Goal: Task Accomplishment & Management: Manage account settings

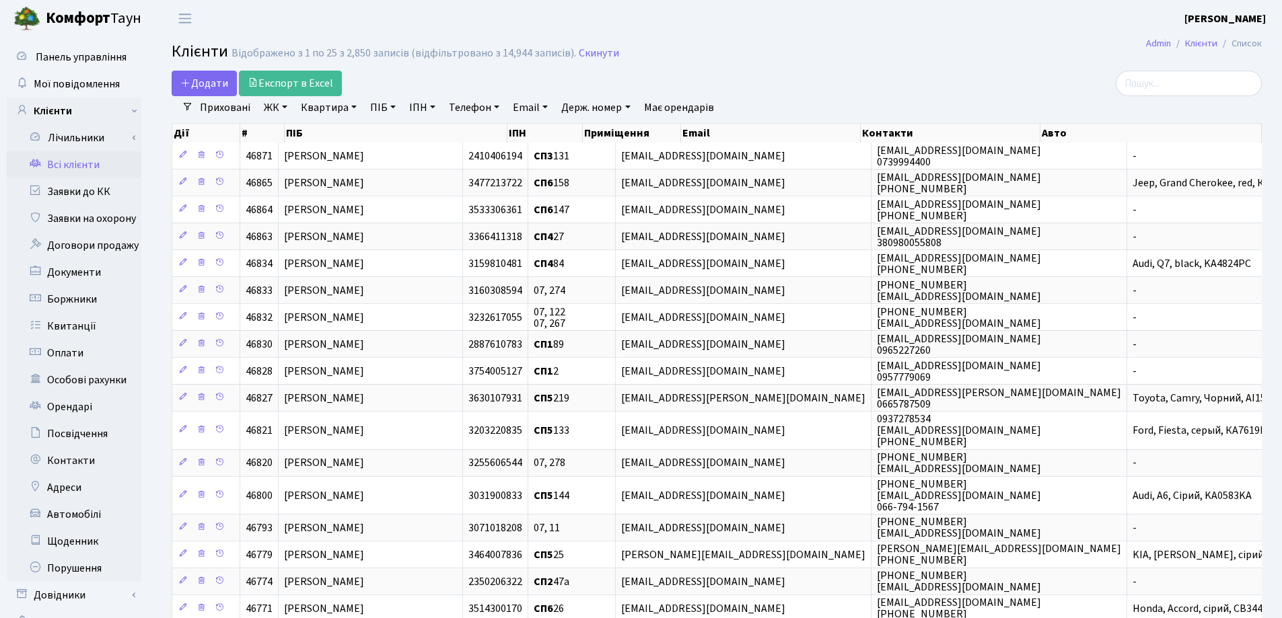
select select "25"
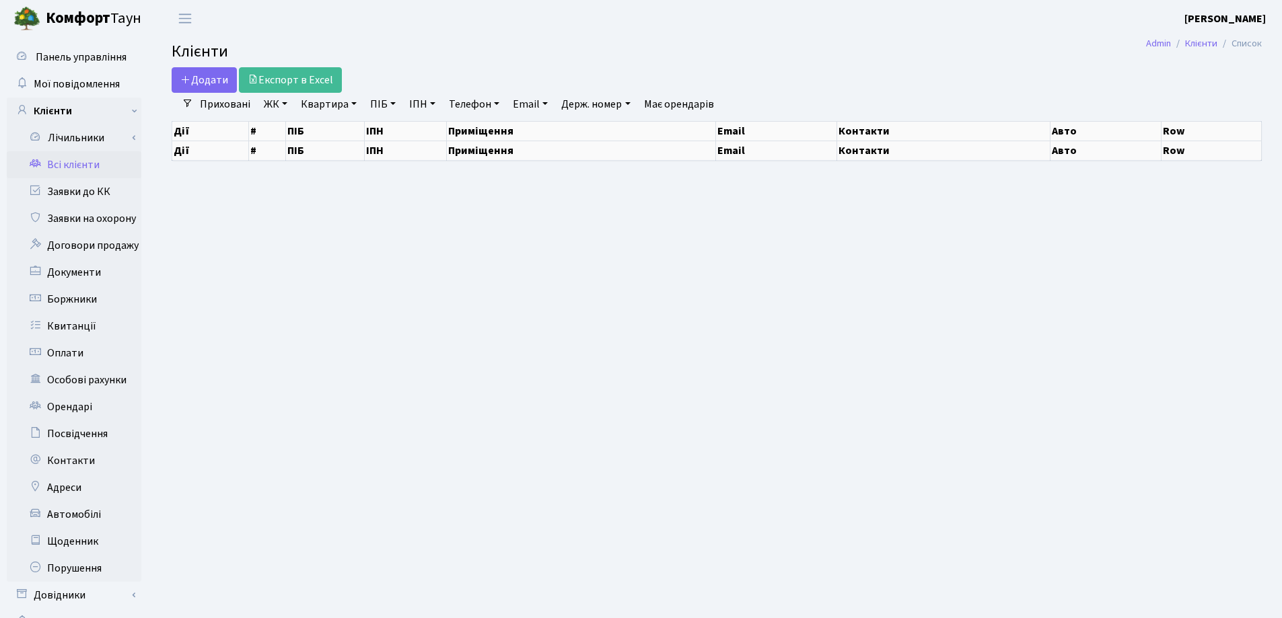
select select "25"
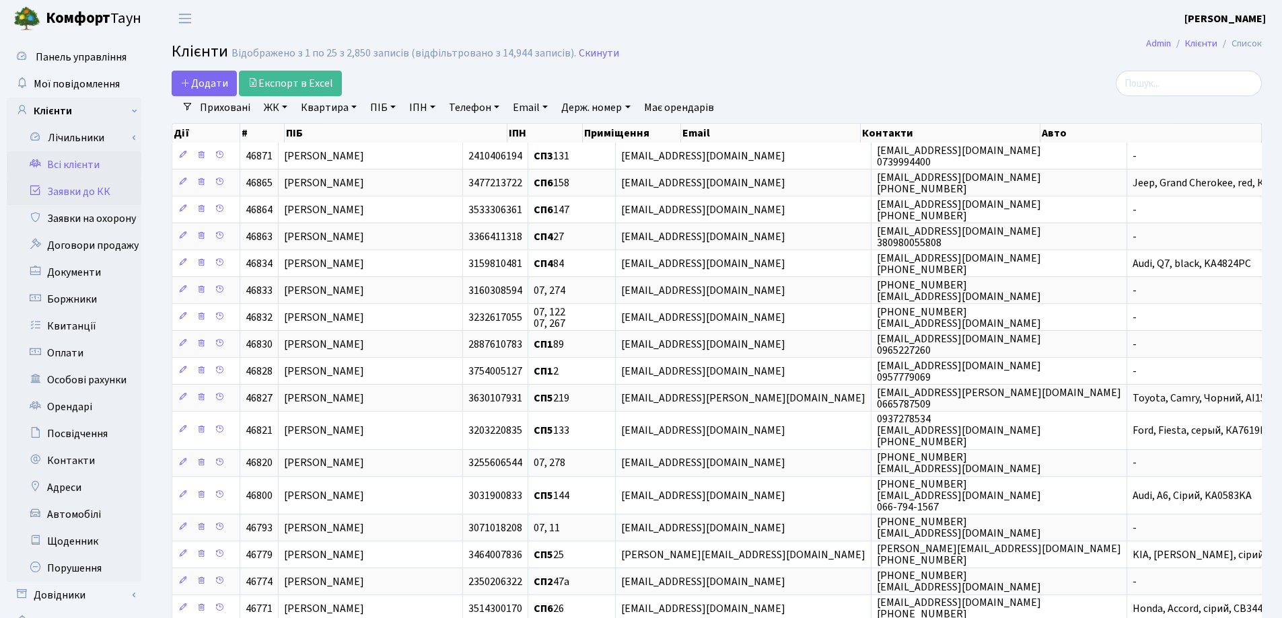
click at [92, 188] on link "Заявки до КК" at bounding box center [74, 191] width 135 height 27
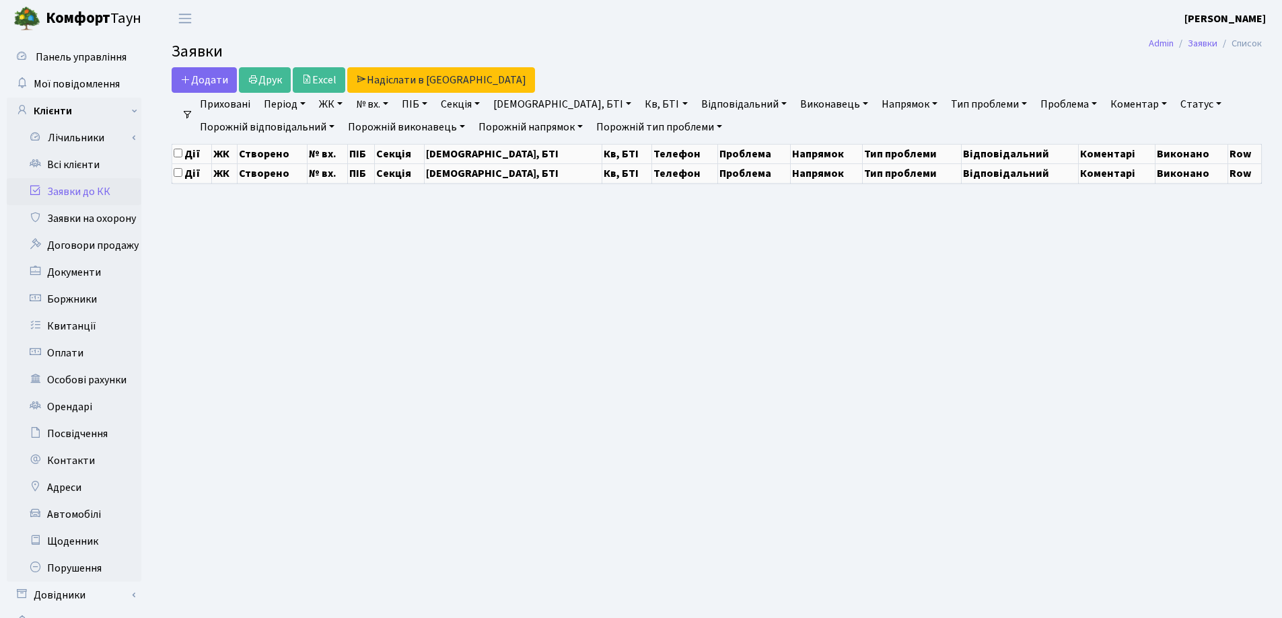
select select "25"
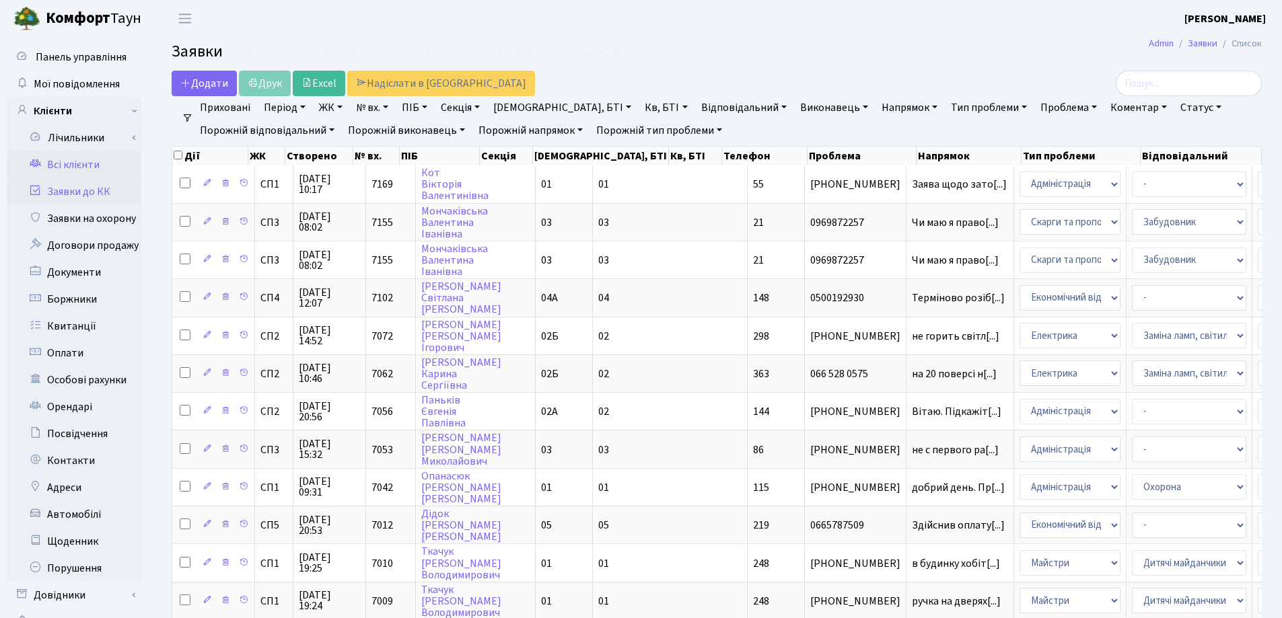
click at [93, 166] on link "Всі клієнти" at bounding box center [74, 164] width 135 height 27
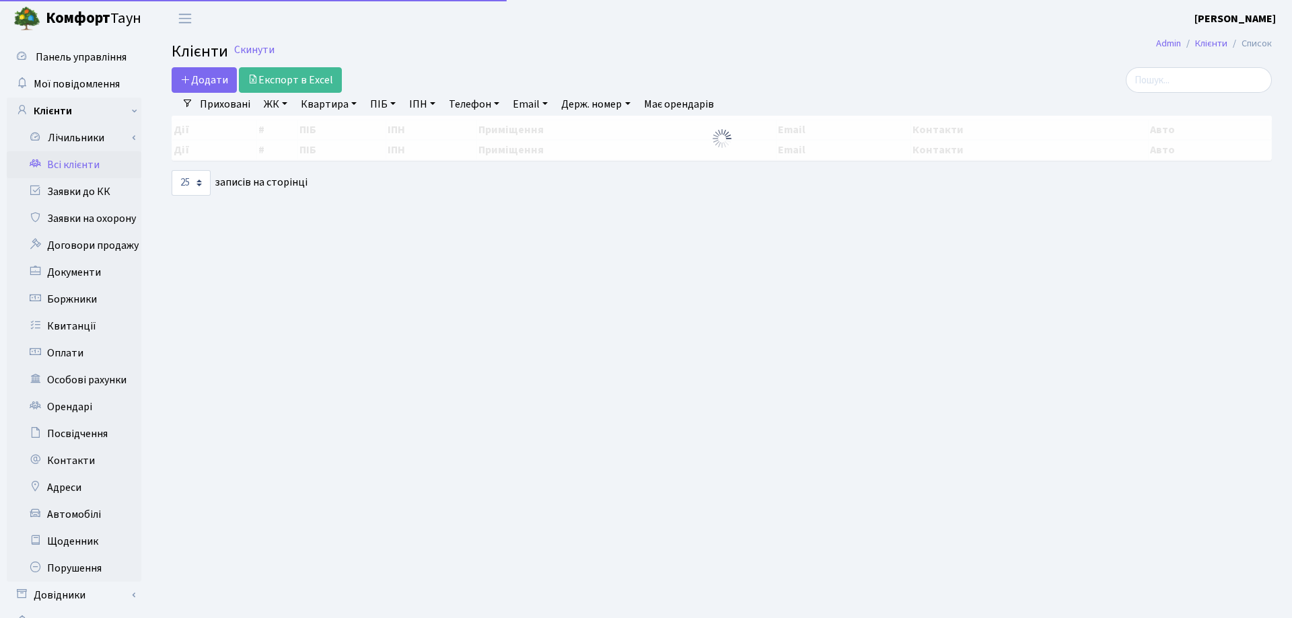
select select "25"
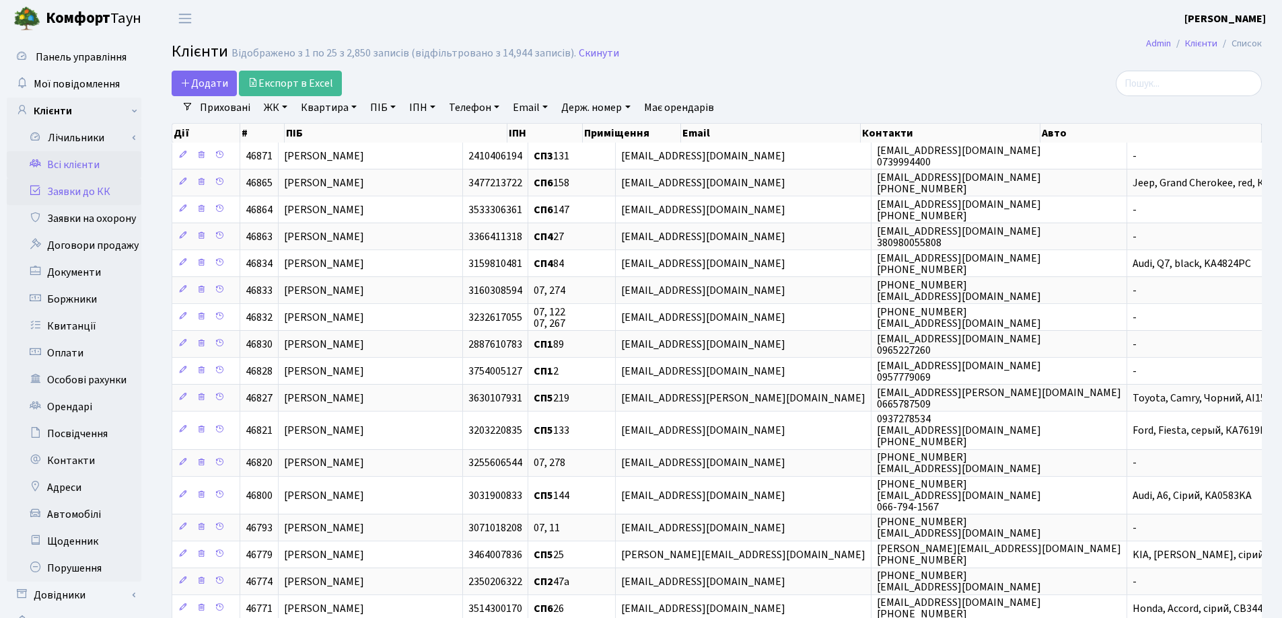
click at [77, 190] on link "Заявки до КК" at bounding box center [74, 191] width 135 height 27
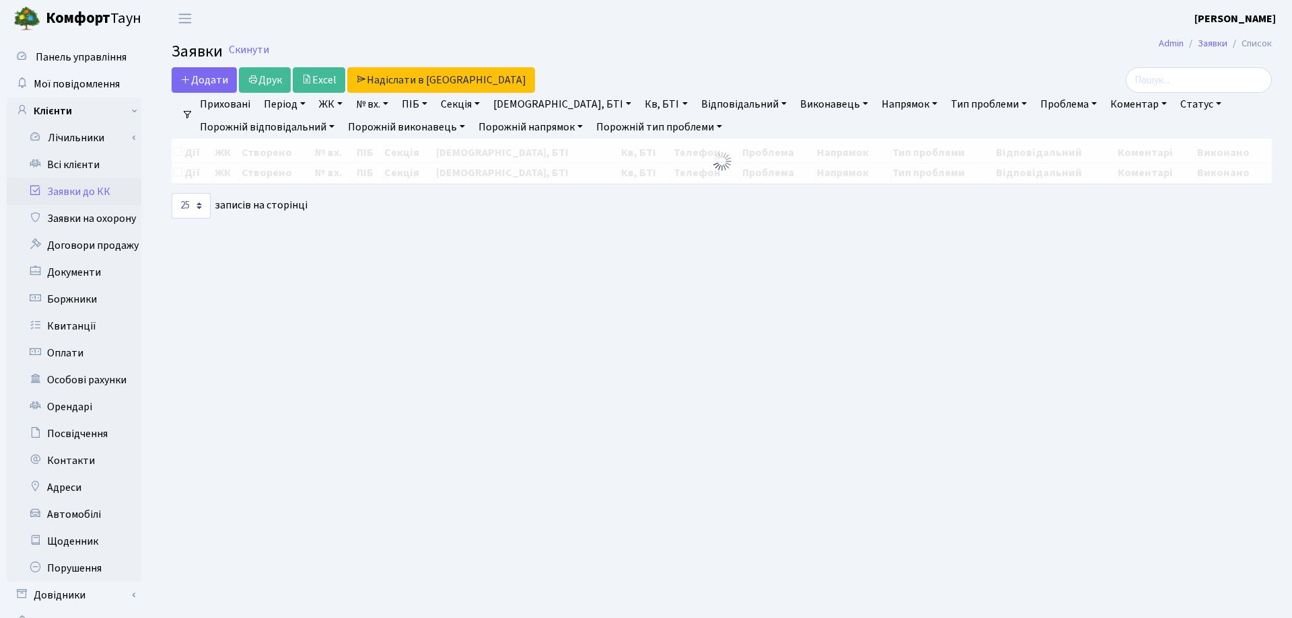
select select "25"
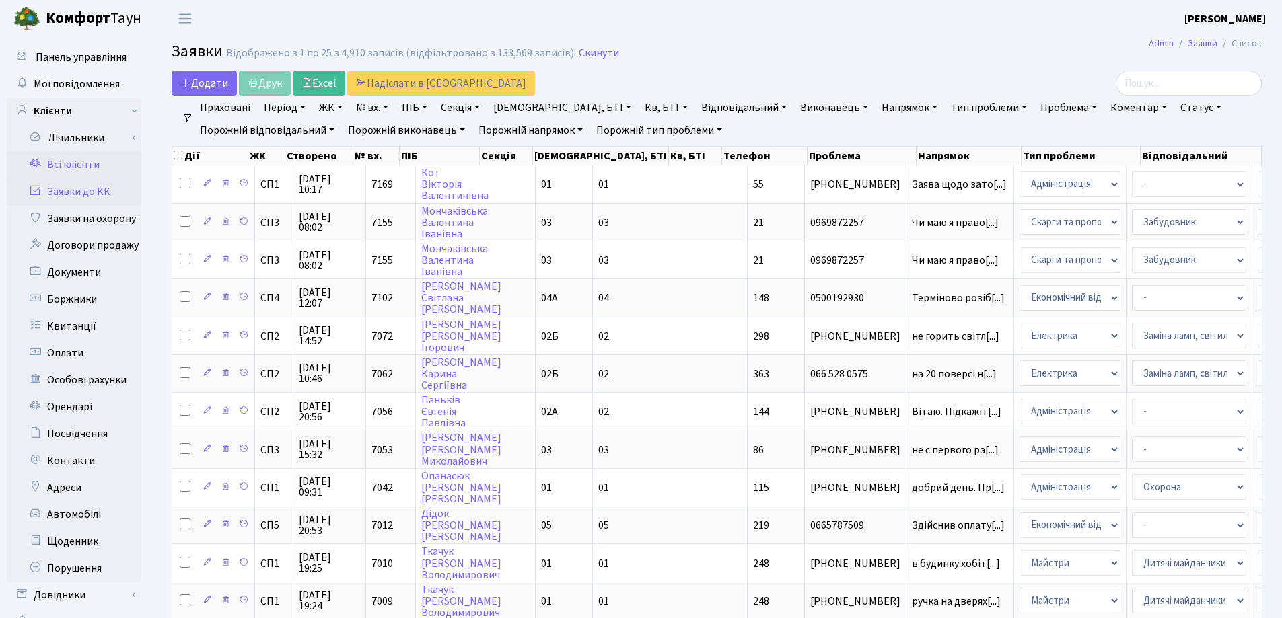
click at [78, 171] on link "Всі клієнти" at bounding box center [74, 164] width 135 height 27
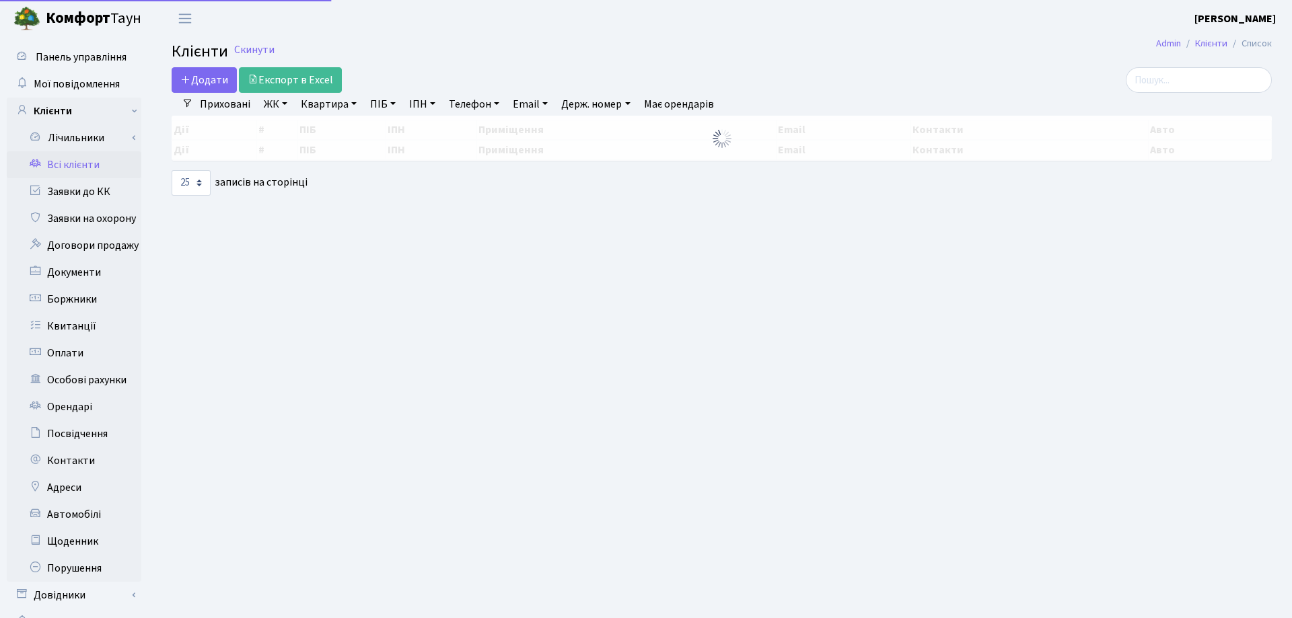
select select "25"
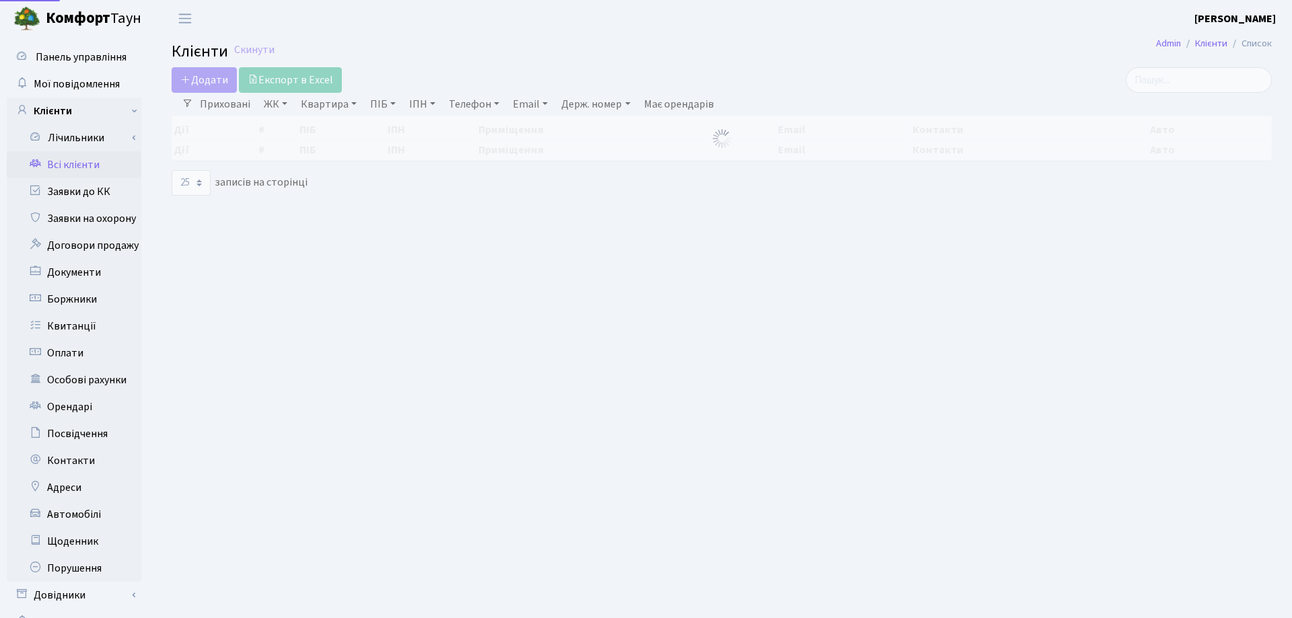
select select "25"
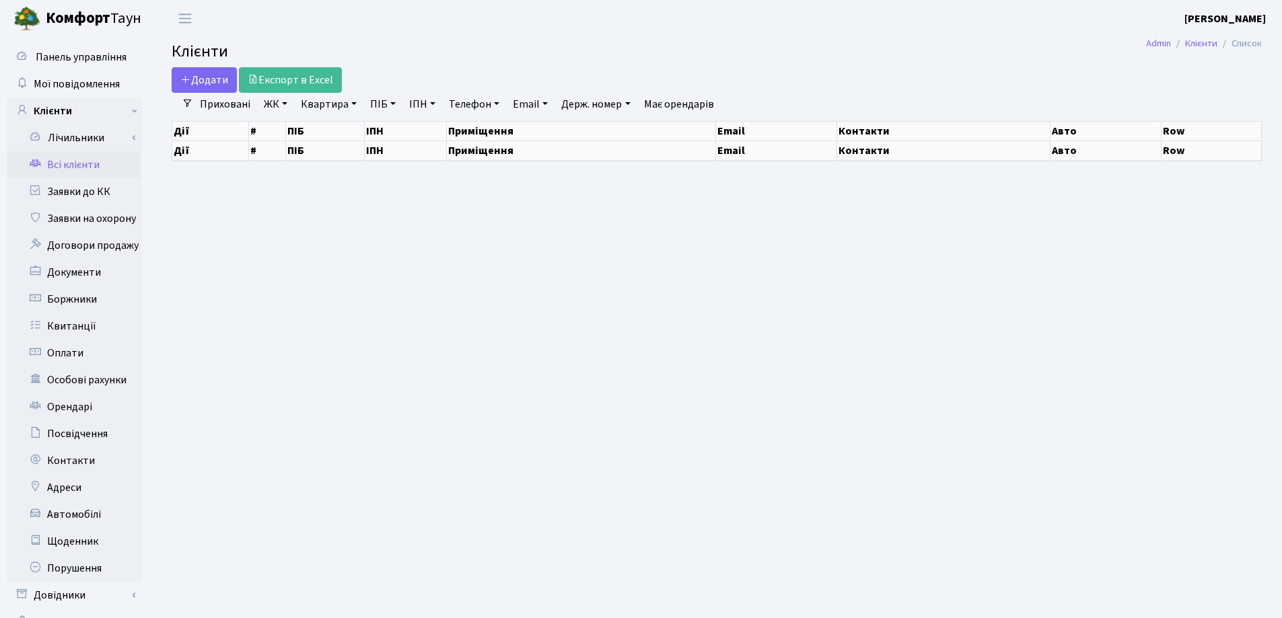
select select "25"
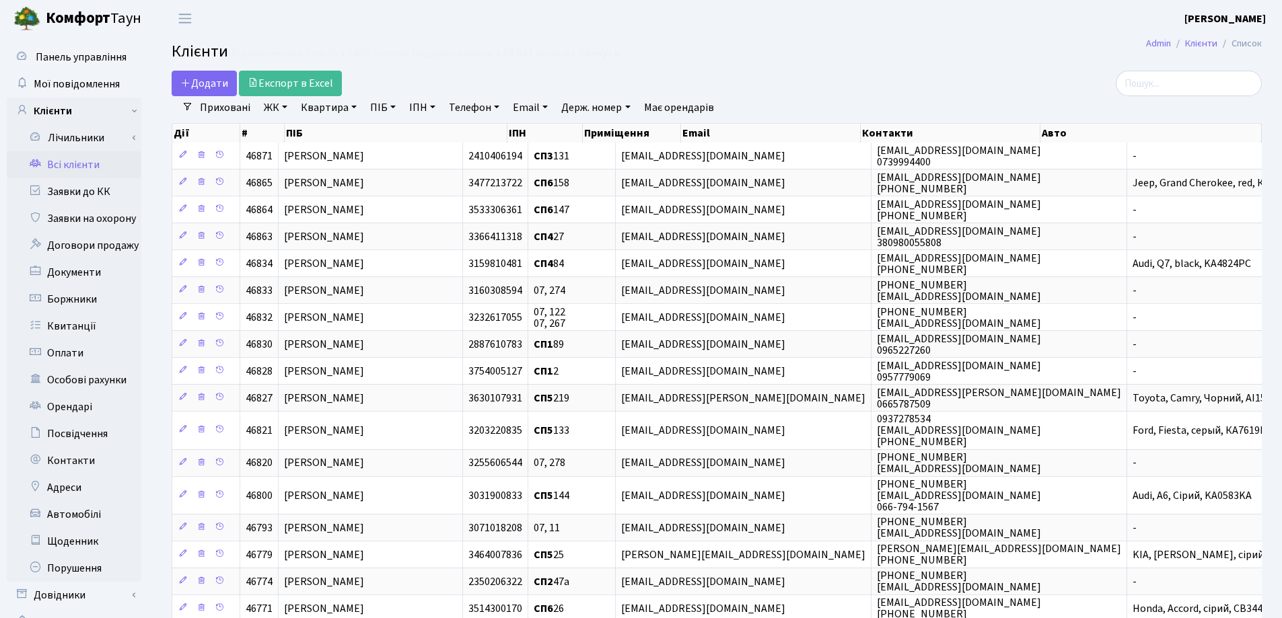
click at [353, 106] on link "Квартира" at bounding box center [328, 107] width 67 height 23
type input "3"
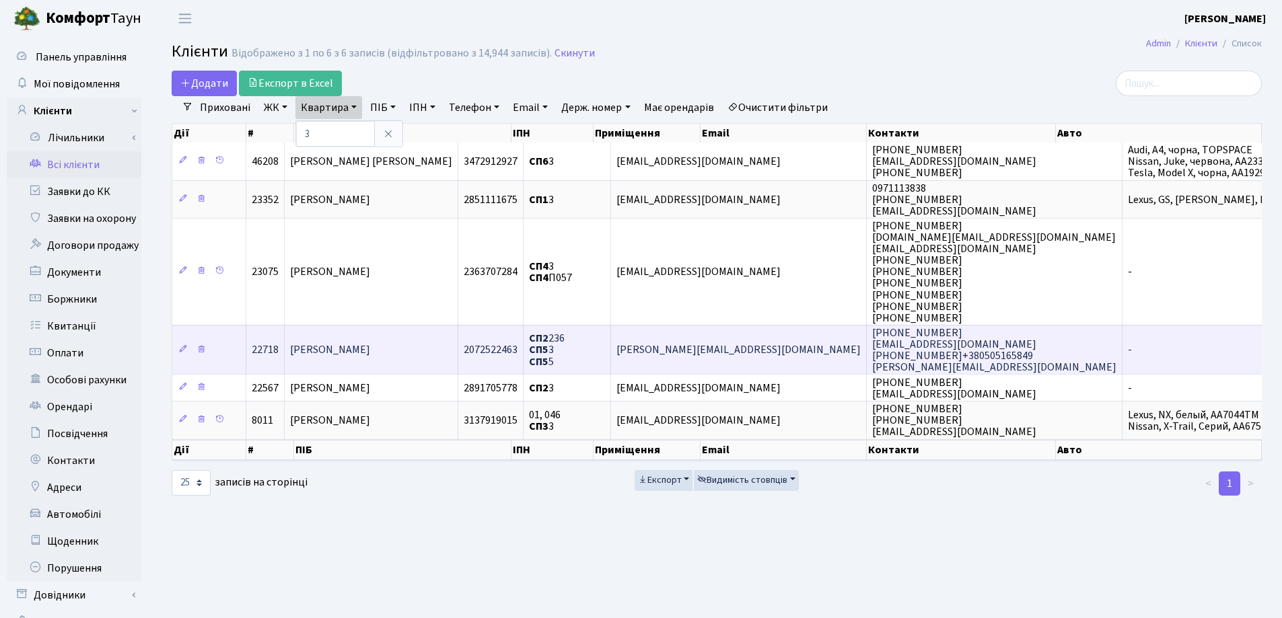
click at [370, 357] on span "[PERSON_NAME]" at bounding box center [330, 350] width 80 height 15
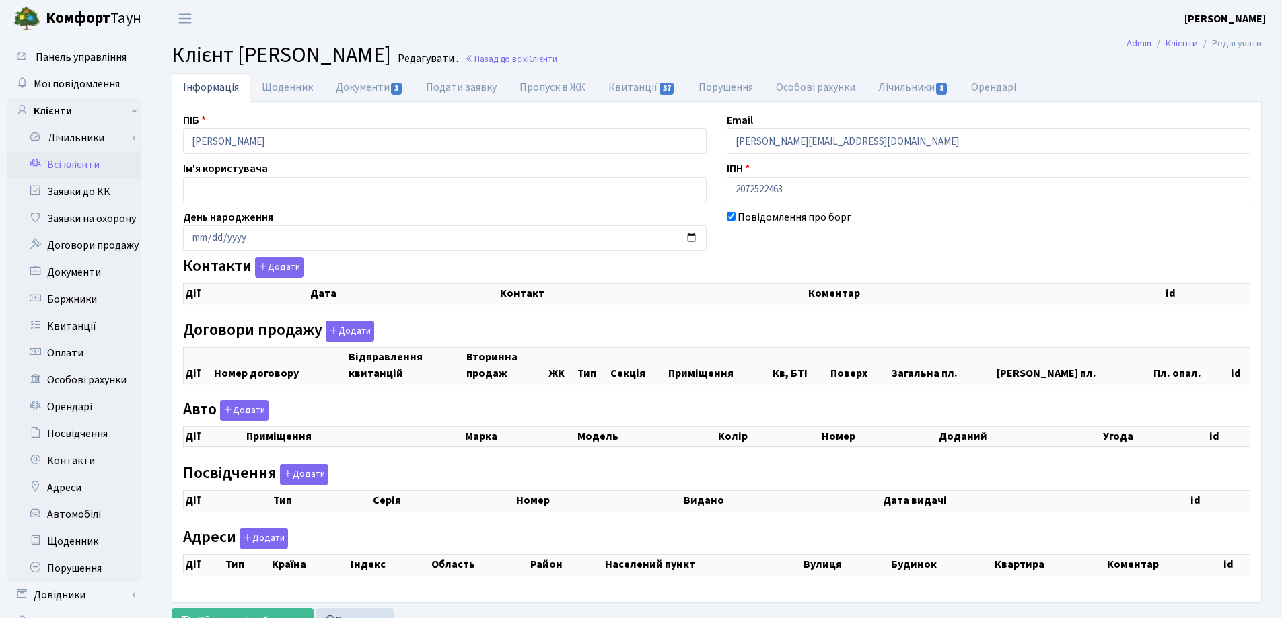
checkbox input "true"
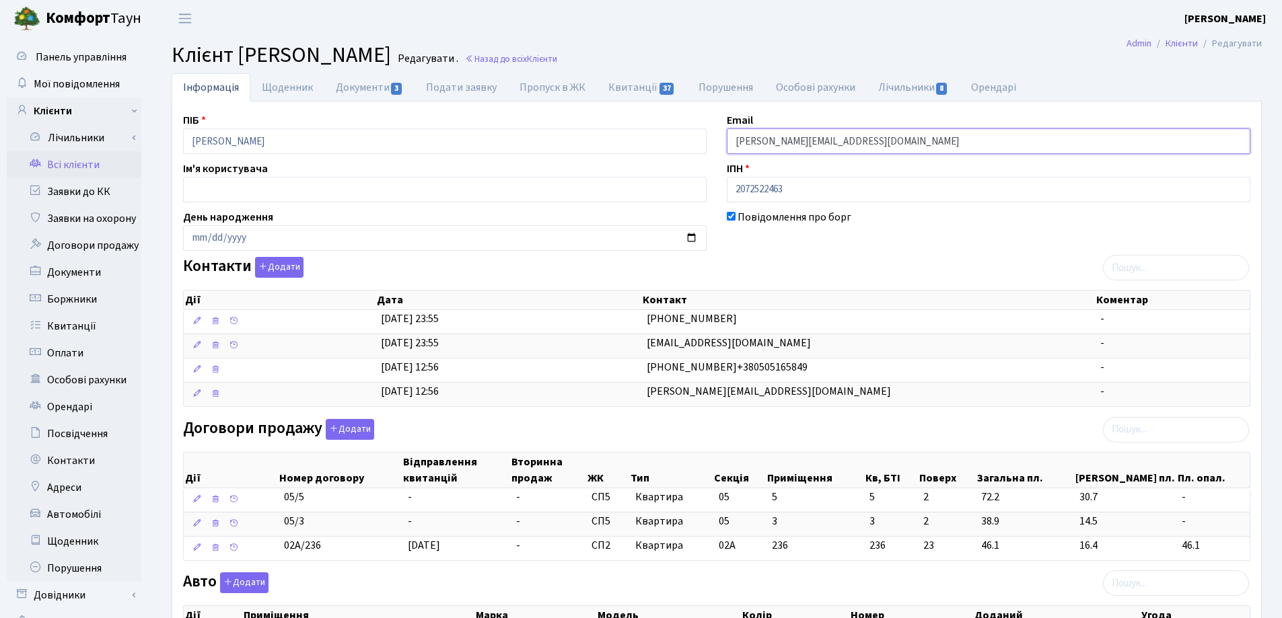
drag, startPoint x: 847, startPoint y: 139, endPoint x: 687, endPoint y: 150, distance: 160.6
click at [687, 150] on div "ПІБ Лебединська Наталія Леонідівна Email Kristina-L@ukr.net Ім'я користувача ІП…" at bounding box center [717, 558] width 1088 height 892
click at [698, 28] on header "Комфорт Таун Лоскутова В. С. Мій обліковий запис Вийти" at bounding box center [641, 18] width 1282 height 37
click at [557, 63] on link "Назад до всіх Клієнти" at bounding box center [511, 58] width 92 height 13
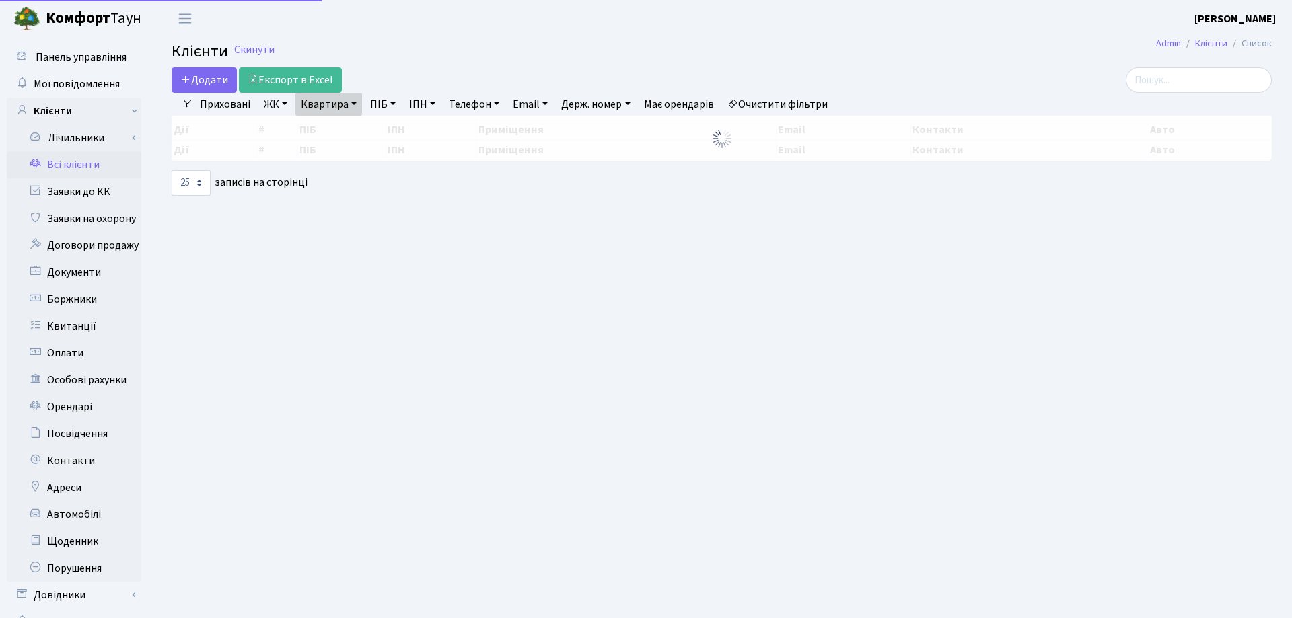
select select "25"
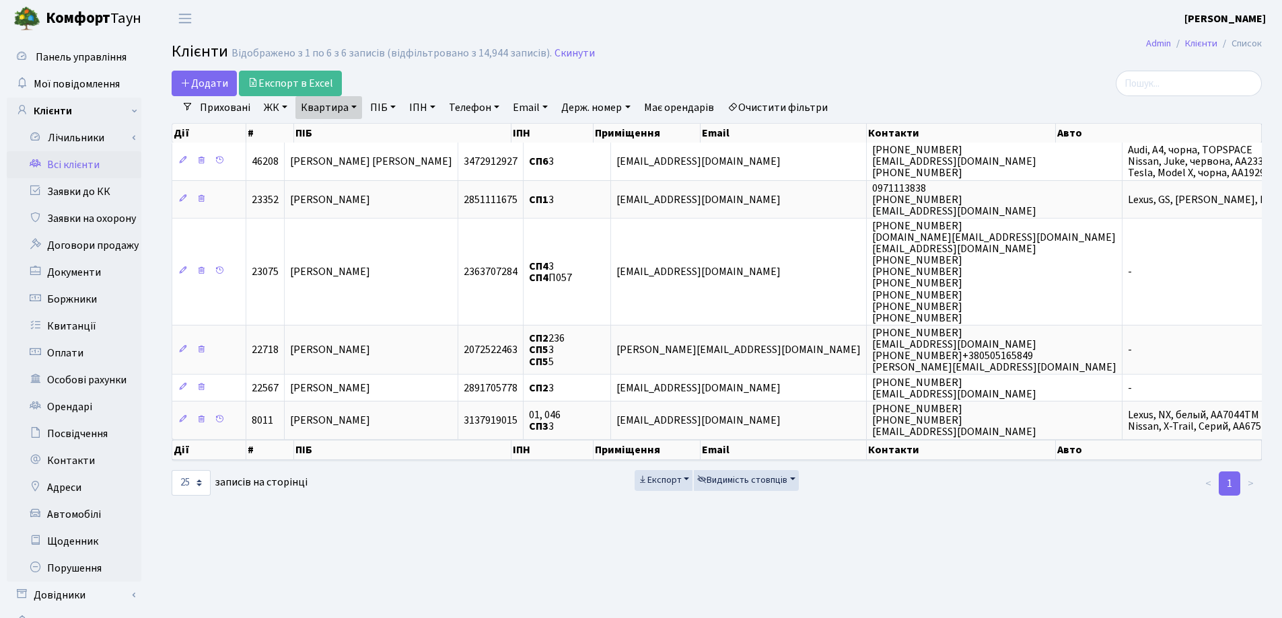
click at [354, 107] on link "Квартира" at bounding box center [328, 107] width 67 height 23
click at [390, 128] on link at bounding box center [388, 134] width 28 height 26
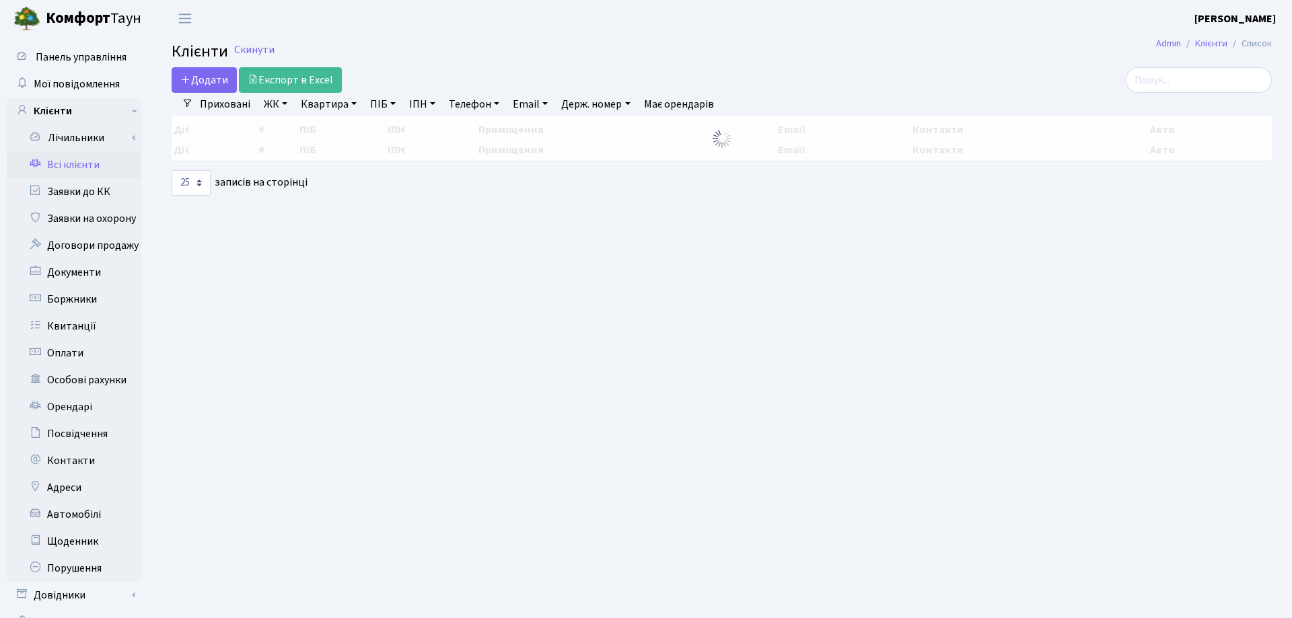
select select "25"
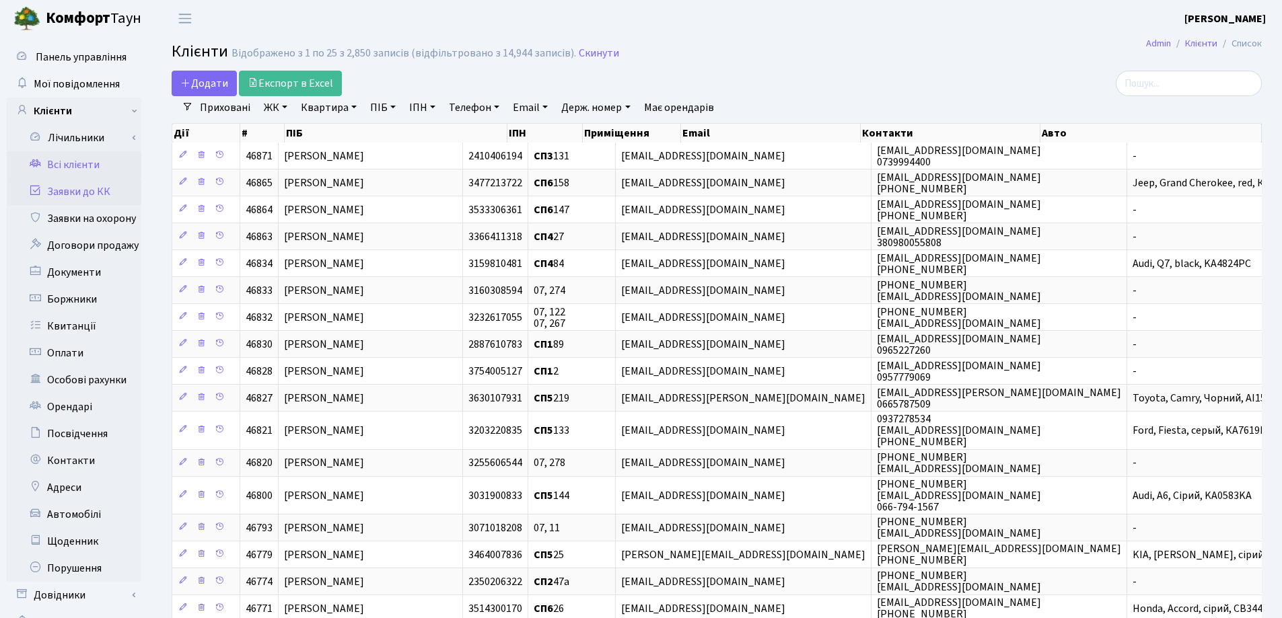
click at [61, 190] on link "Заявки до КК" at bounding box center [74, 191] width 135 height 27
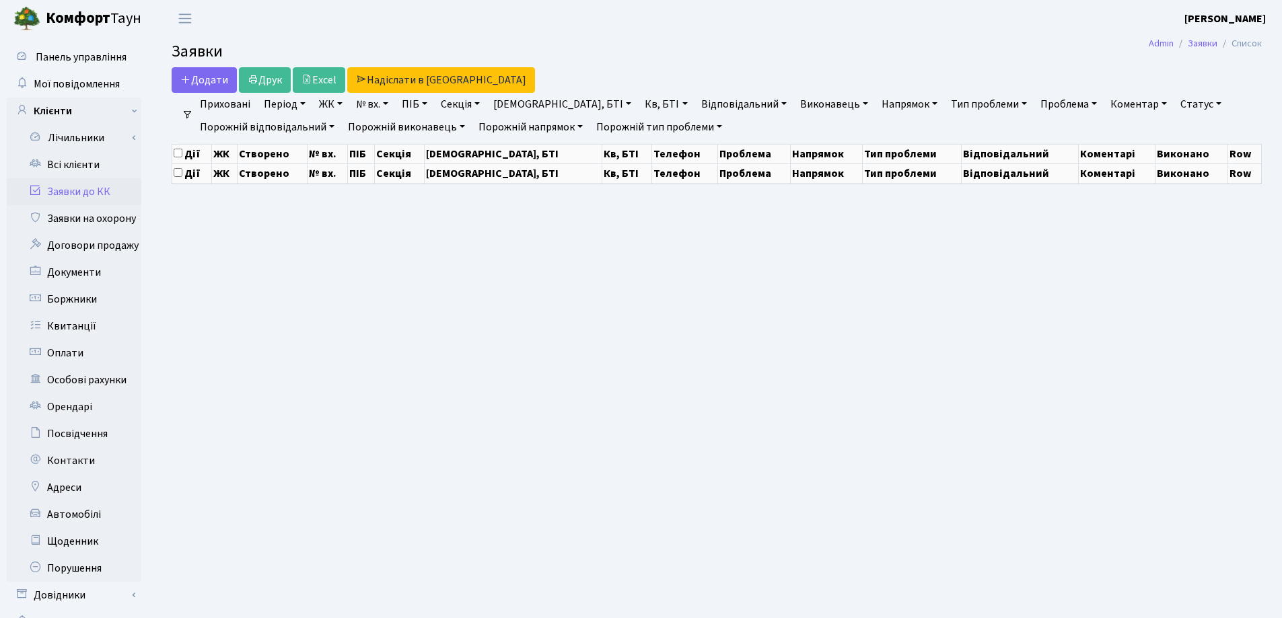
select select "25"
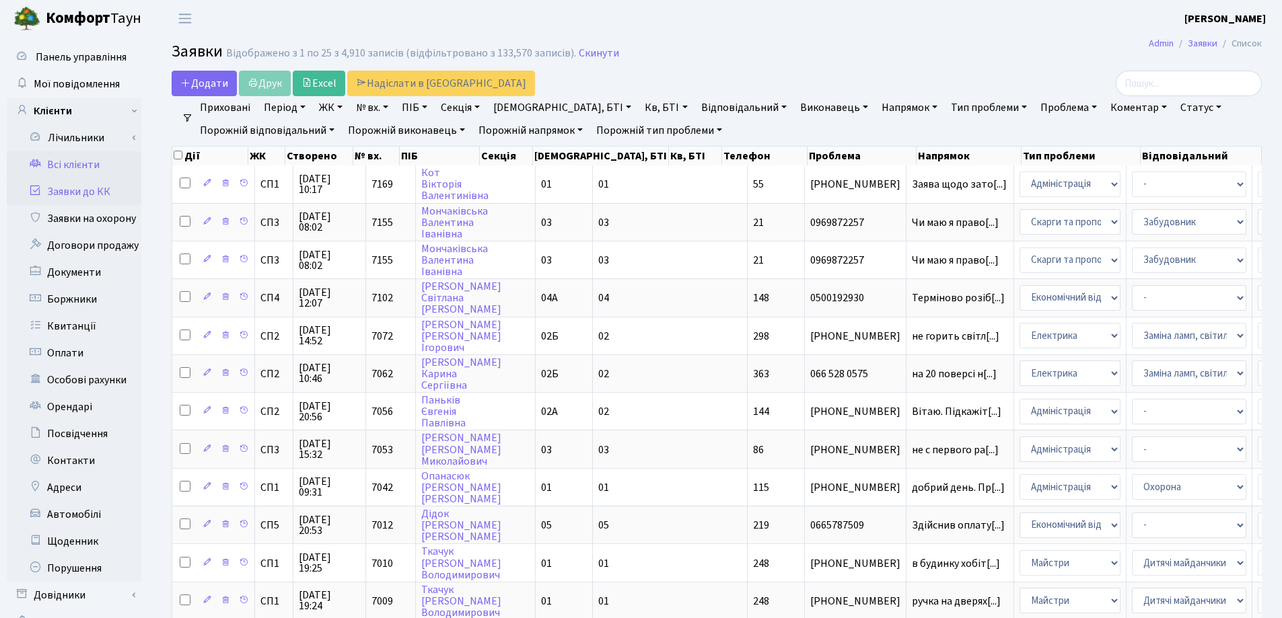
click at [75, 165] on link "Всі клієнти" at bounding box center [74, 164] width 135 height 27
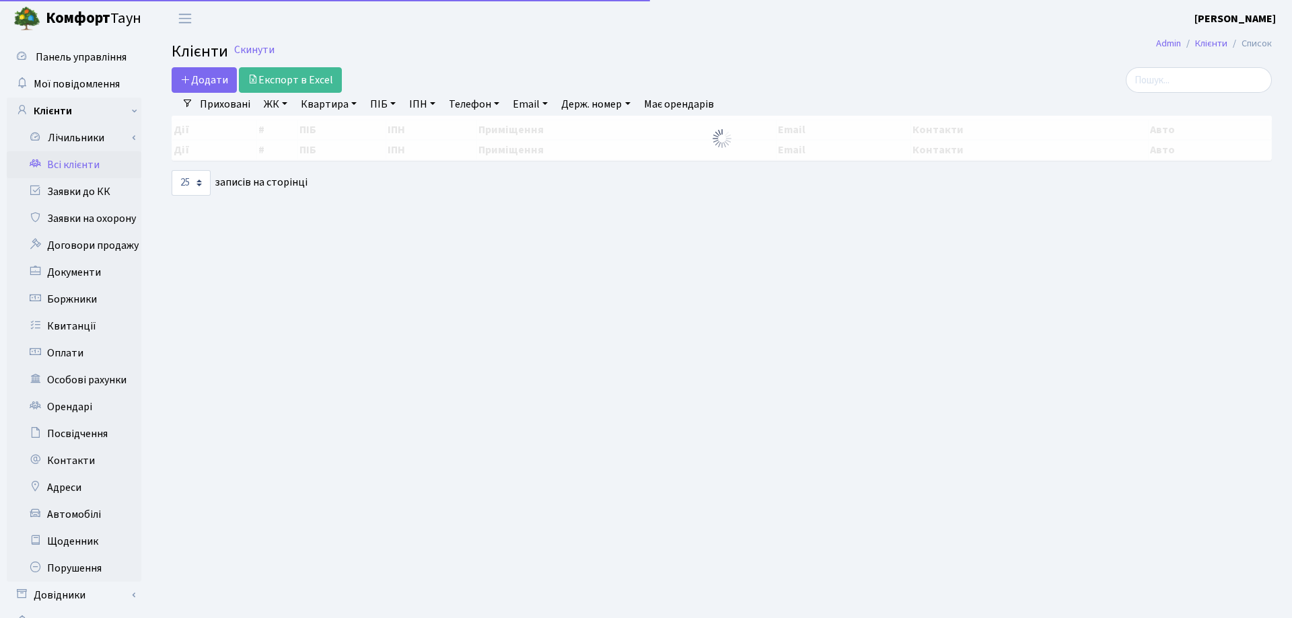
select select "25"
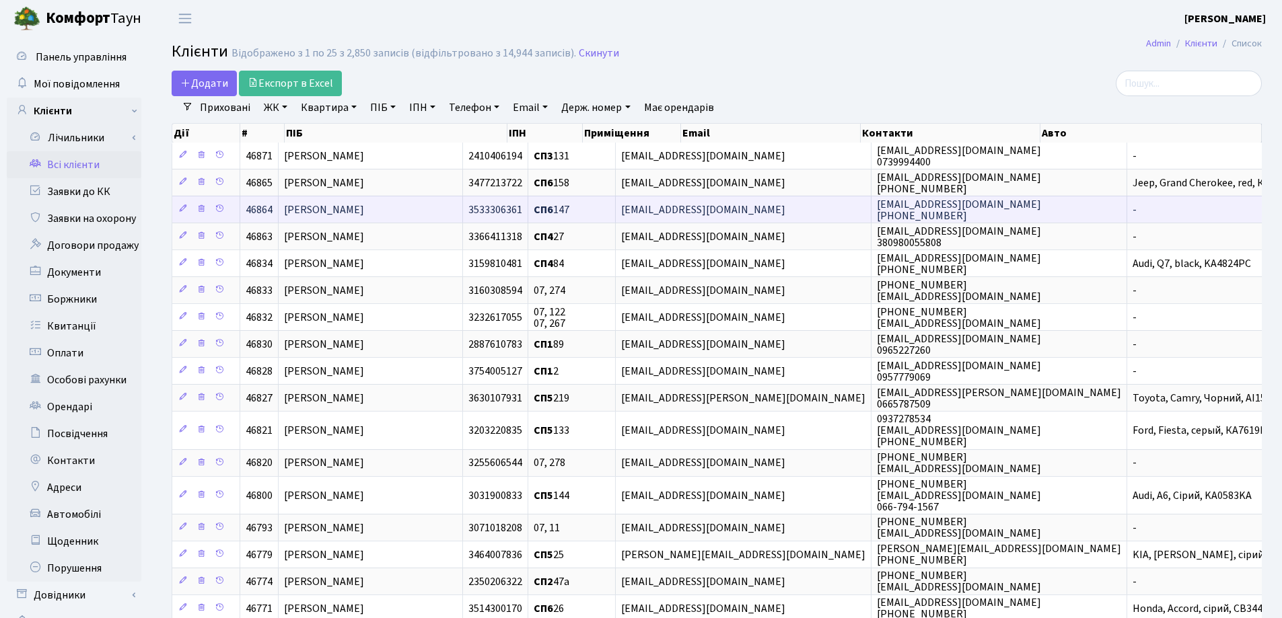
click at [352, 209] on span "[PERSON_NAME]" at bounding box center [324, 210] width 80 height 15
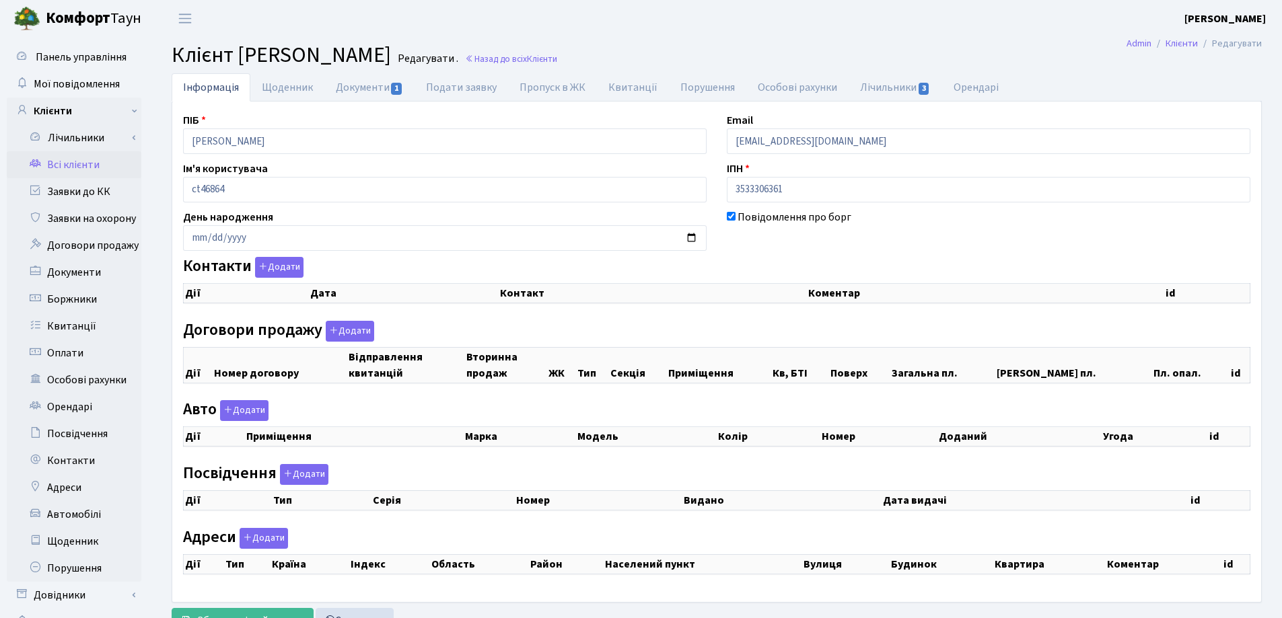
select select "25"
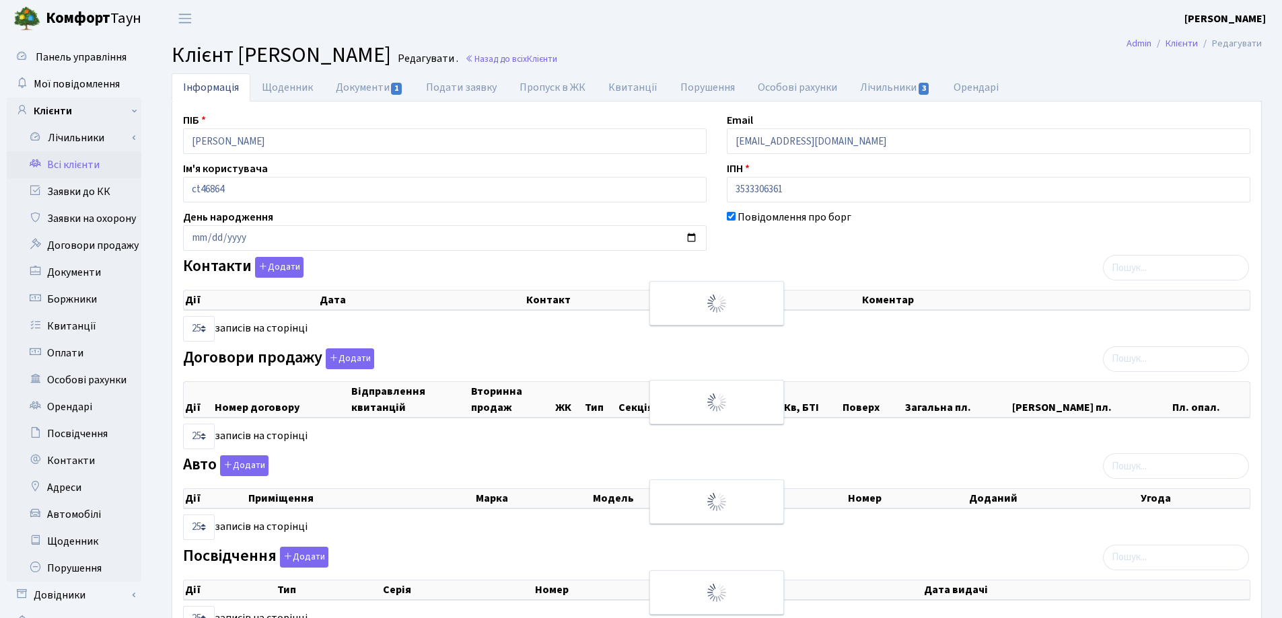
checkbox input "true"
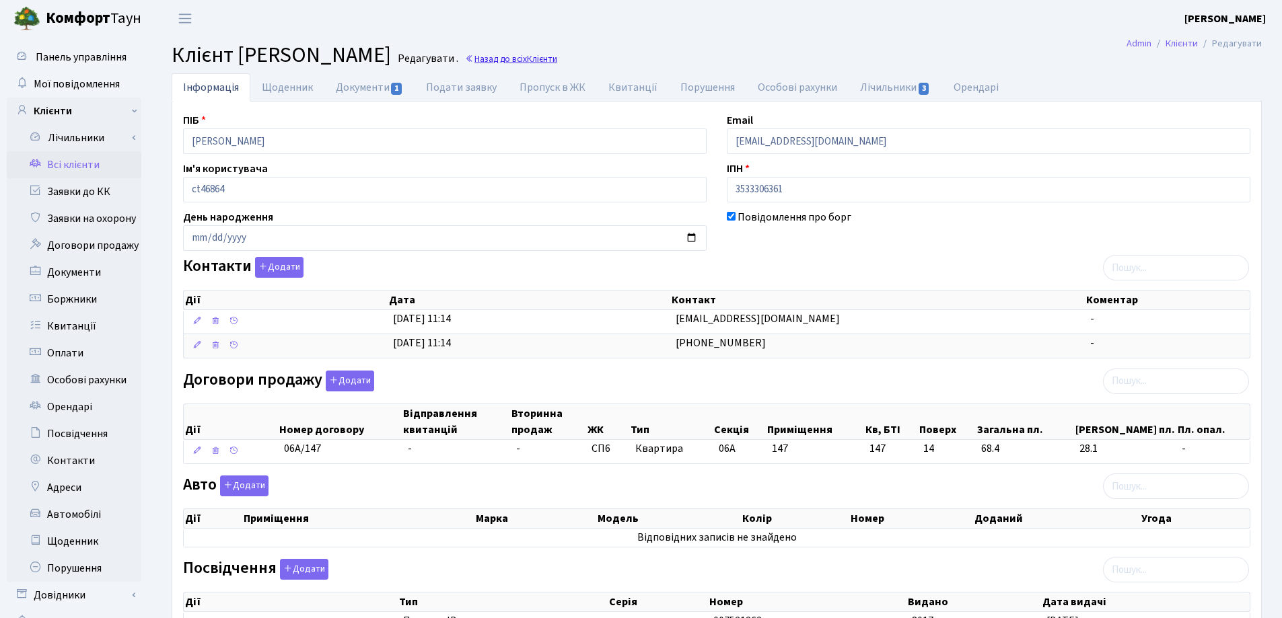
click at [557, 61] on link "Назад до всіх Клієнти" at bounding box center [511, 58] width 92 height 13
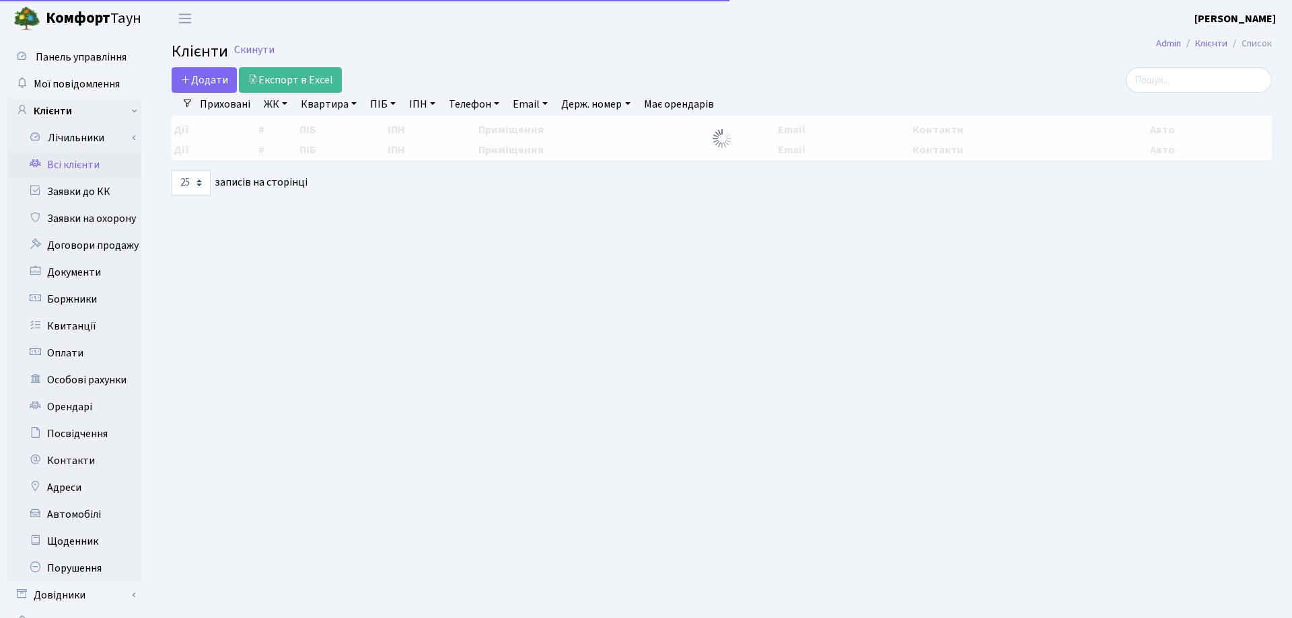
select select "25"
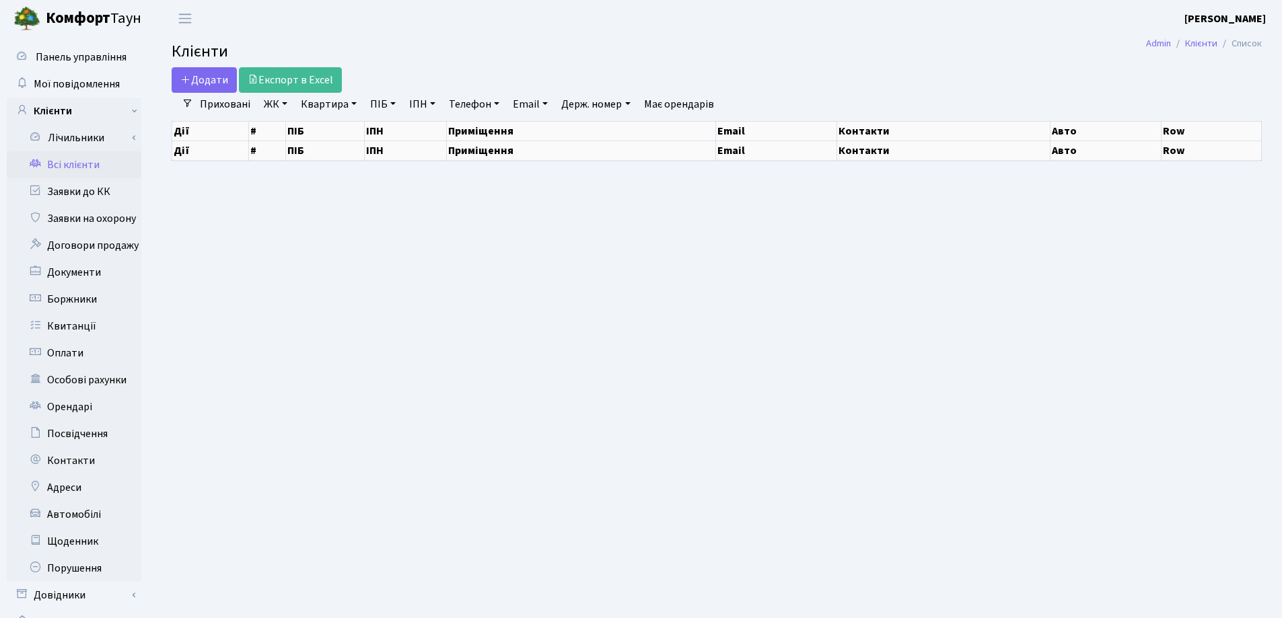
select select "25"
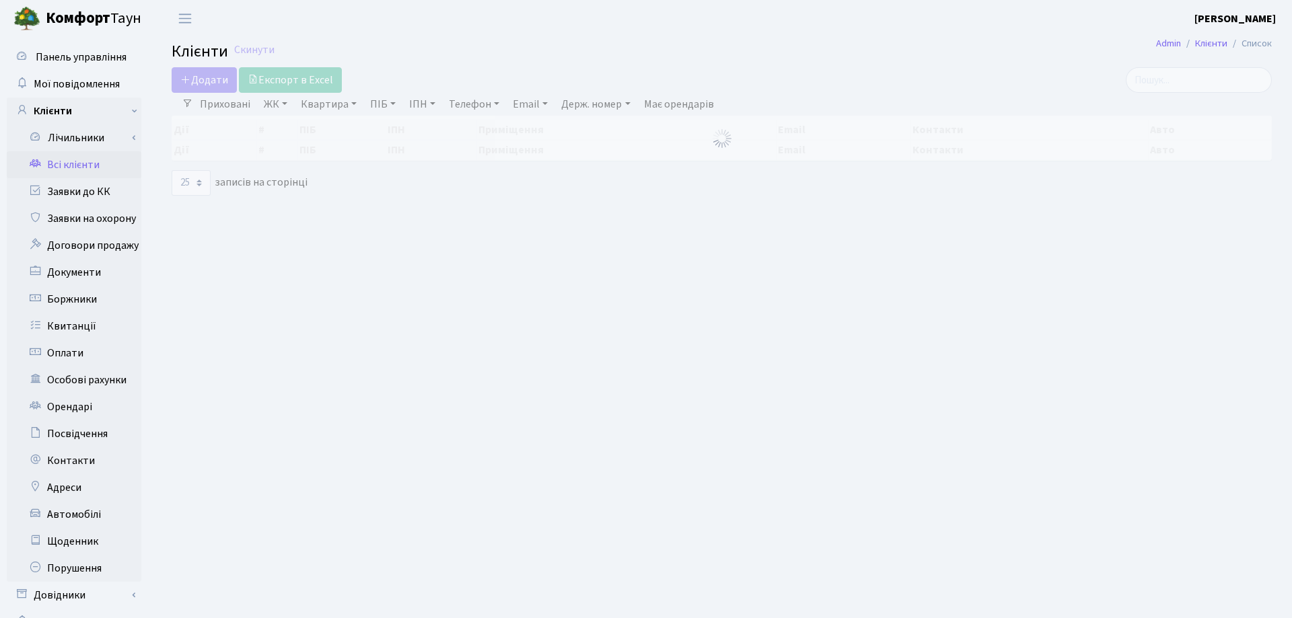
select select "25"
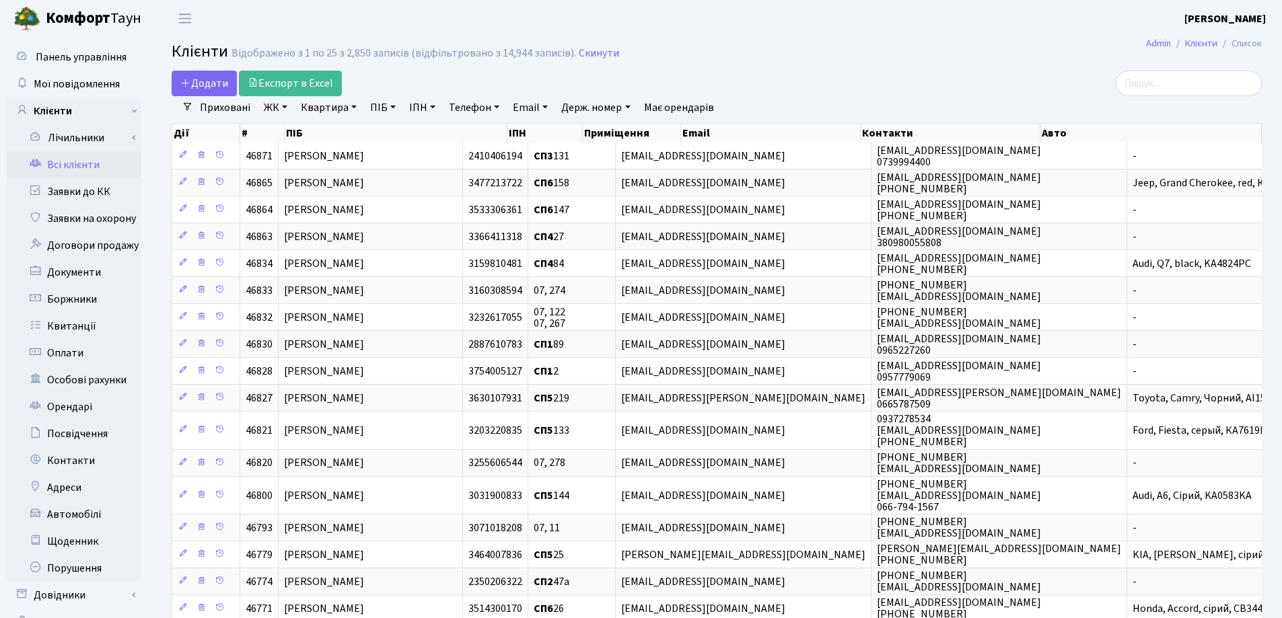
click at [353, 108] on link "Квартира" at bounding box center [328, 107] width 67 height 23
type input "190"
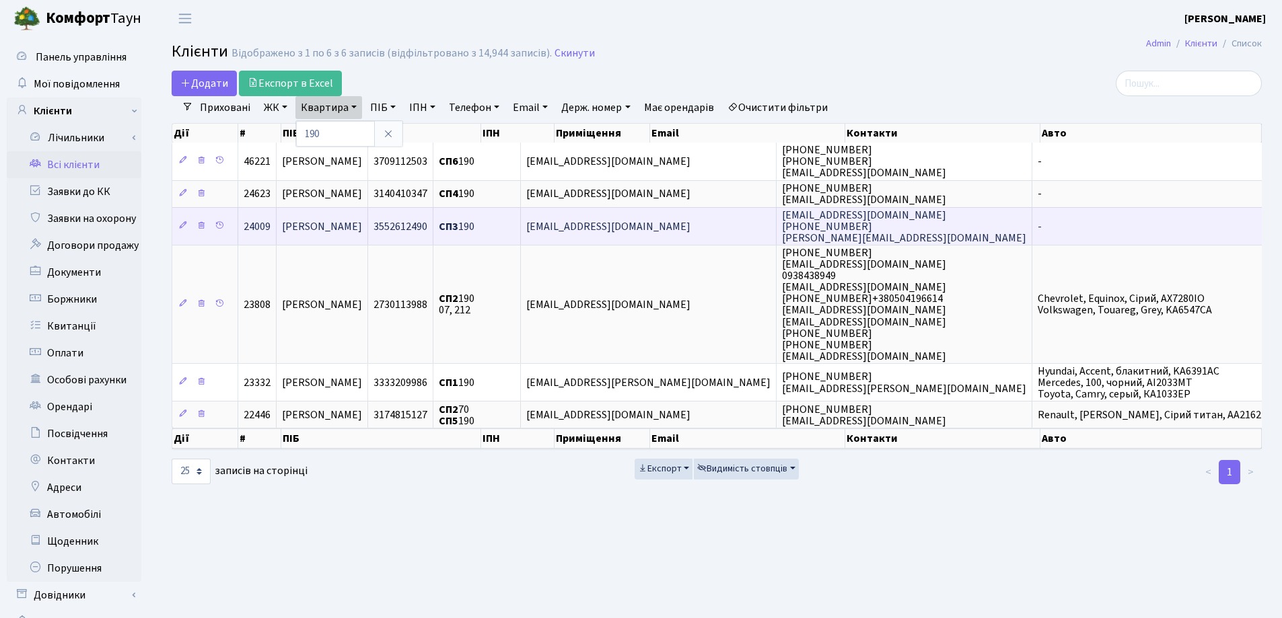
click at [362, 223] on span "[PERSON_NAME]" at bounding box center [322, 226] width 80 height 15
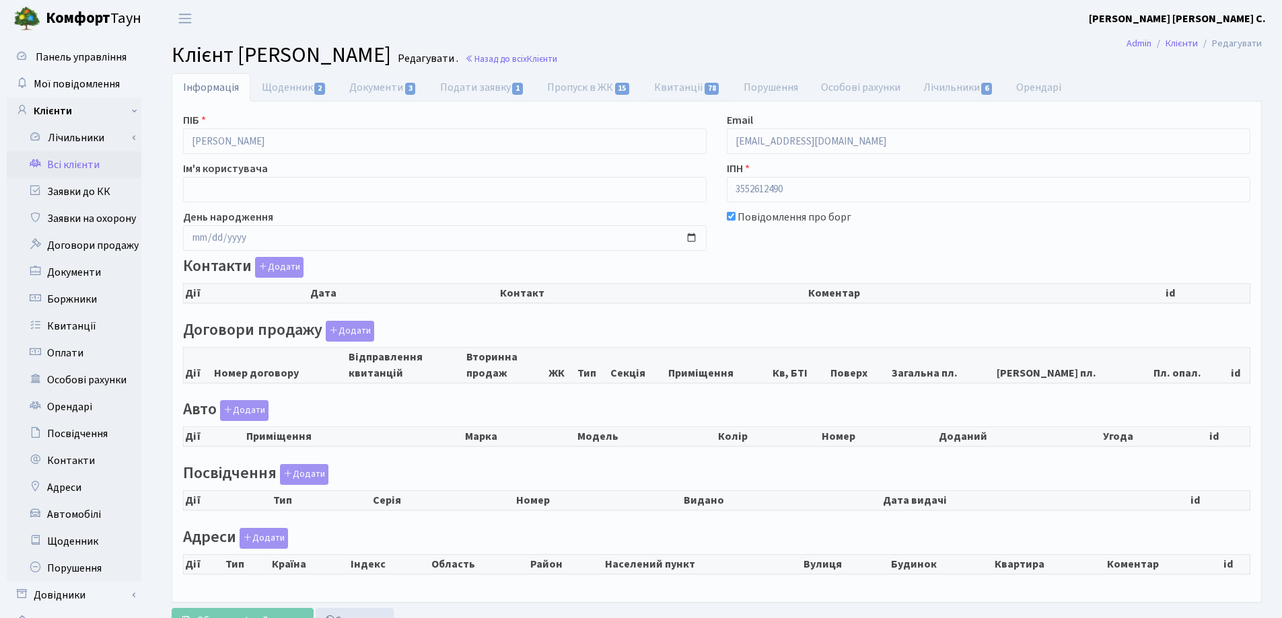
click at [667, 90] on link "Квитанції 78" at bounding box center [688, 87] width 90 height 28
select select "25"
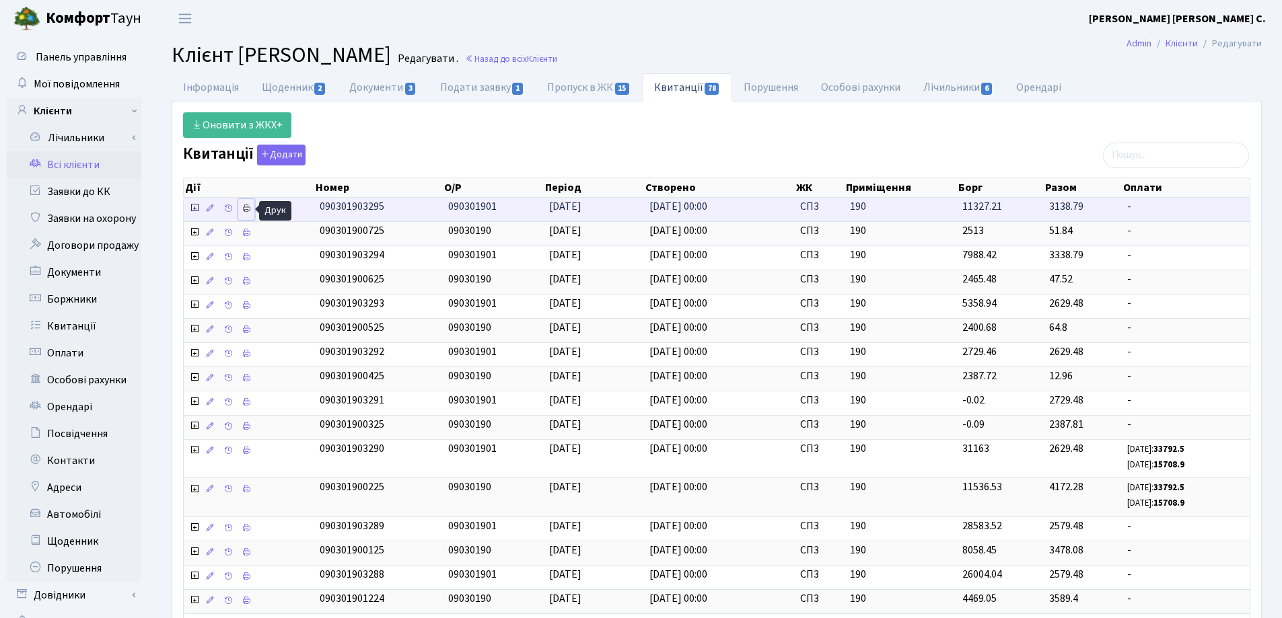
click at [244, 211] on icon at bounding box center [246, 208] width 9 height 9
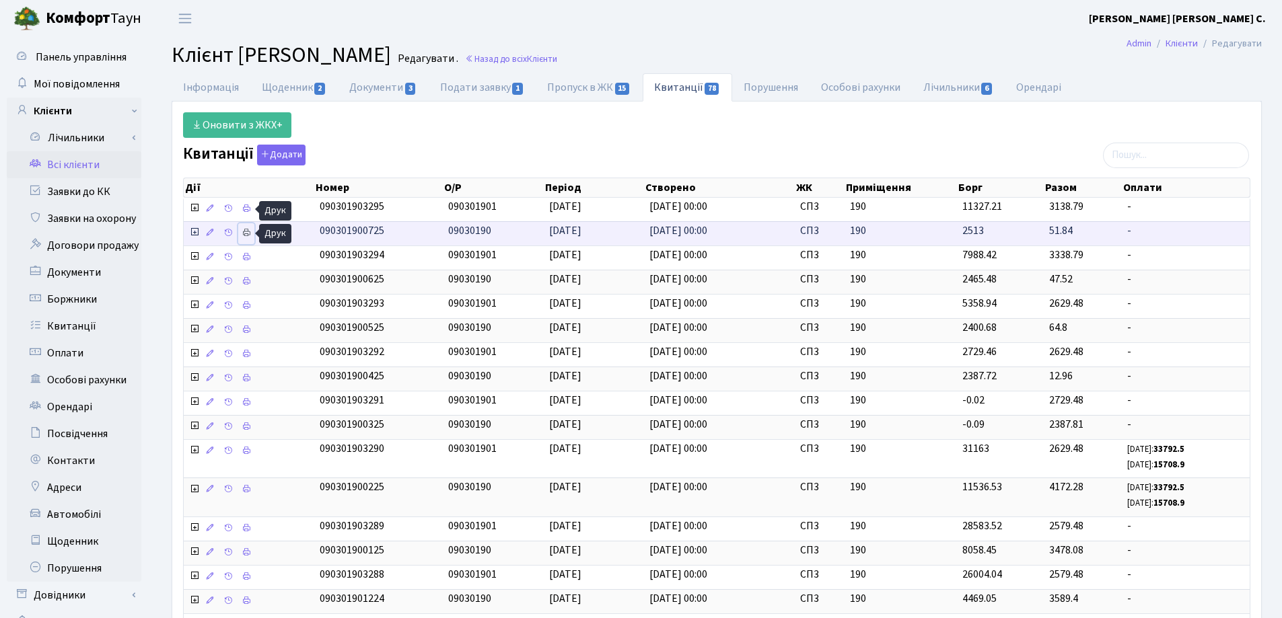
click at [246, 234] on icon at bounding box center [246, 232] width 9 height 9
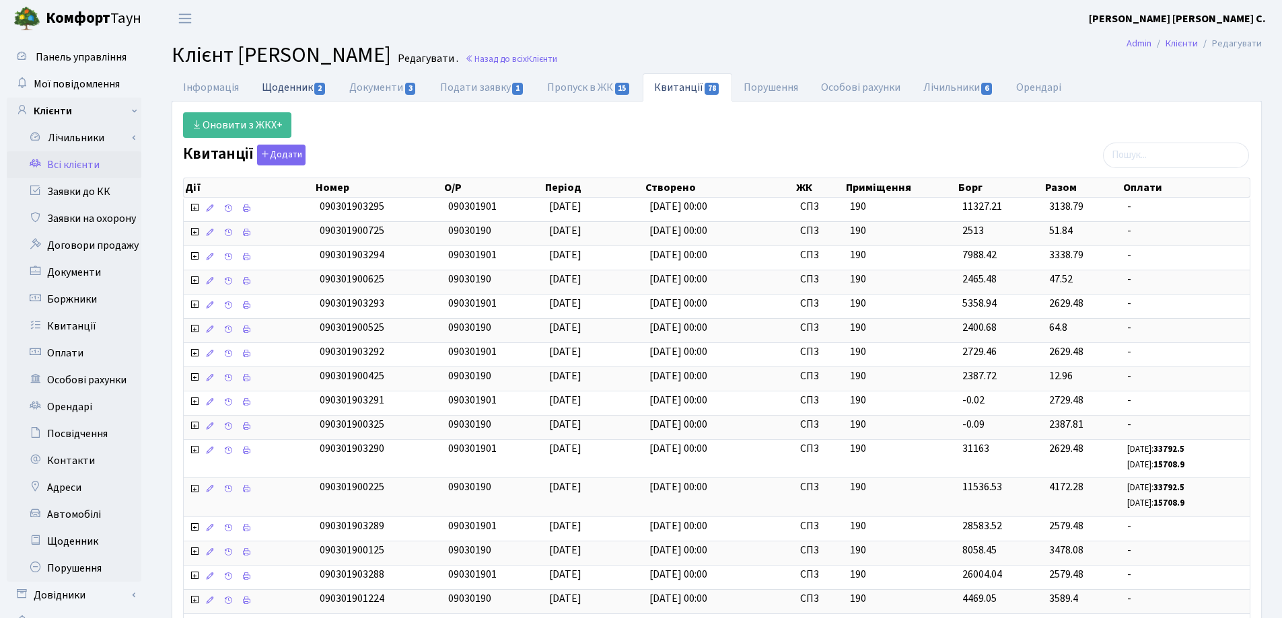
click at [293, 87] on link "Щоденник 2" at bounding box center [293, 87] width 87 height 28
select select "25"
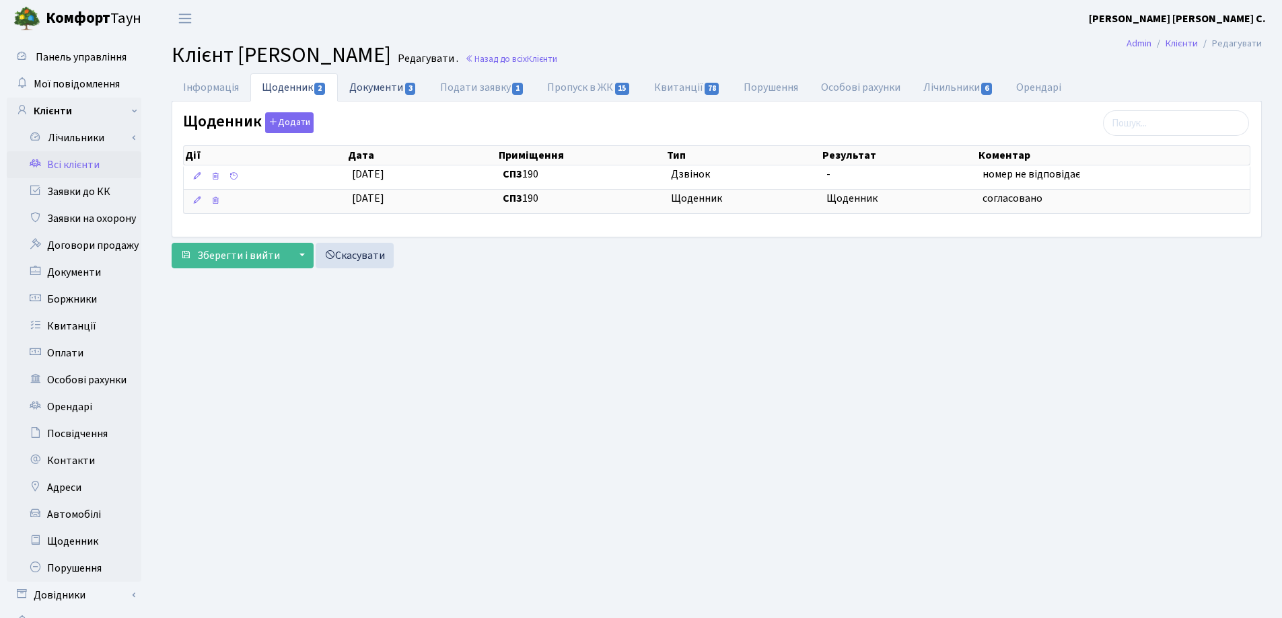
click at [351, 88] on link "Документи 3" at bounding box center [383, 87] width 90 height 28
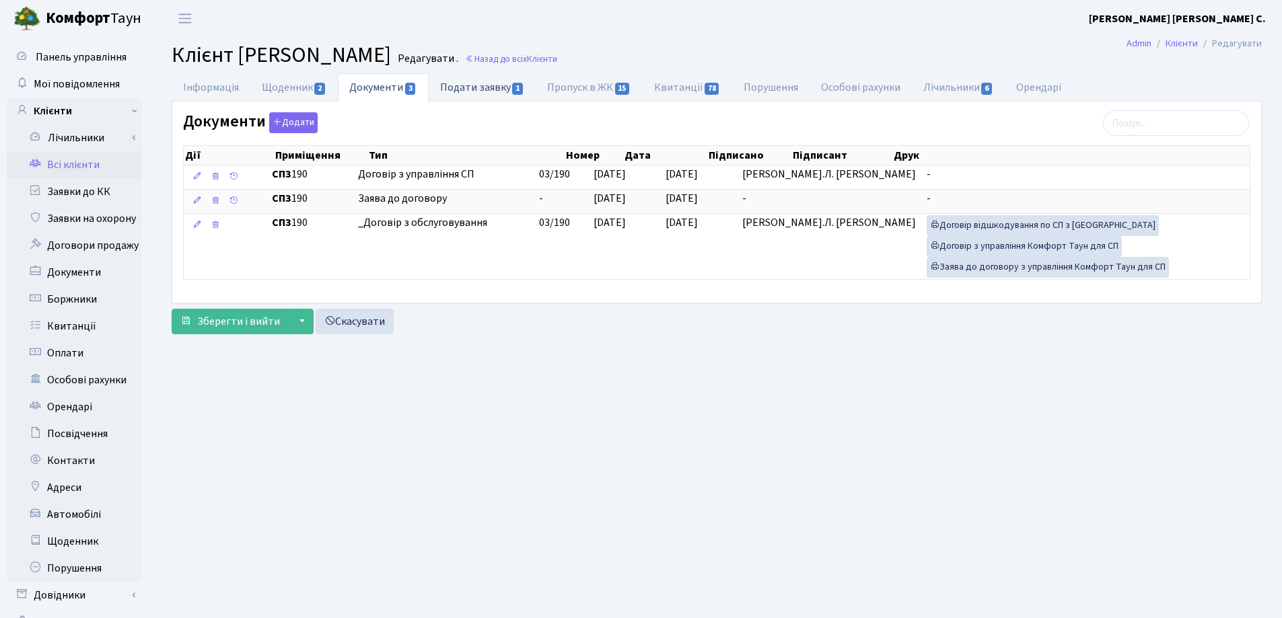
click at [479, 82] on link "Подати заявку 1" at bounding box center [482, 87] width 107 height 28
select select "25"
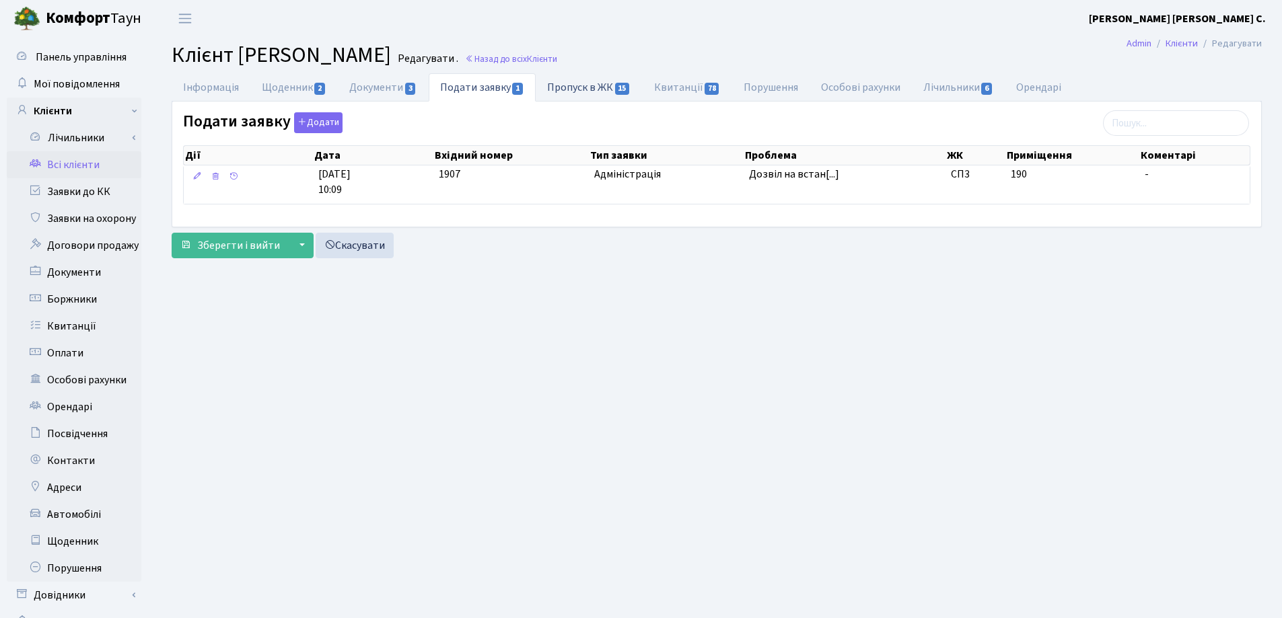
click at [580, 91] on link "Пропуск в ЖК 15" at bounding box center [589, 87] width 106 height 28
select select "25"
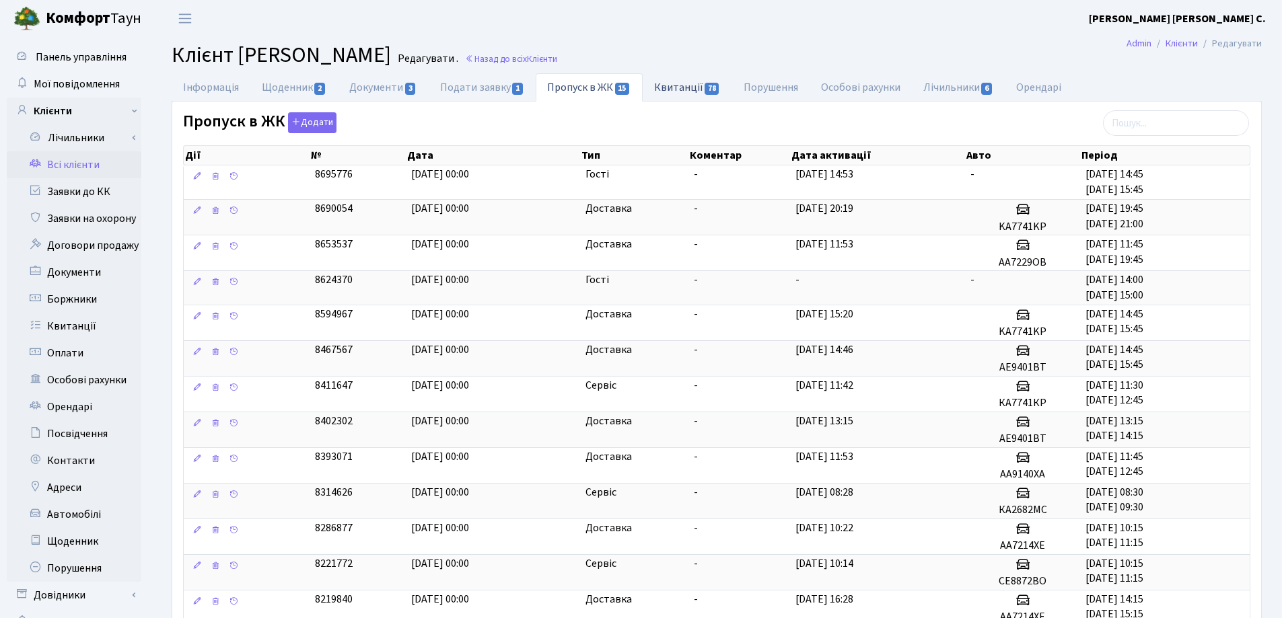
click at [692, 84] on link "Квитанції 78" at bounding box center [688, 87] width 90 height 28
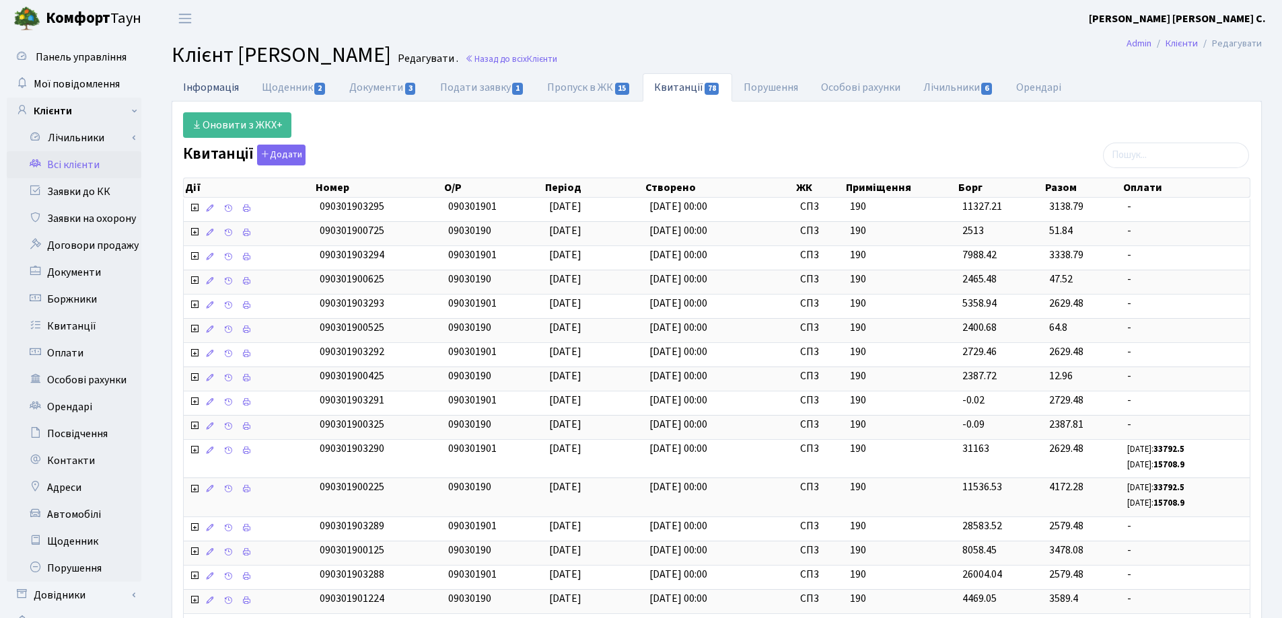
click at [194, 87] on link "Інформація" at bounding box center [211, 87] width 79 height 28
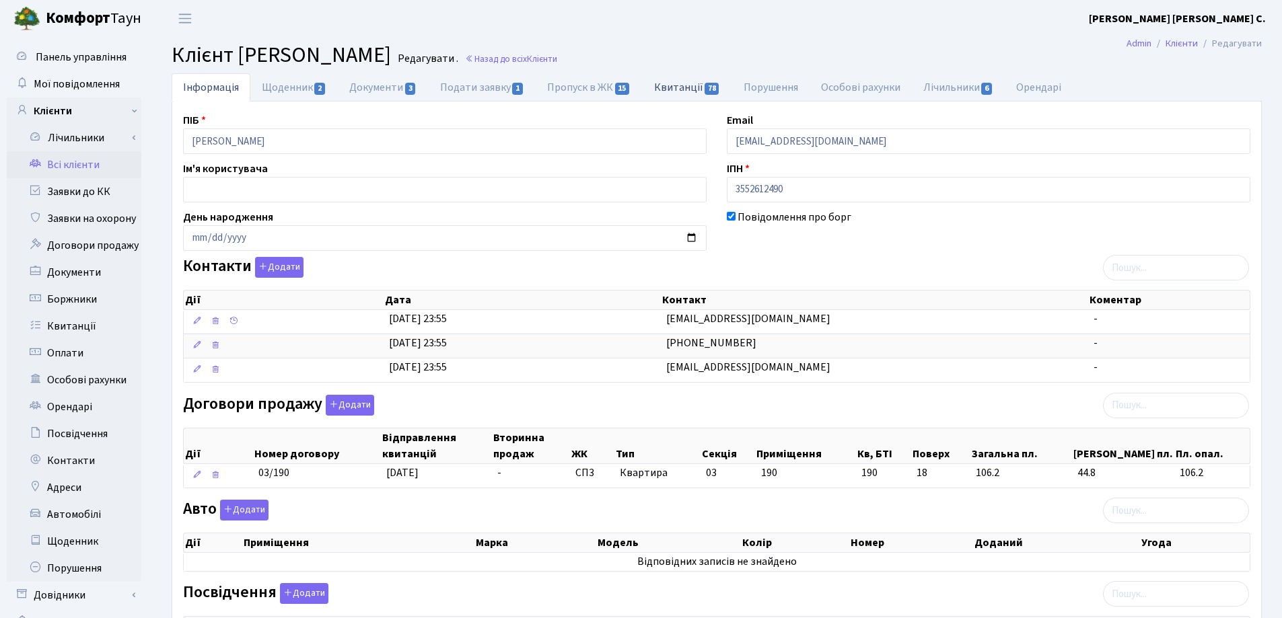
click at [661, 90] on link "Квитанції 78" at bounding box center [688, 87] width 90 height 28
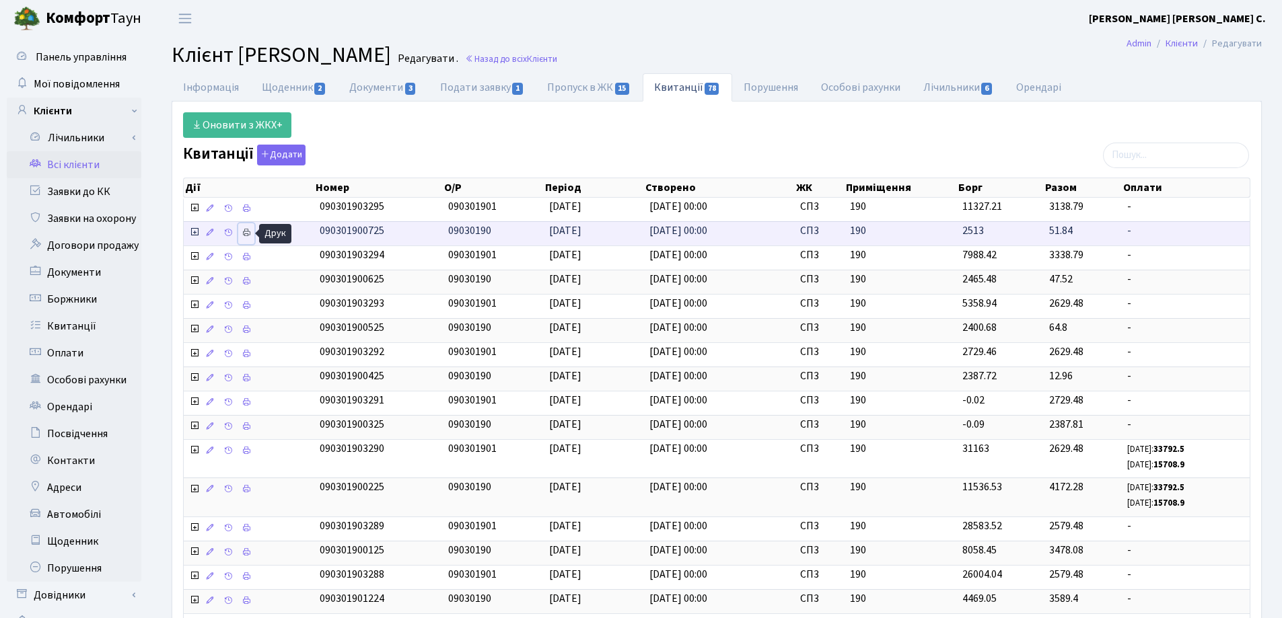
click at [245, 234] on icon at bounding box center [246, 232] width 9 height 9
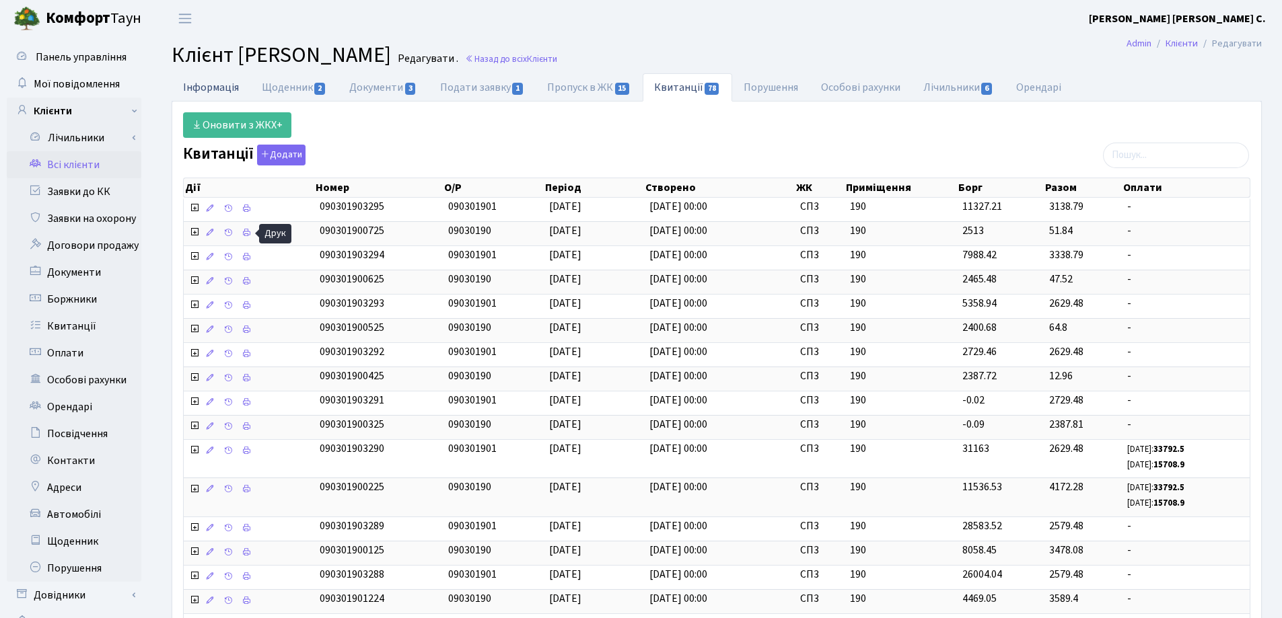
click at [215, 90] on link "Інформація" at bounding box center [211, 87] width 79 height 28
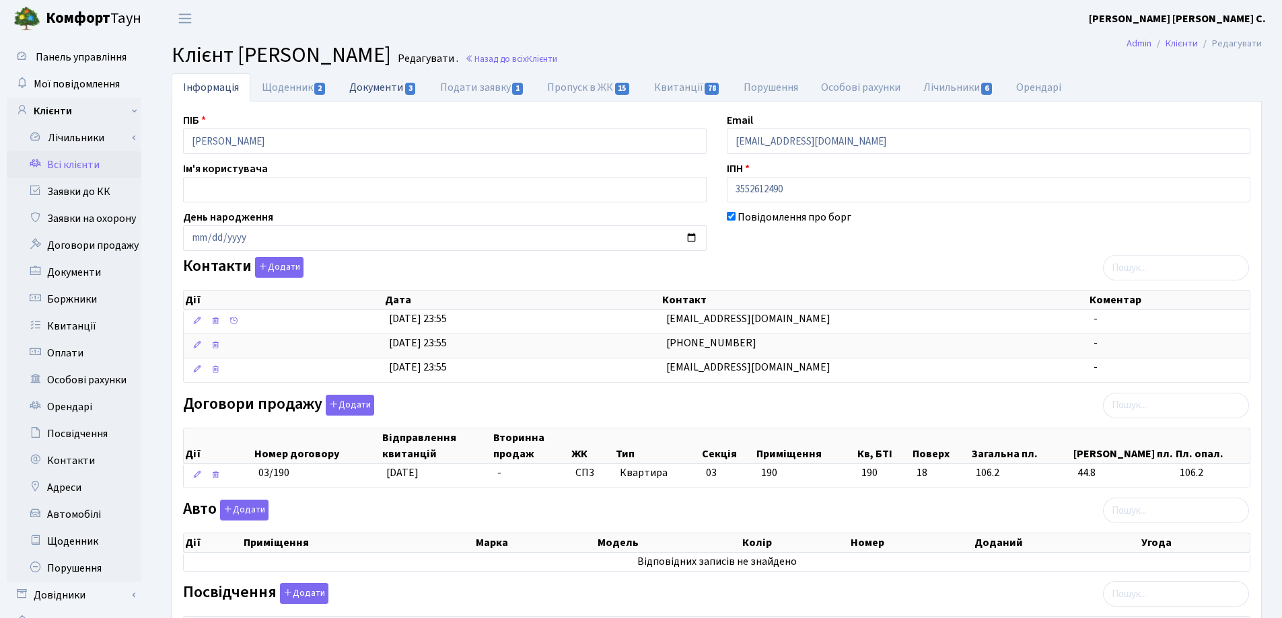
click at [359, 89] on link "Документи 3" at bounding box center [383, 87] width 90 height 28
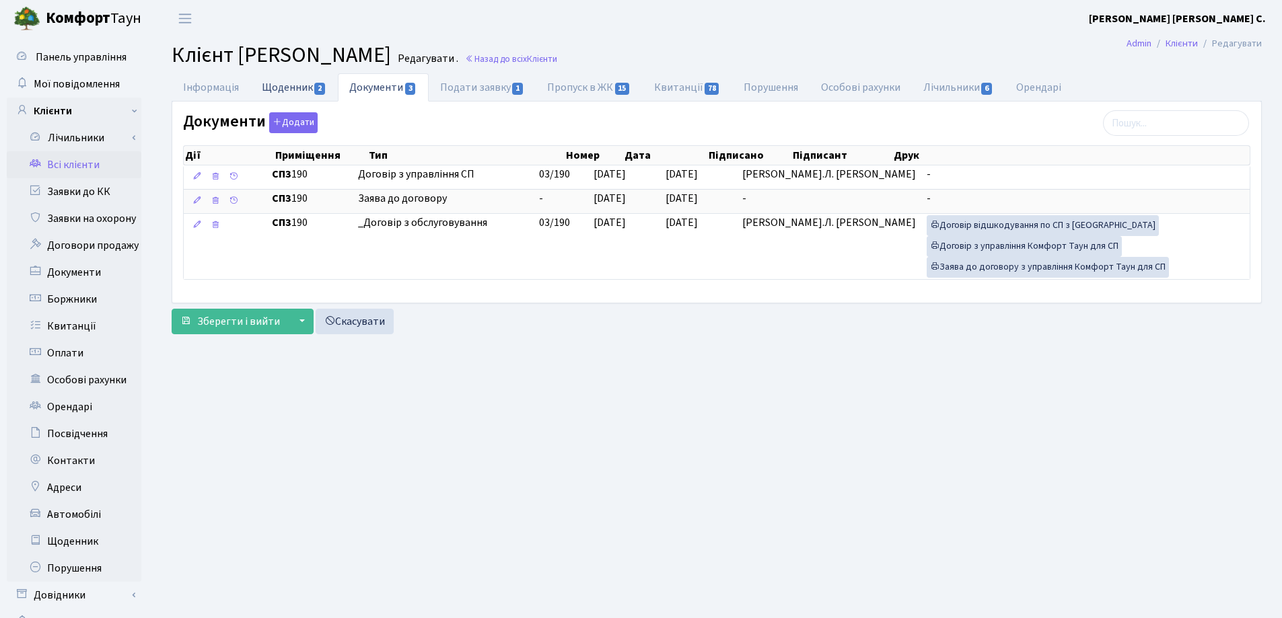
click at [290, 90] on link "Щоденник 2" at bounding box center [293, 87] width 87 height 28
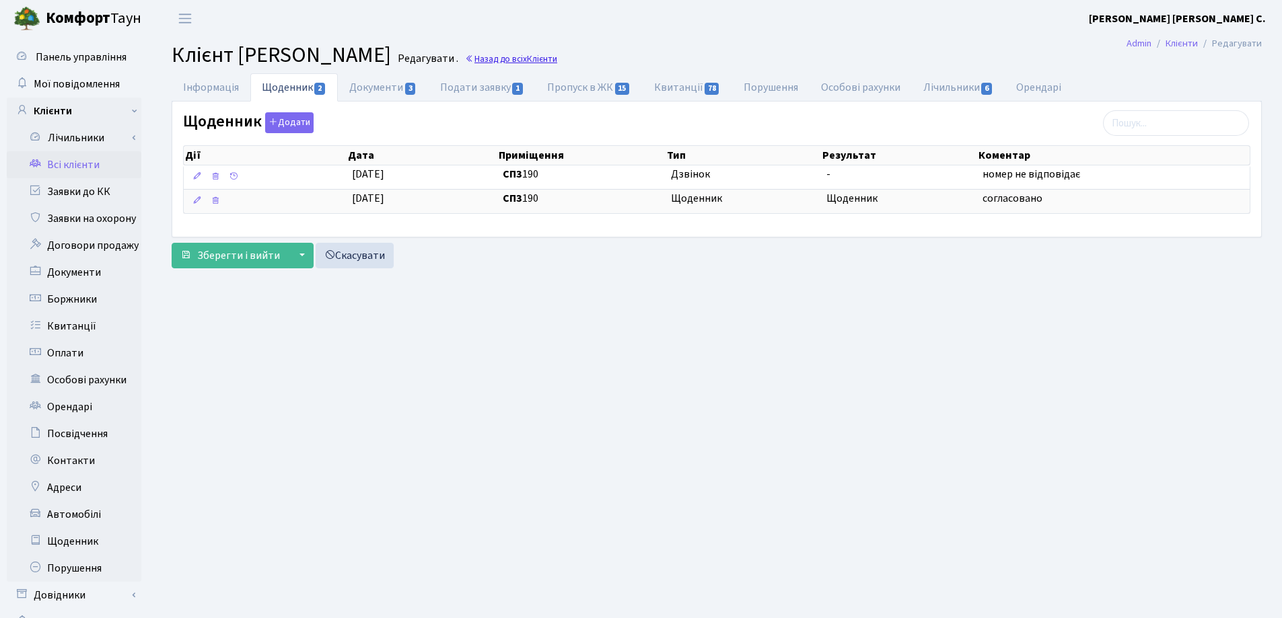
click at [554, 56] on link "Назад до всіх Клієнти" at bounding box center [511, 58] width 92 height 13
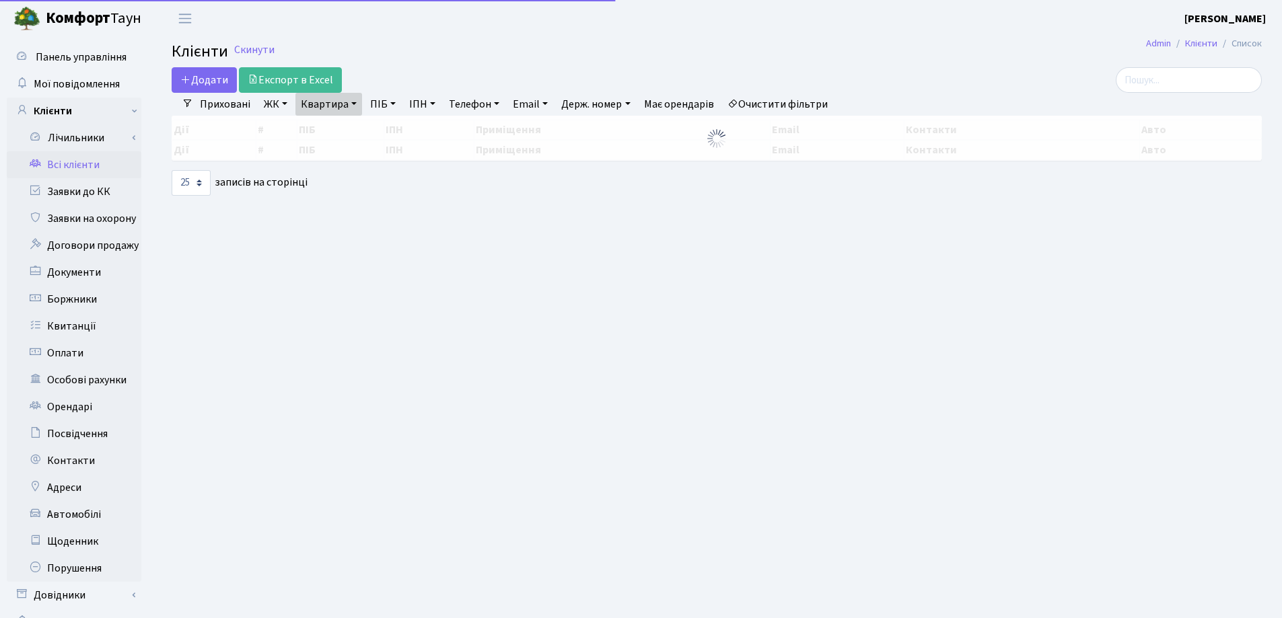
select select "25"
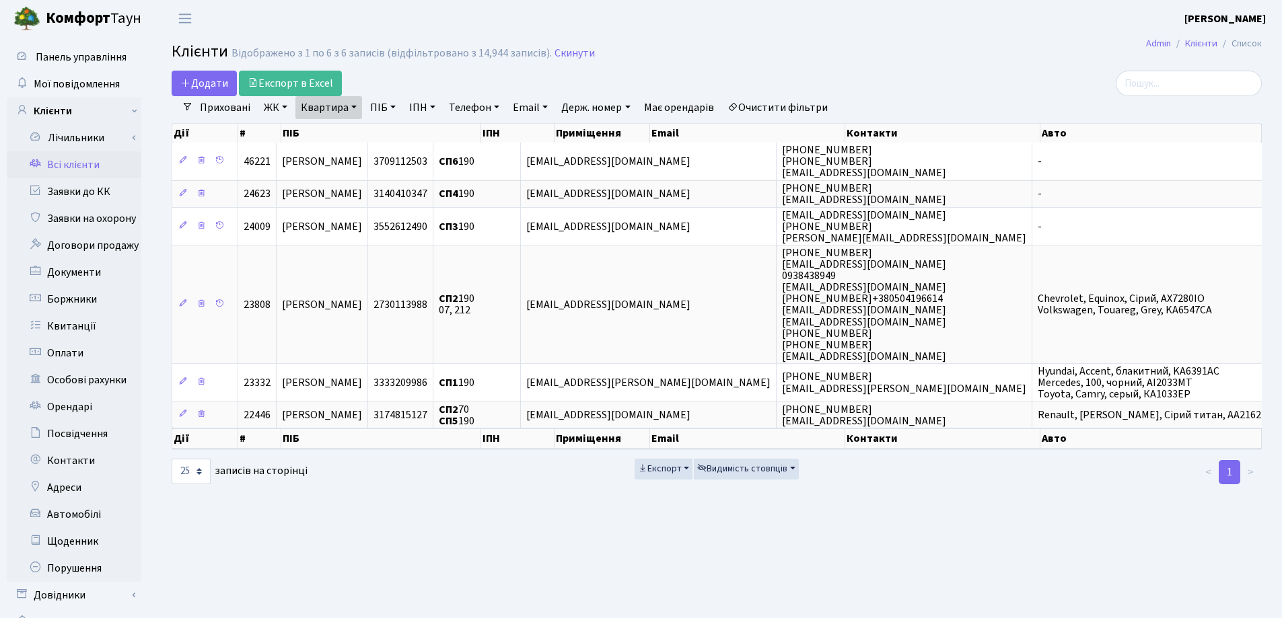
click at [360, 108] on link "Квартира" at bounding box center [328, 107] width 67 height 23
click at [348, 139] on input "190" at bounding box center [335, 134] width 79 height 26
type input "1"
type input "П2"
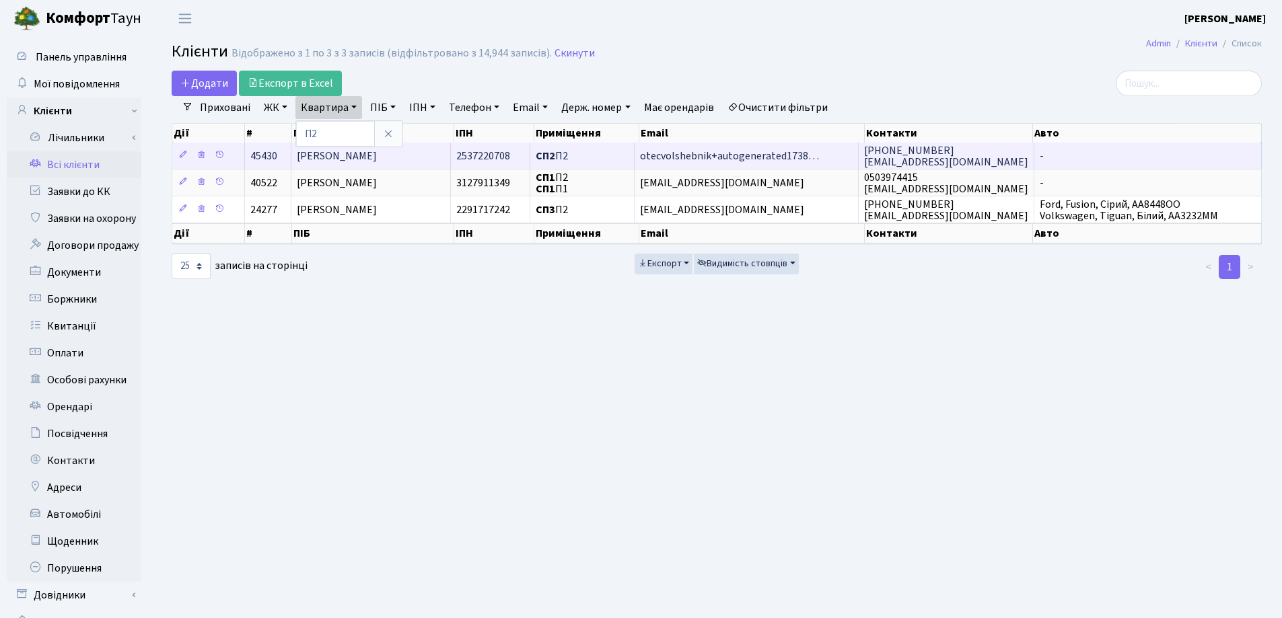
click at [426, 154] on td "Джндоян Баар Мироївна" at bounding box center [371, 156] width 160 height 26
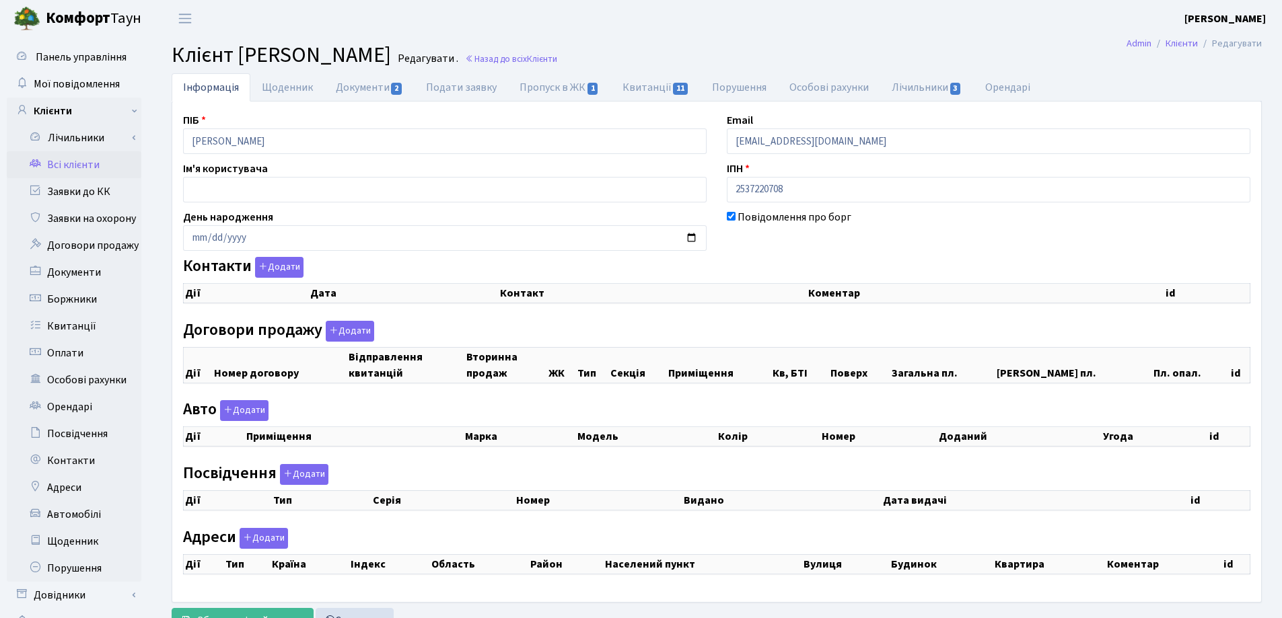
checkbox input "true"
select select "25"
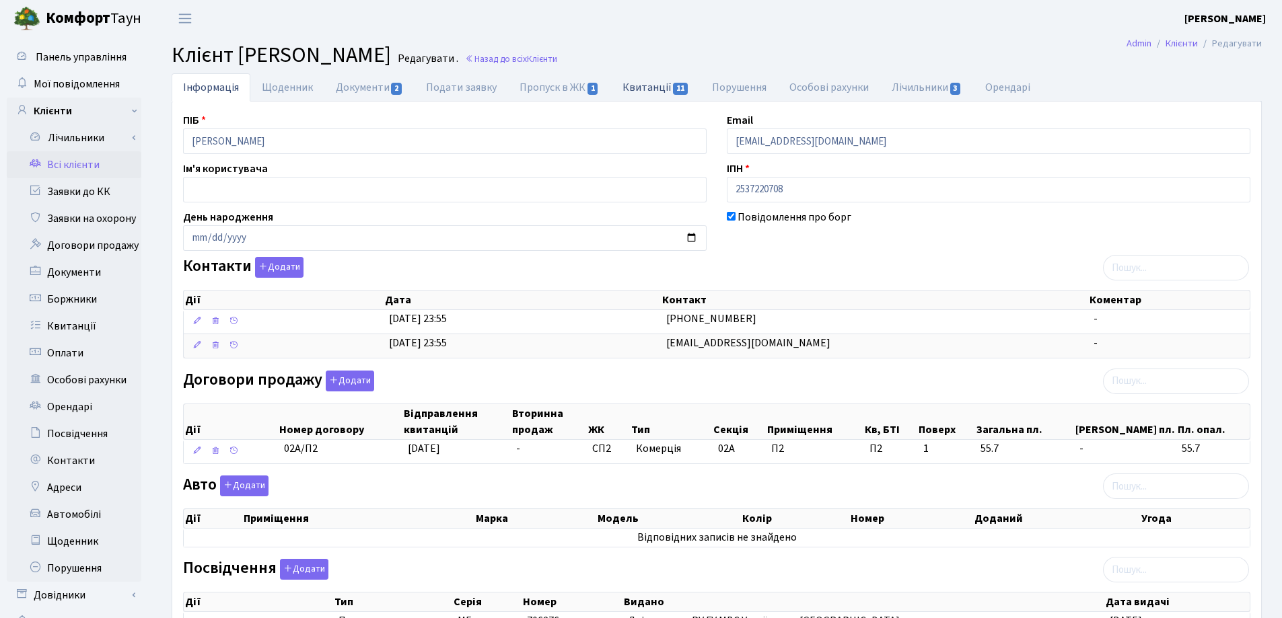
click at [624, 95] on link "Квитанції 11" at bounding box center [656, 87] width 90 height 28
select select "25"
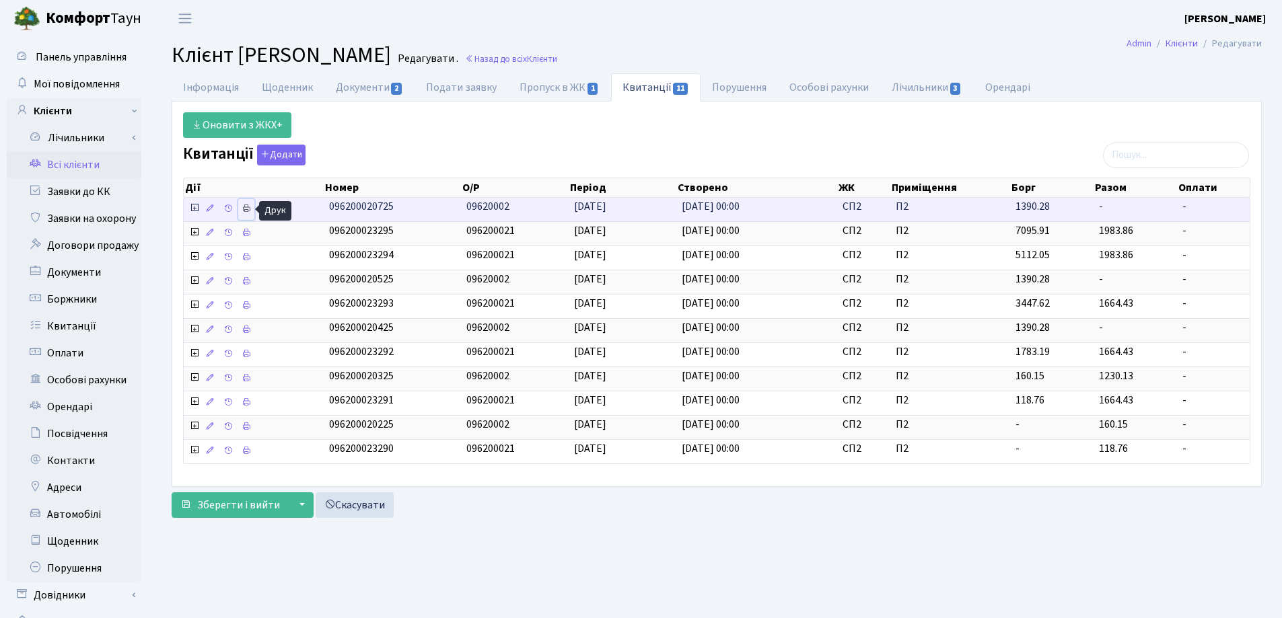
click at [245, 207] on icon at bounding box center [246, 208] width 9 height 9
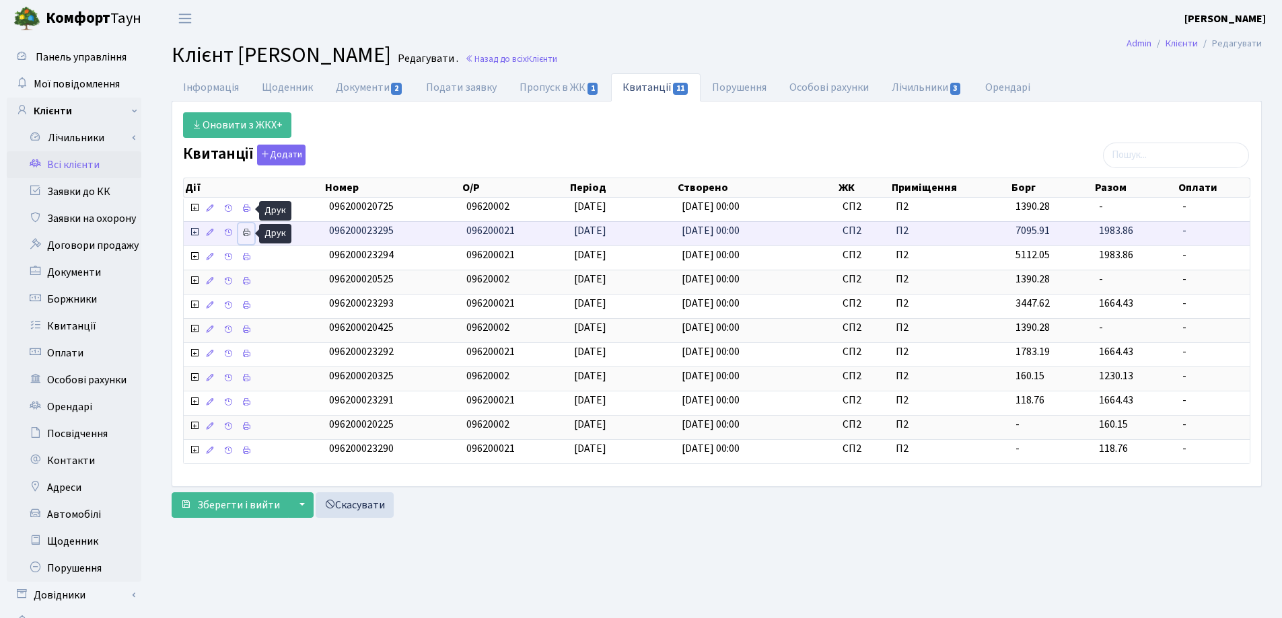
click at [248, 236] on icon at bounding box center [246, 232] width 9 height 9
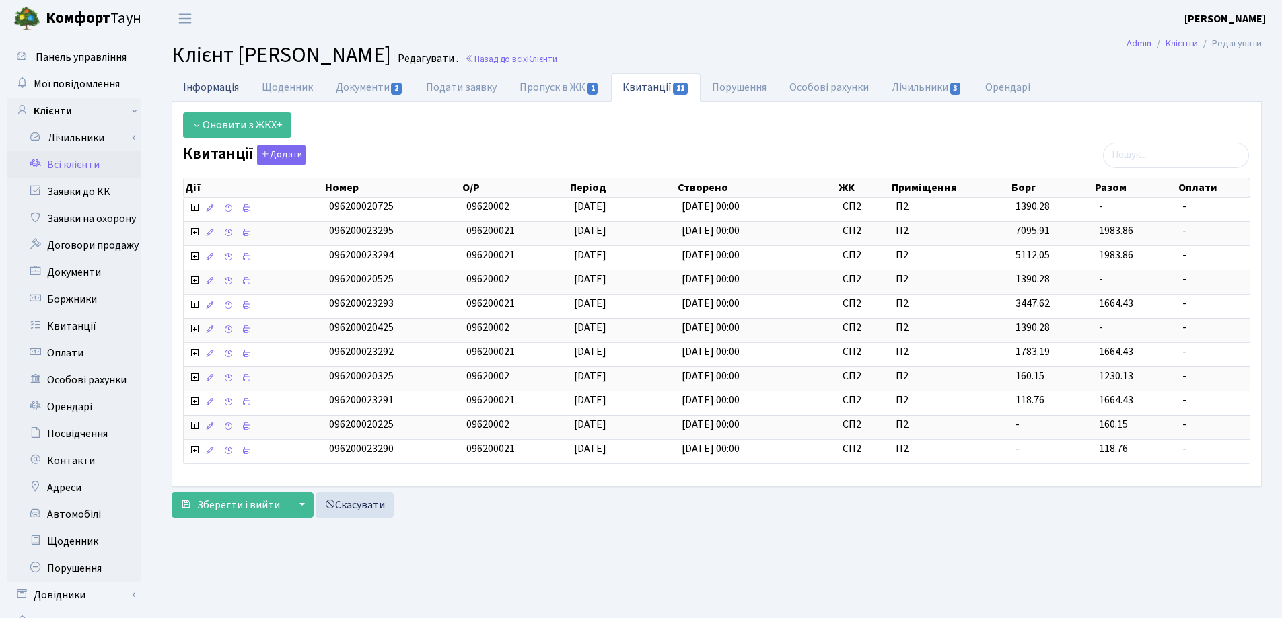
click at [209, 90] on link "Інформація" at bounding box center [211, 87] width 79 height 28
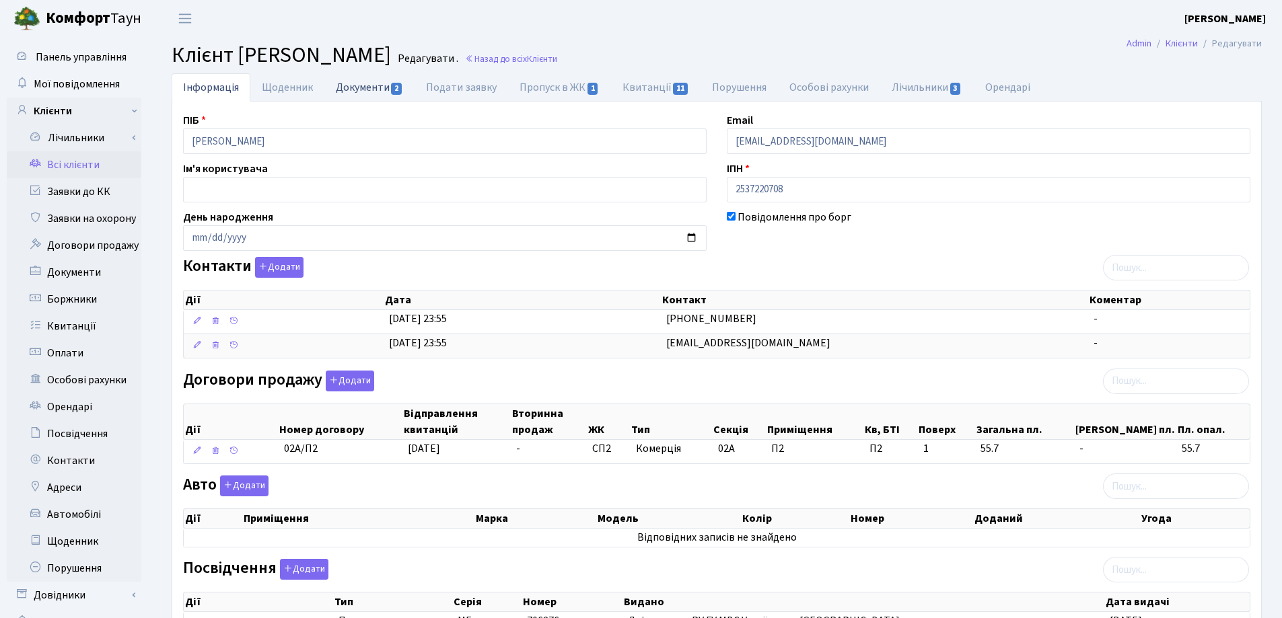
click at [363, 85] on link "Документи 2" at bounding box center [369, 87] width 90 height 28
select select "25"
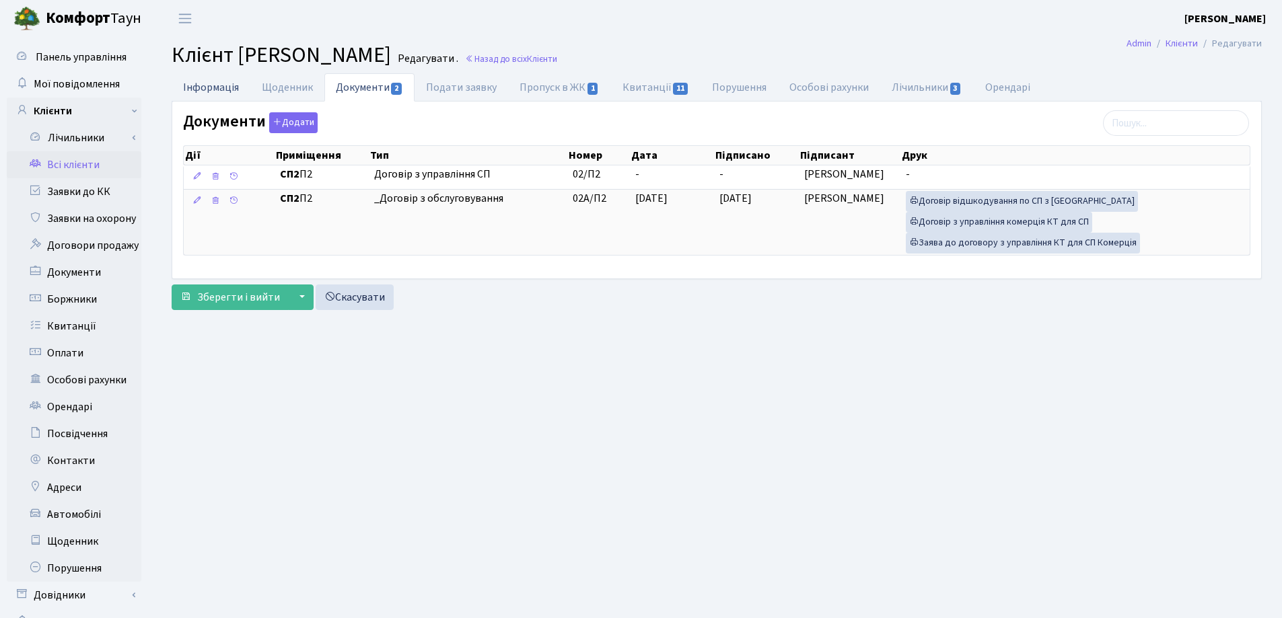
click at [214, 87] on link "Інформація" at bounding box center [211, 87] width 79 height 28
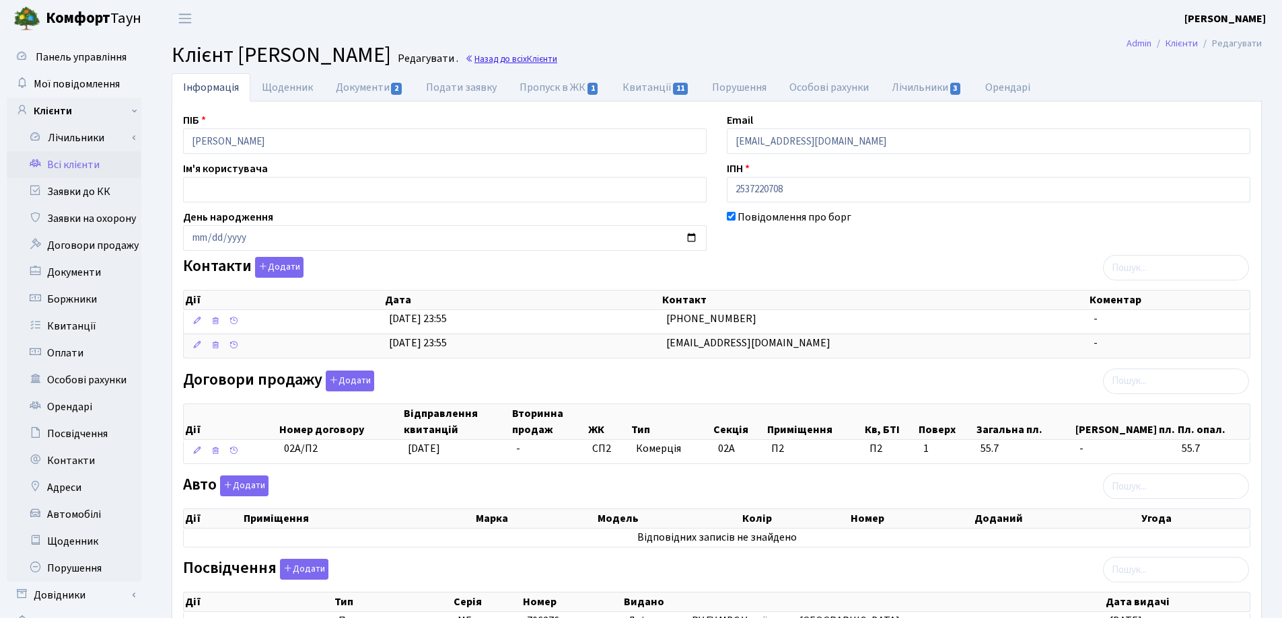
click at [557, 60] on link "Назад до всіх Клієнти" at bounding box center [511, 58] width 92 height 13
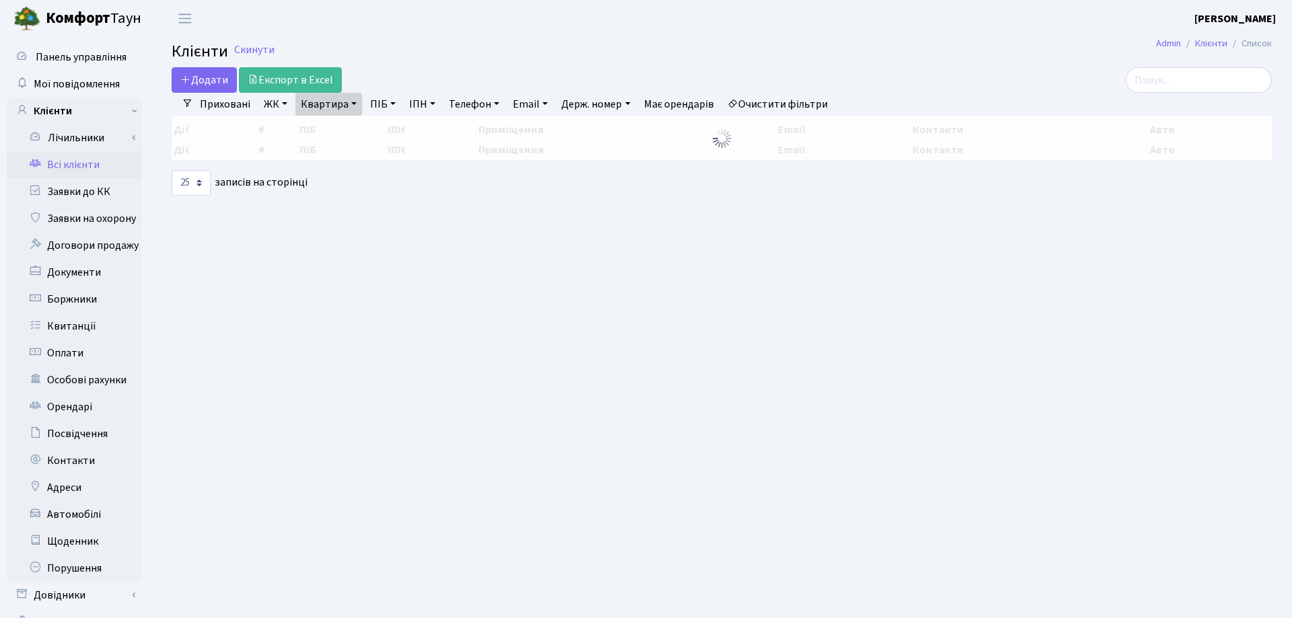
select select "25"
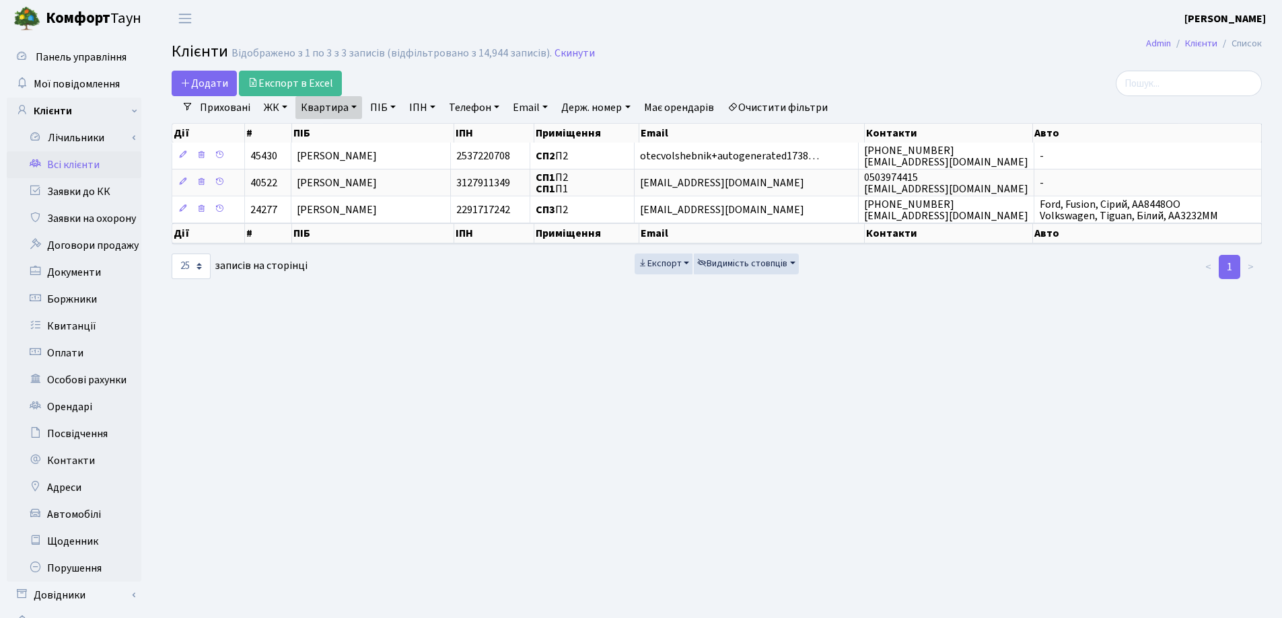
click at [355, 106] on link "Квартира" at bounding box center [328, 107] width 67 height 23
click at [388, 132] on icon at bounding box center [388, 134] width 11 height 11
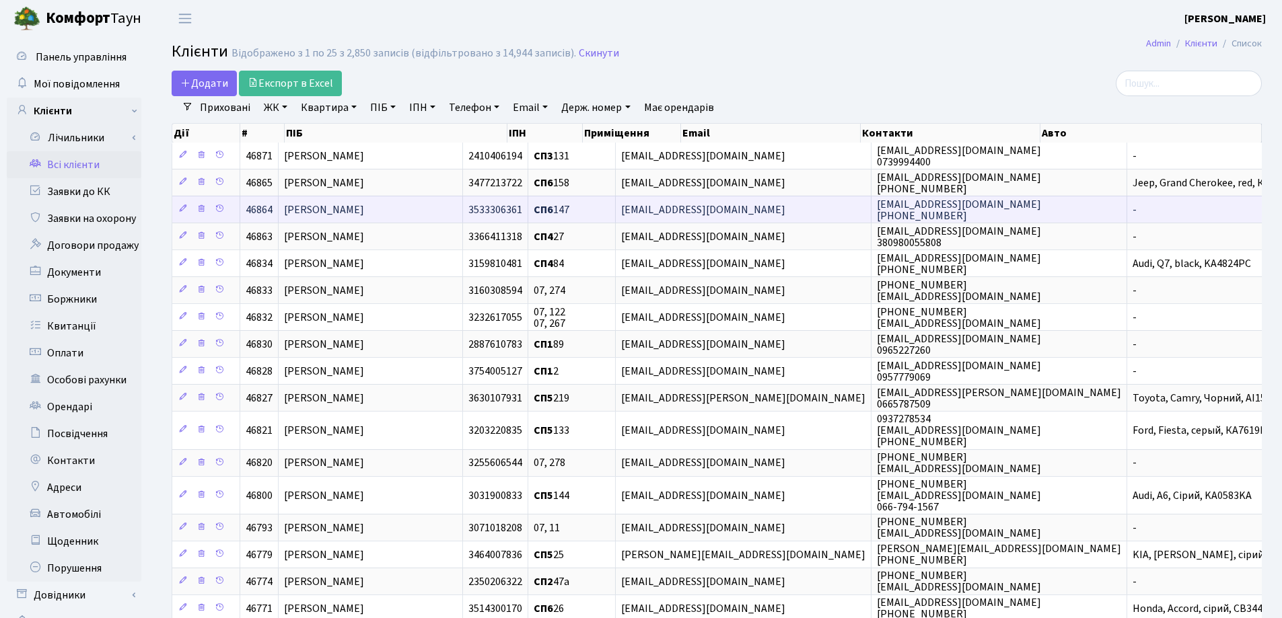
click at [419, 205] on td "[PERSON_NAME]" at bounding box center [371, 209] width 184 height 27
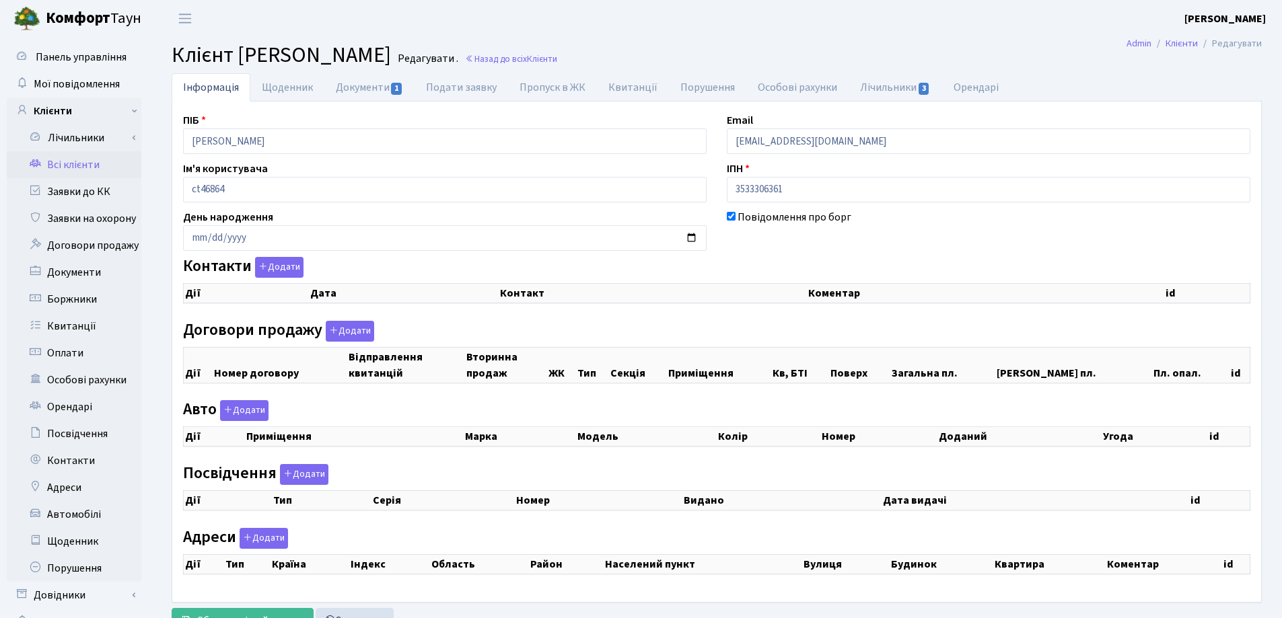
select select "25"
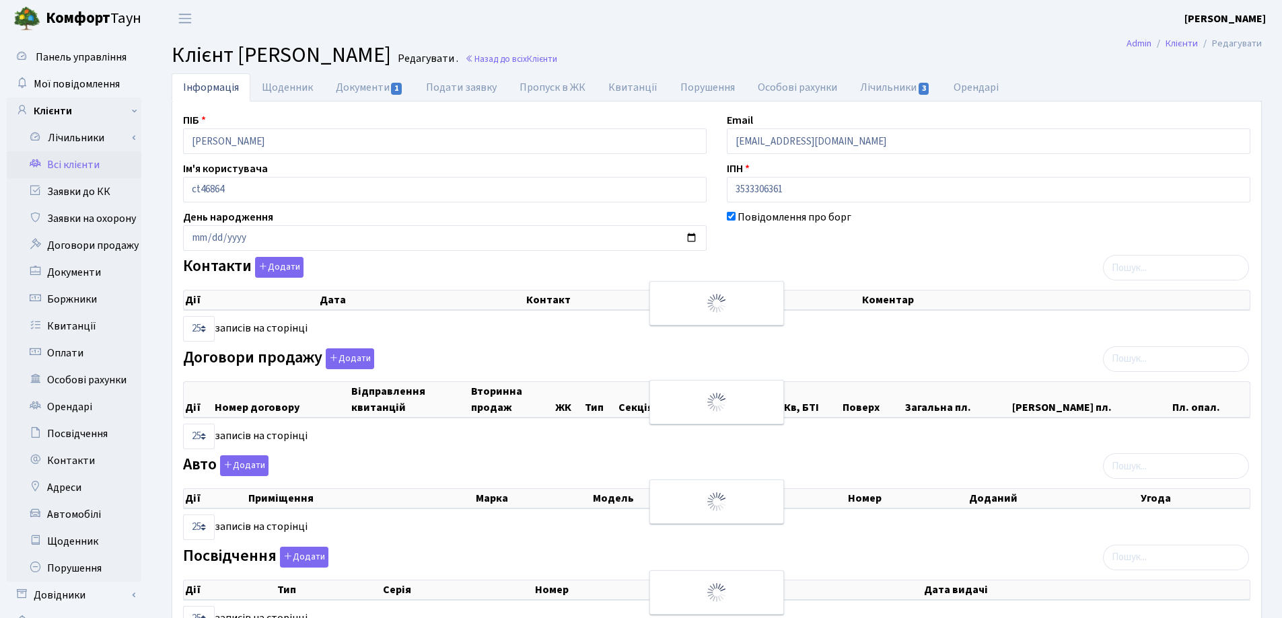
checkbox input "true"
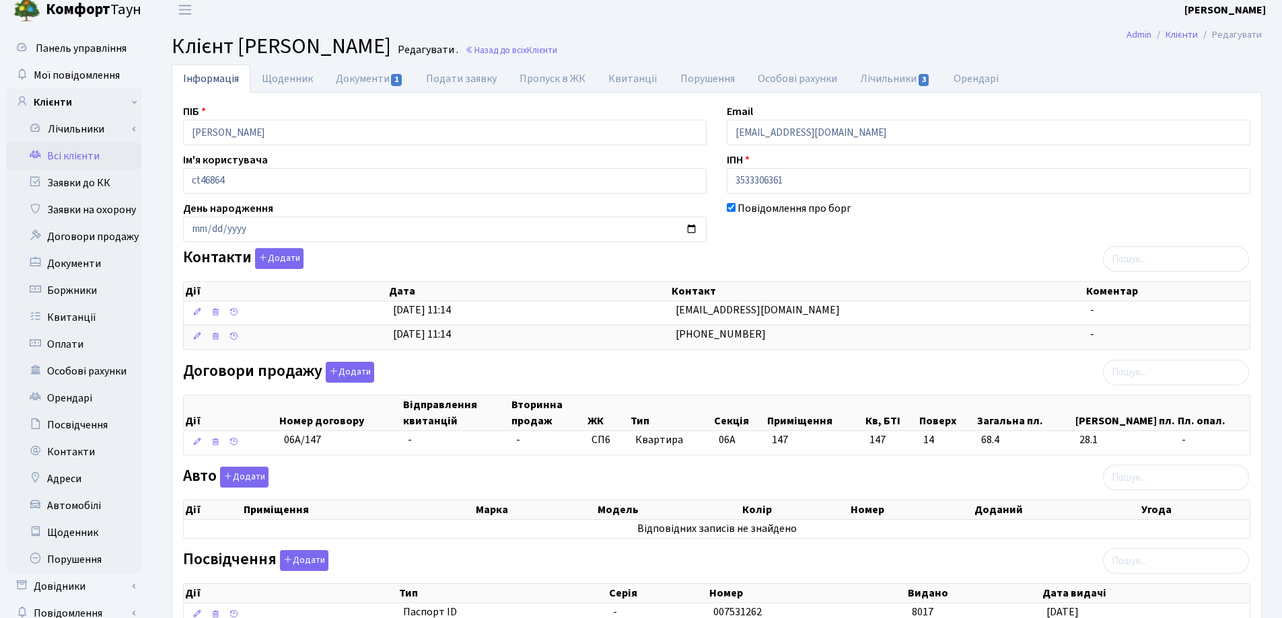
scroll to position [67, 0]
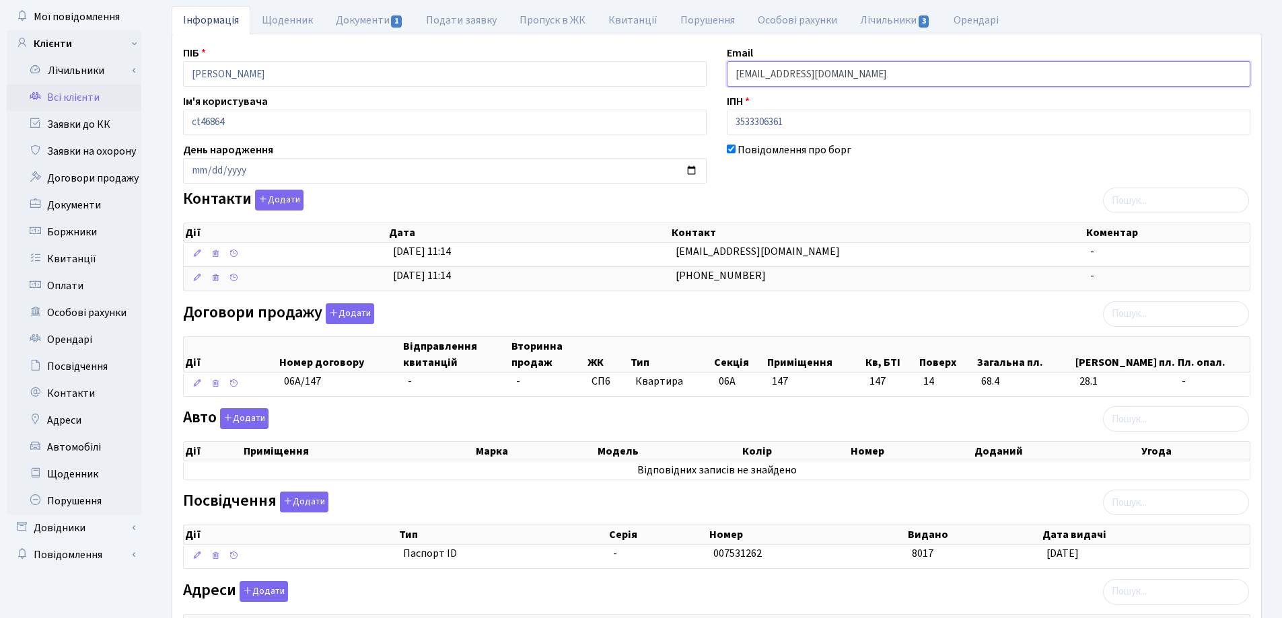
drag, startPoint x: 877, startPoint y: 70, endPoint x: 730, endPoint y: 88, distance: 147.8
click at [730, 88] on div "ПІБ Мельник Юлія Євгенівна Email melnik2609@hotmail.com Ім'я користувача ct4686…" at bounding box center [717, 357] width 1088 height 625
click at [371, 15] on link "Документи 1" at bounding box center [369, 20] width 90 height 28
select select "25"
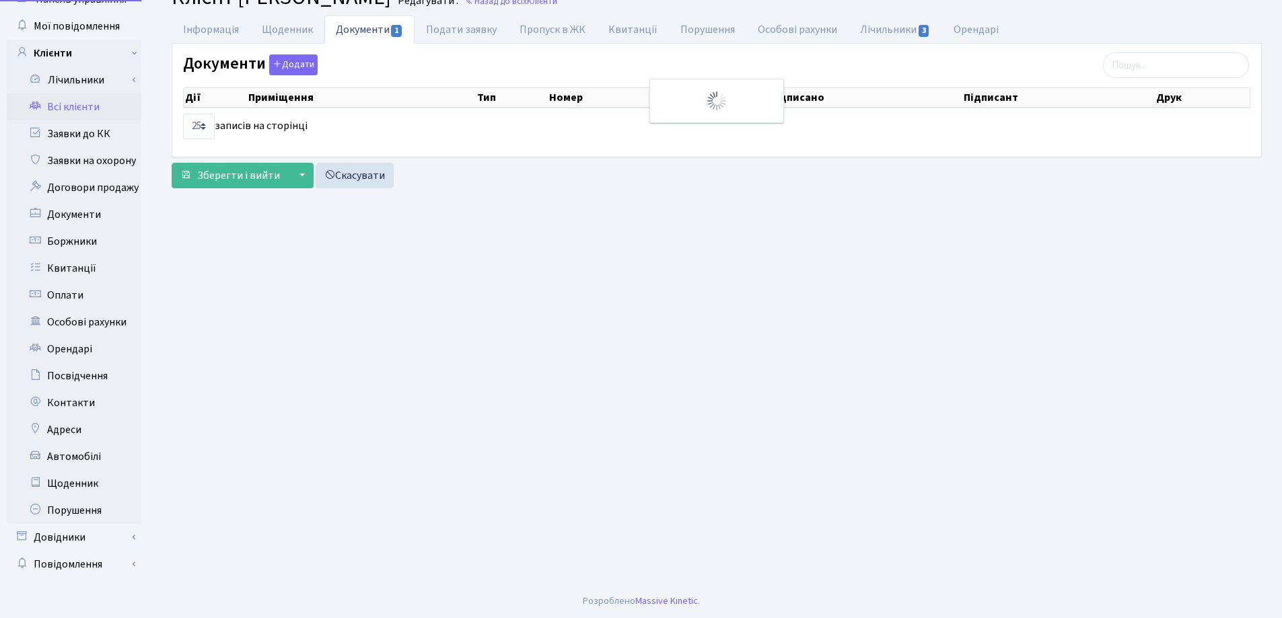
scroll to position [58, 0]
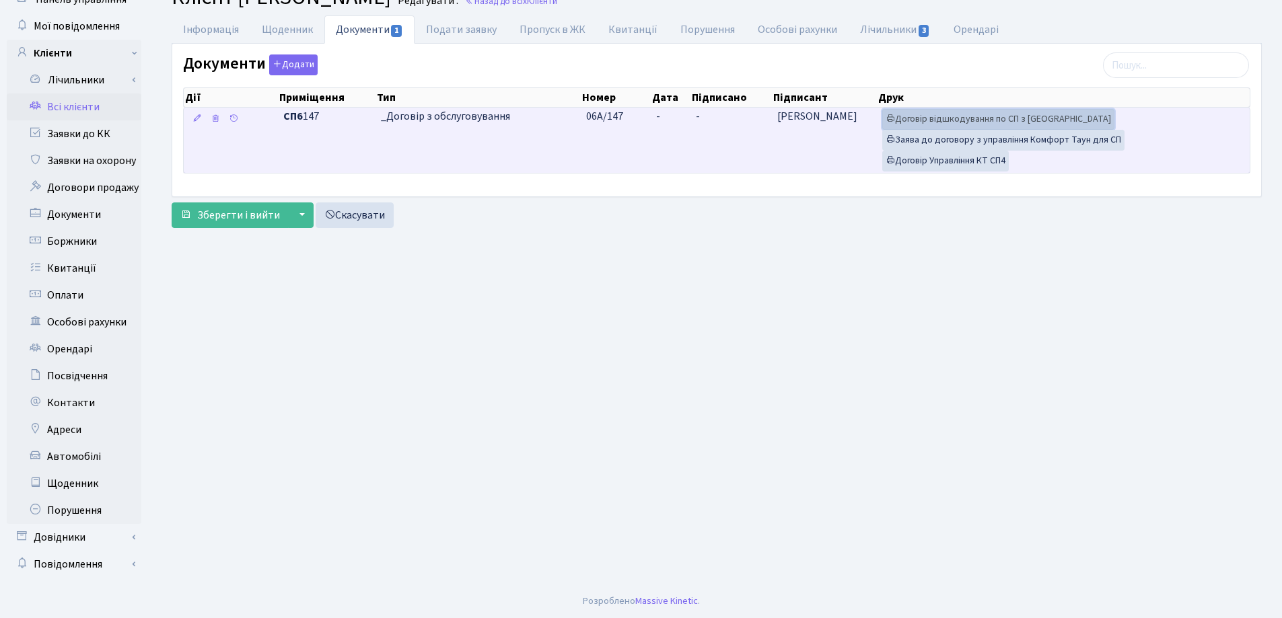
click at [921, 119] on link "Договір відшкодування по СП з Екві" at bounding box center [998, 119] width 232 height 21
click at [928, 157] on link "Договір Управління КТ СП4" at bounding box center [945, 161] width 127 height 21
click at [919, 156] on link "Договір Управління КТ СП4" at bounding box center [945, 161] width 127 height 21
click at [913, 141] on link "Заява до договору з управління Комфорт Таун для СП" at bounding box center [1003, 140] width 242 height 21
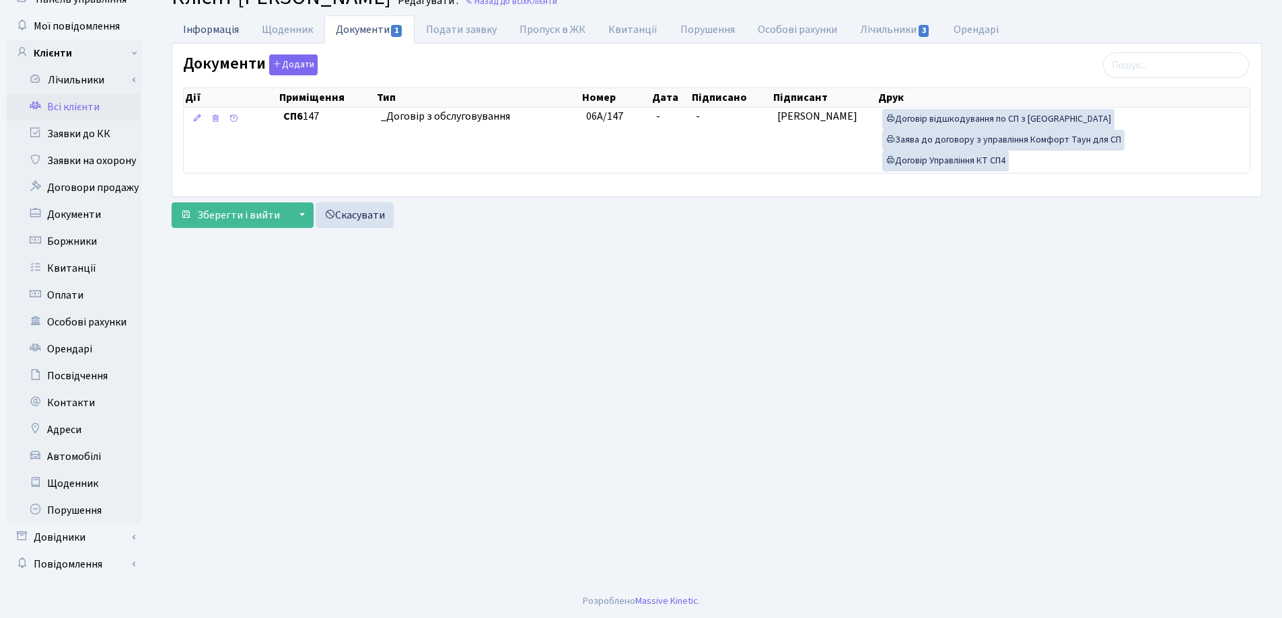
click at [223, 34] on link "Інформація" at bounding box center [211, 29] width 79 height 28
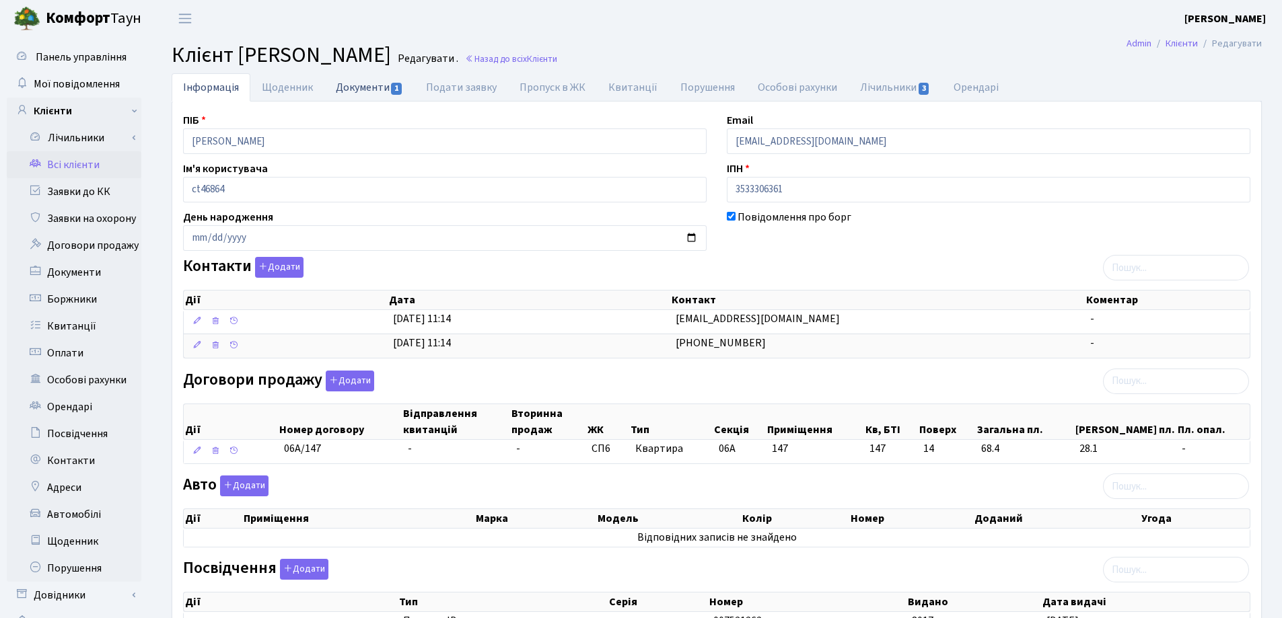
click at [364, 87] on link "Документи 1" at bounding box center [369, 87] width 90 height 28
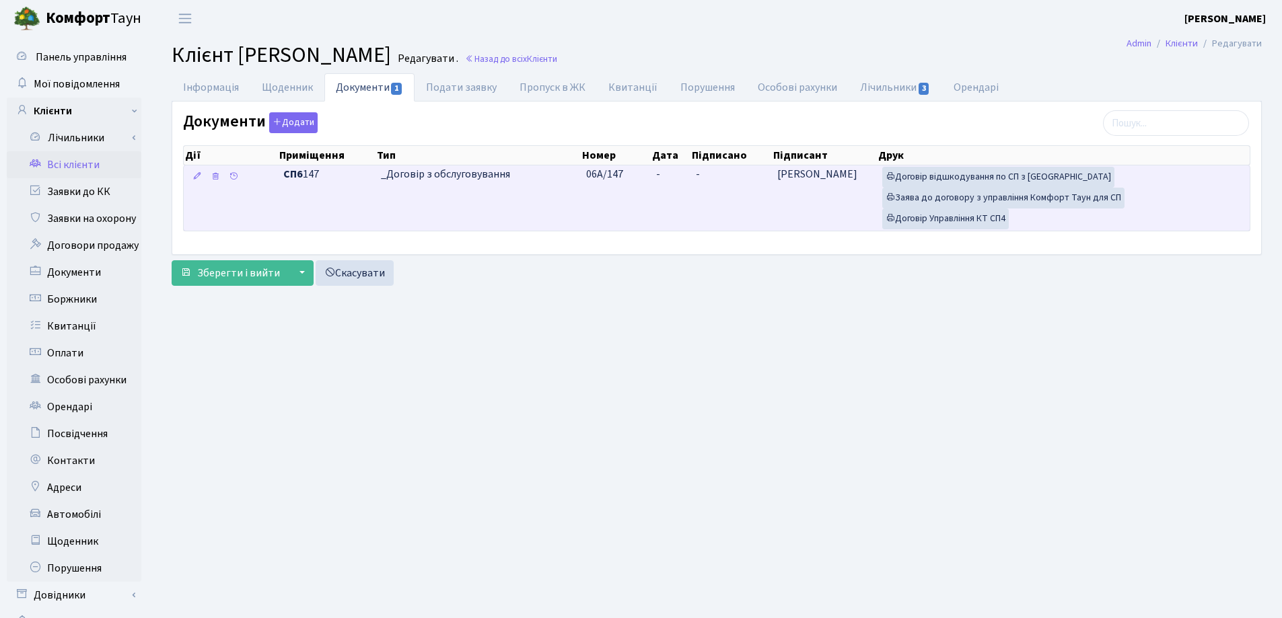
click at [669, 170] on td "-" at bounding box center [670, 198] width 39 height 65
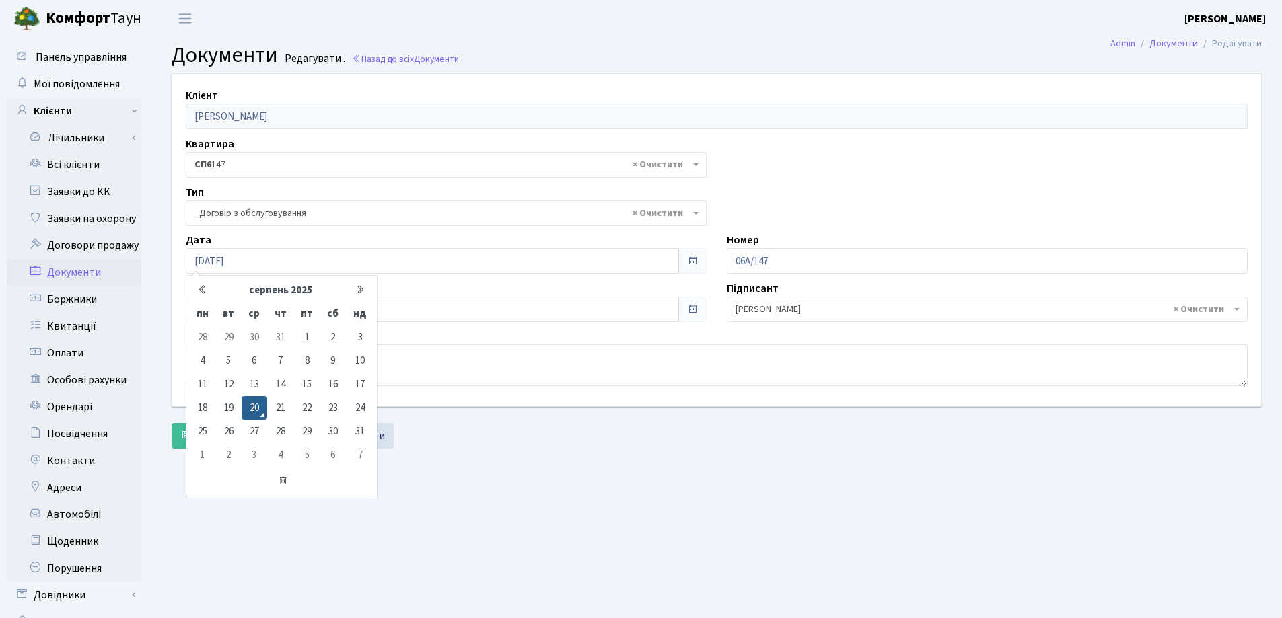
select select "289"
click at [346, 265] on input "[DATE]" at bounding box center [432, 261] width 493 height 26
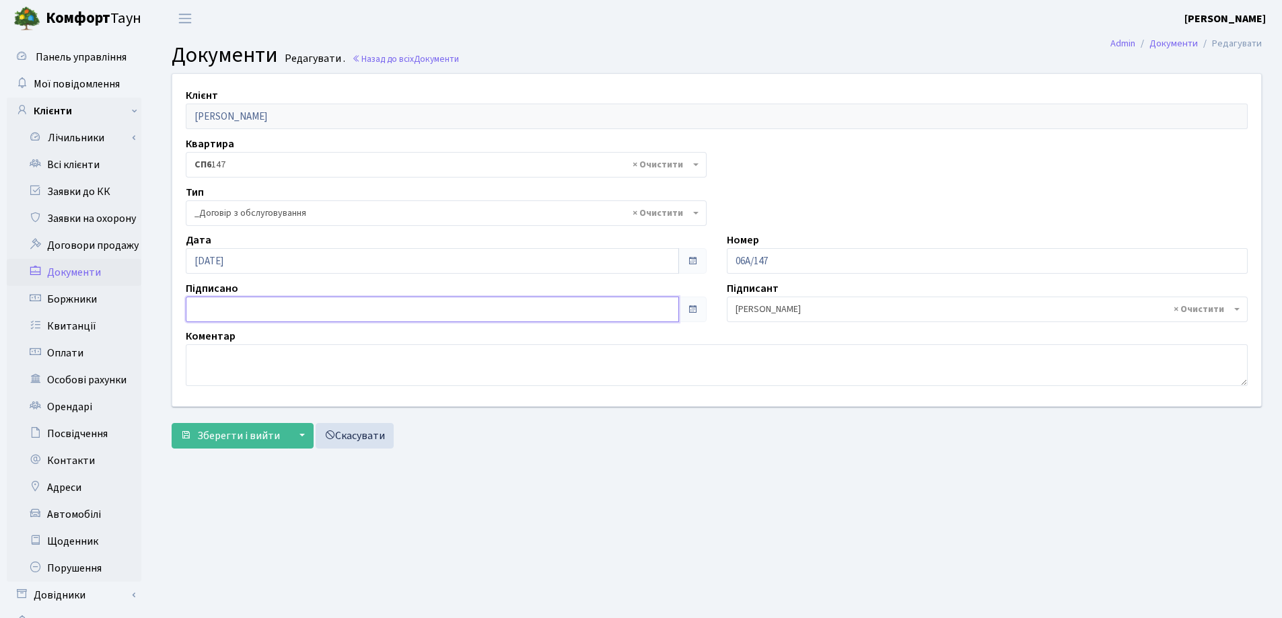
type input "[DATE]"
click at [250, 310] on input "[DATE]" at bounding box center [432, 310] width 493 height 26
click at [215, 441] on span "Зберегти і вийти" at bounding box center [238, 436] width 83 height 15
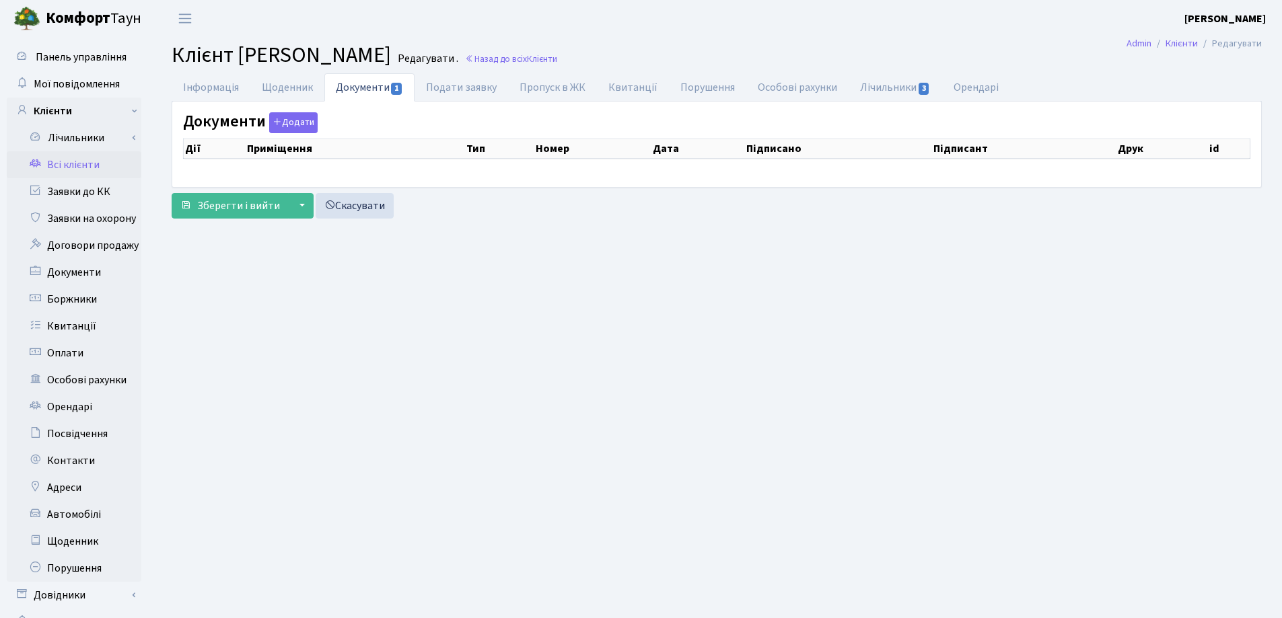
checkbox input "true"
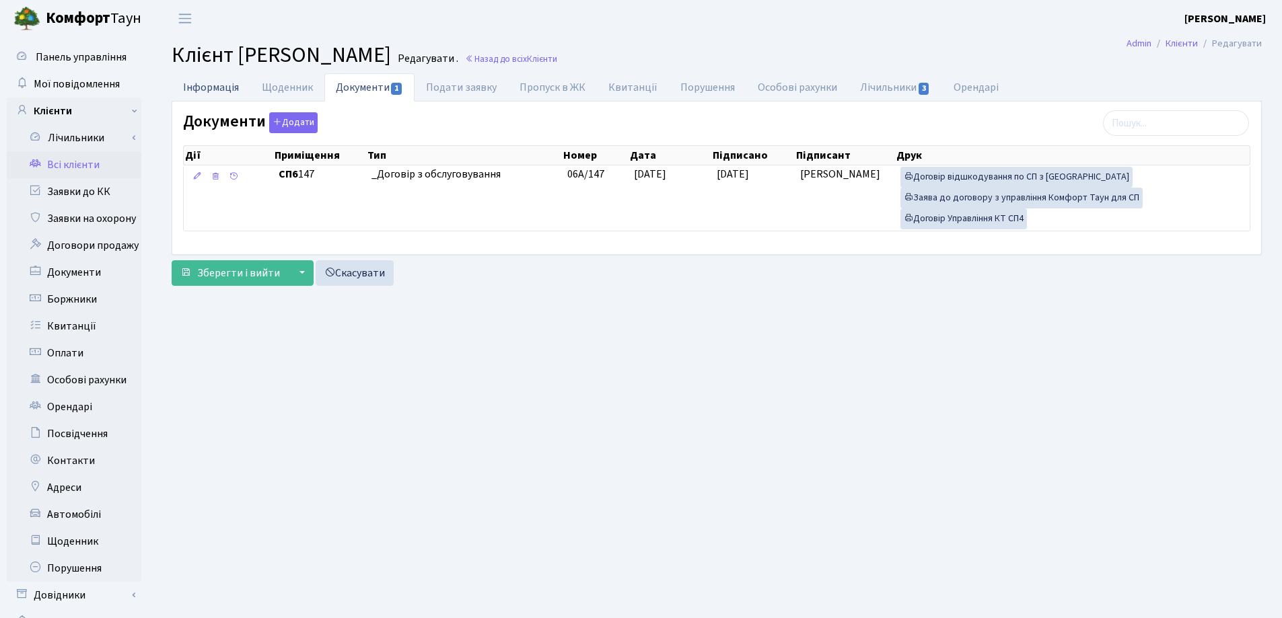
click at [205, 84] on link "Інформація" at bounding box center [211, 87] width 79 height 28
select select "25"
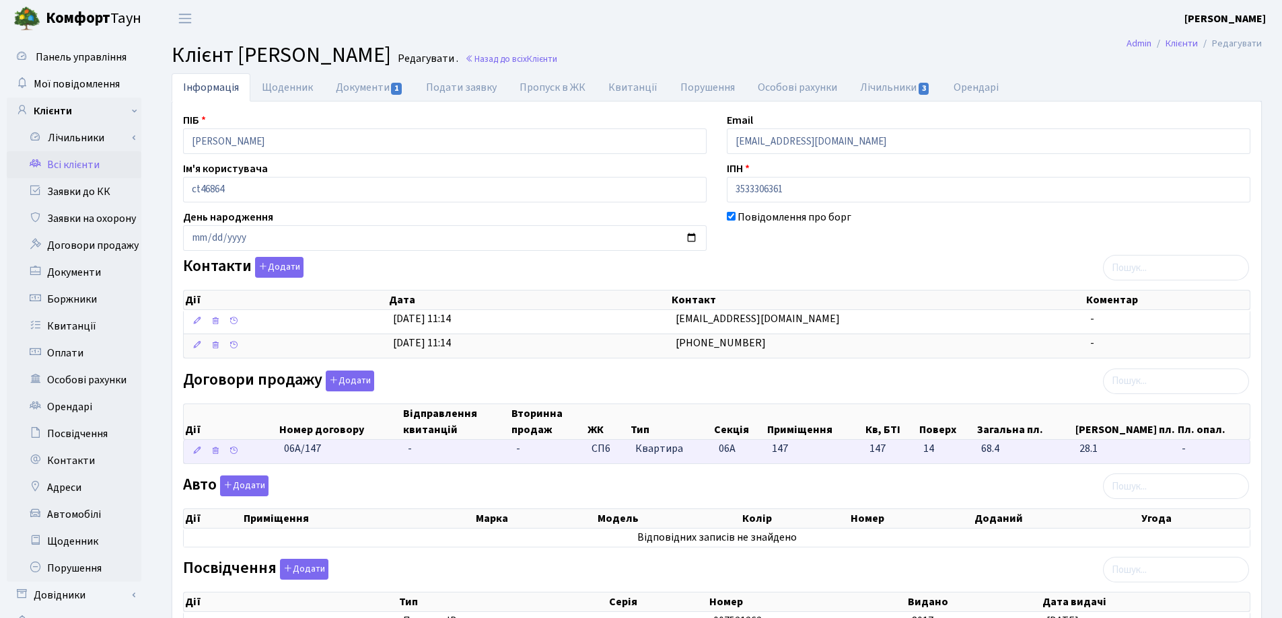
click at [431, 448] on td "-" at bounding box center [456, 452] width 108 height 24
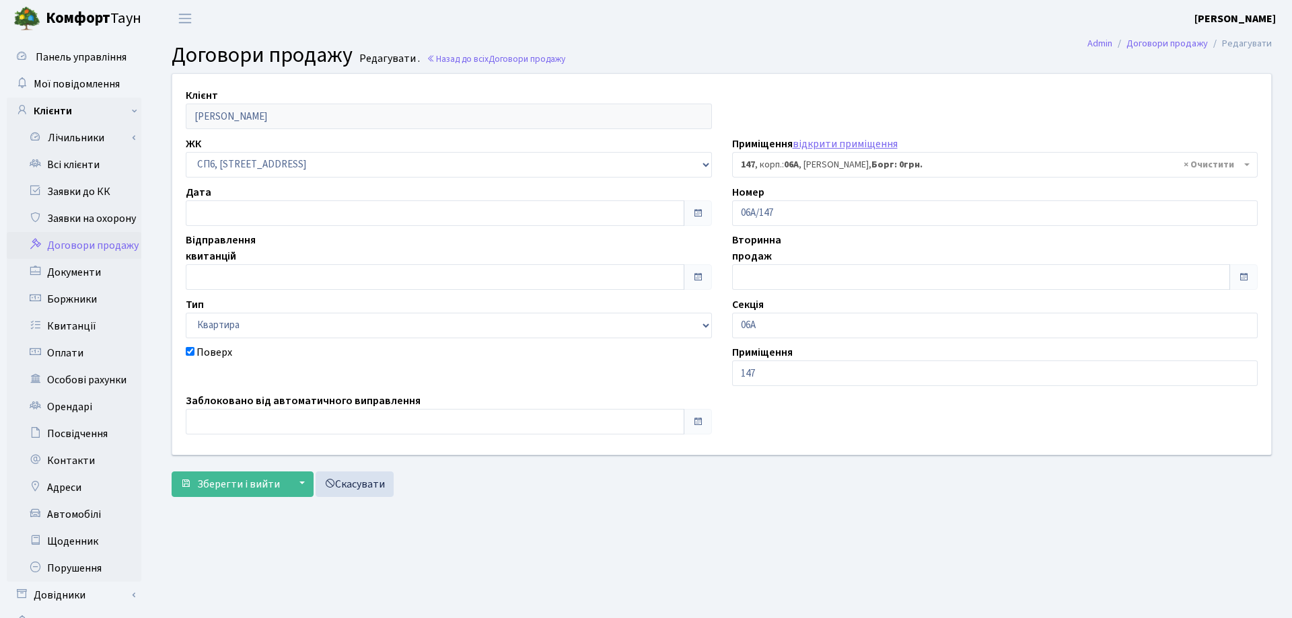
select select "21815"
click at [246, 209] on input "text" at bounding box center [432, 214] width 493 height 26
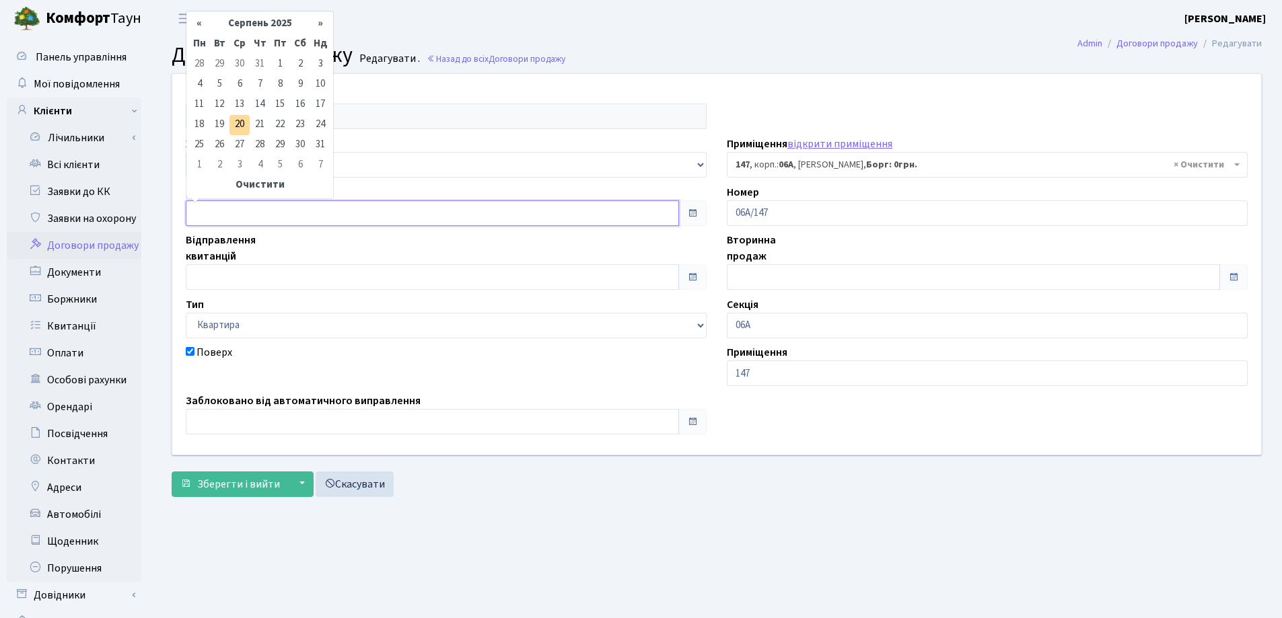
type input "[DATE]"
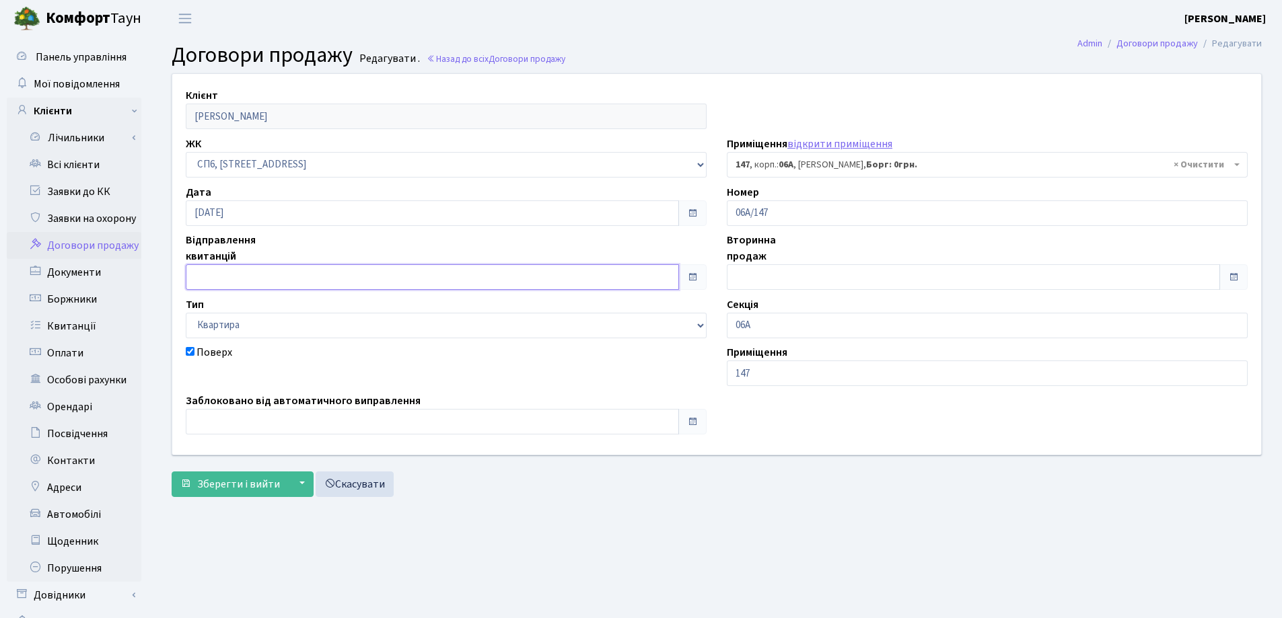
click at [328, 269] on input "text" at bounding box center [432, 277] width 493 height 26
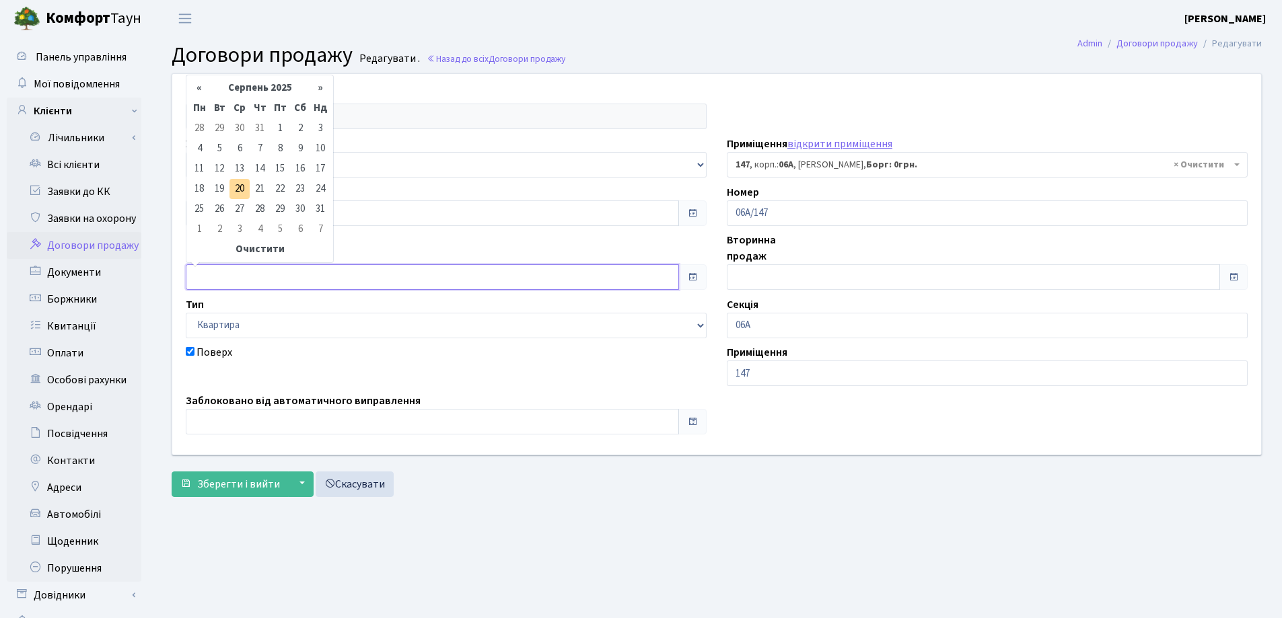
type input "[DATE]"
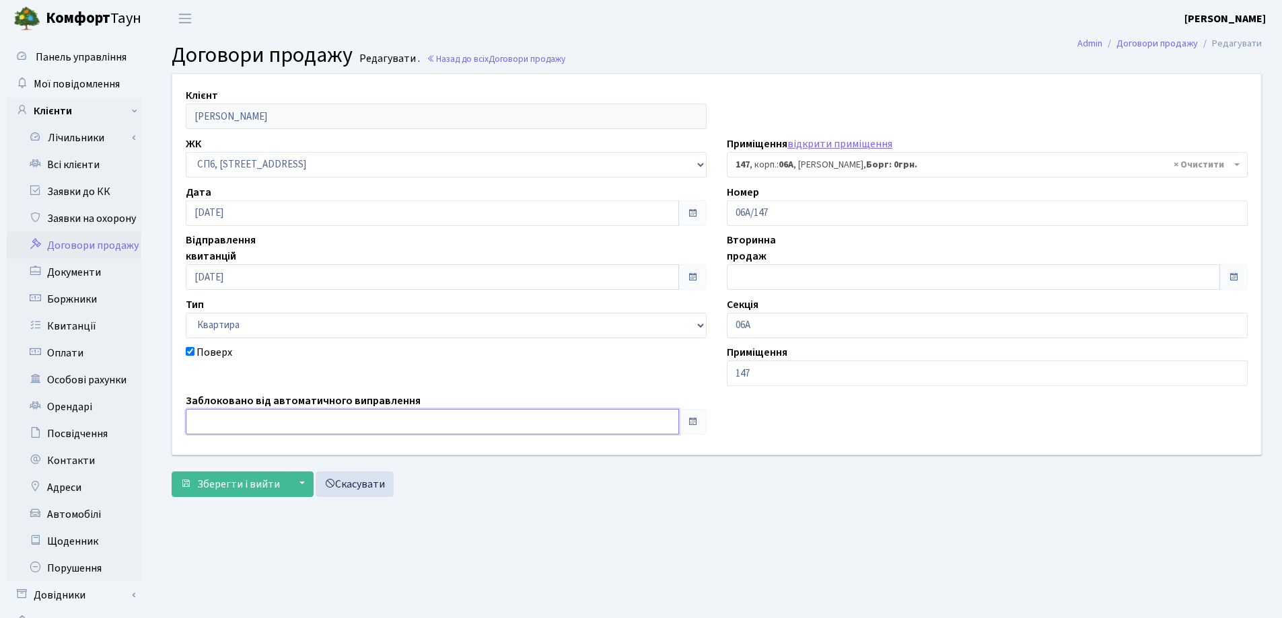
click at [306, 415] on input "text" at bounding box center [432, 422] width 493 height 26
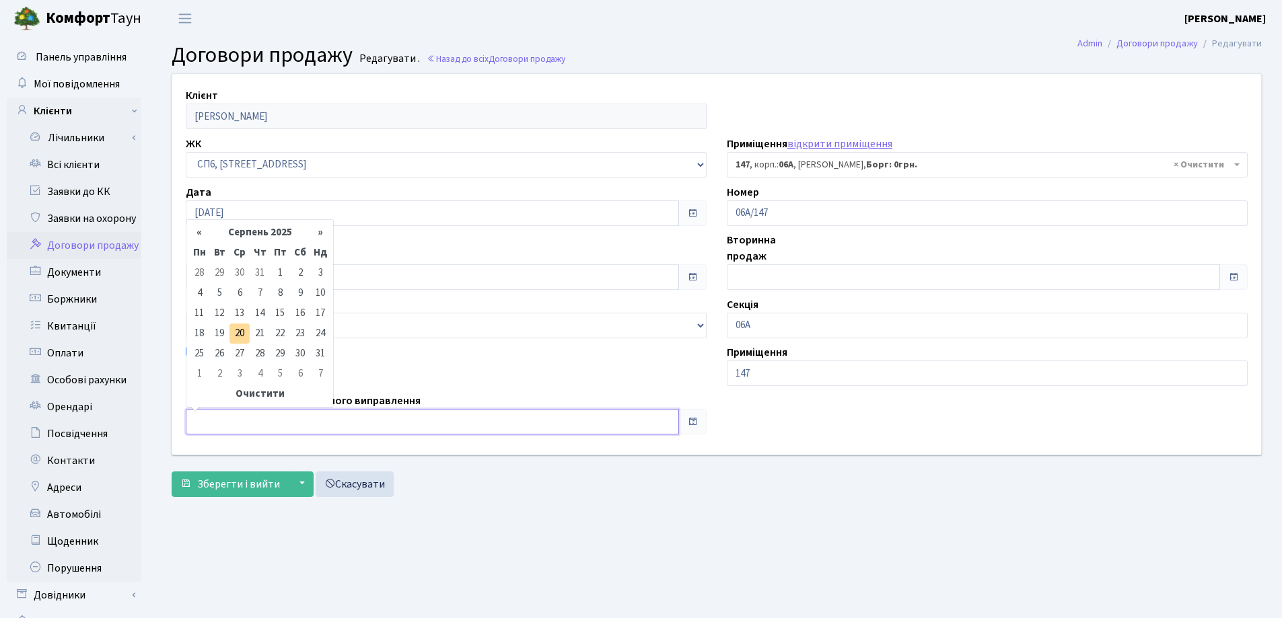
type input "[DATE]"
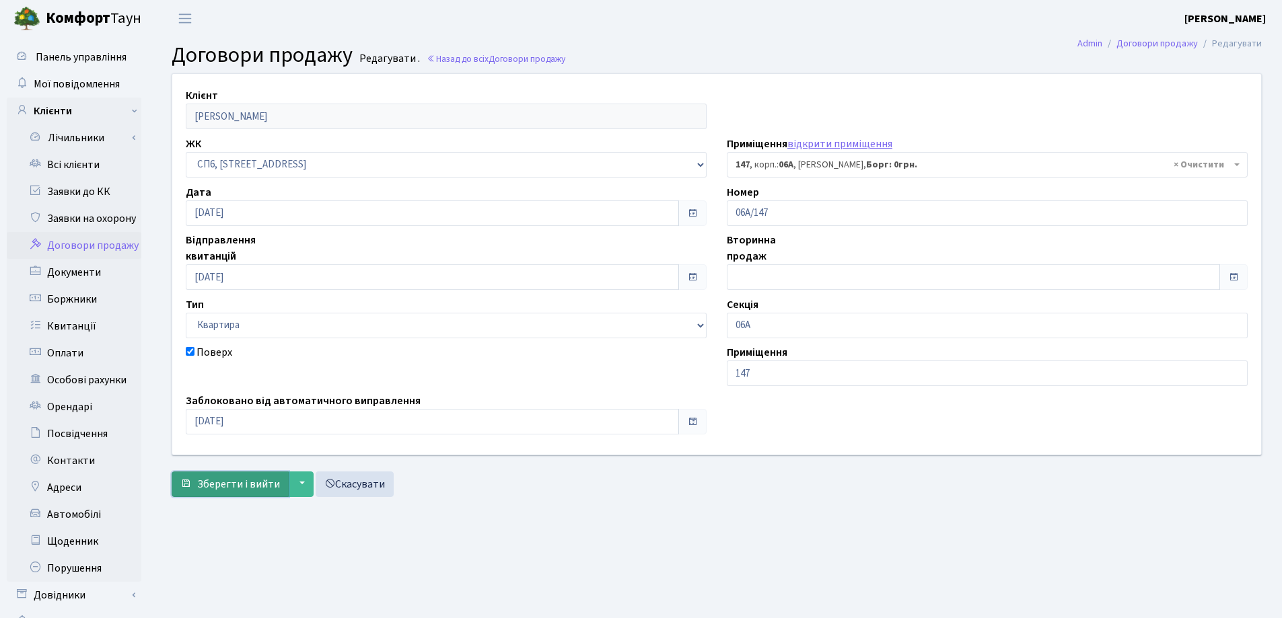
click at [236, 480] on span "Зберегти і вийти" at bounding box center [238, 484] width 83 height 15
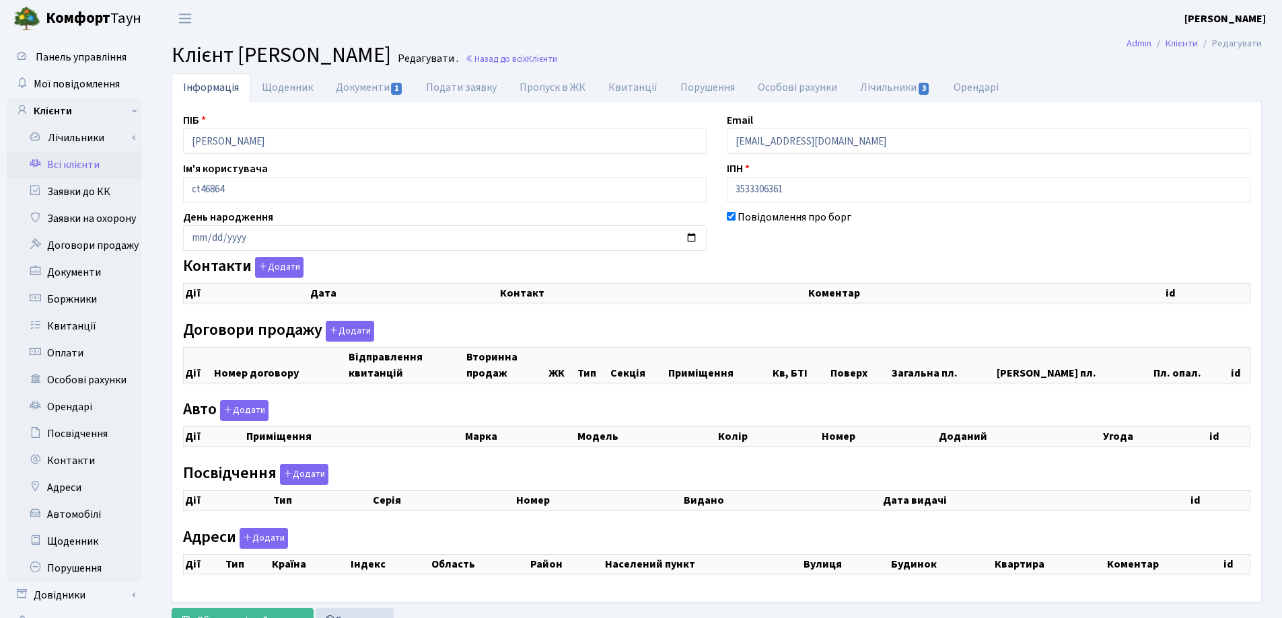
checkbox input "true"
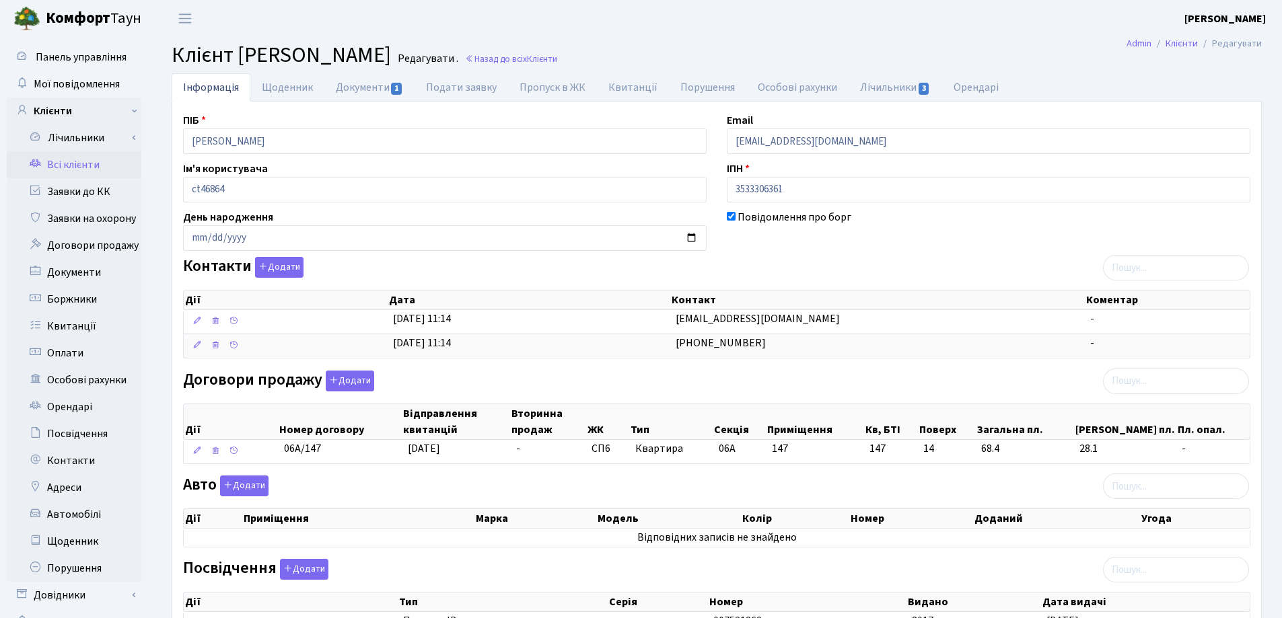
scroll to position [202, 0]
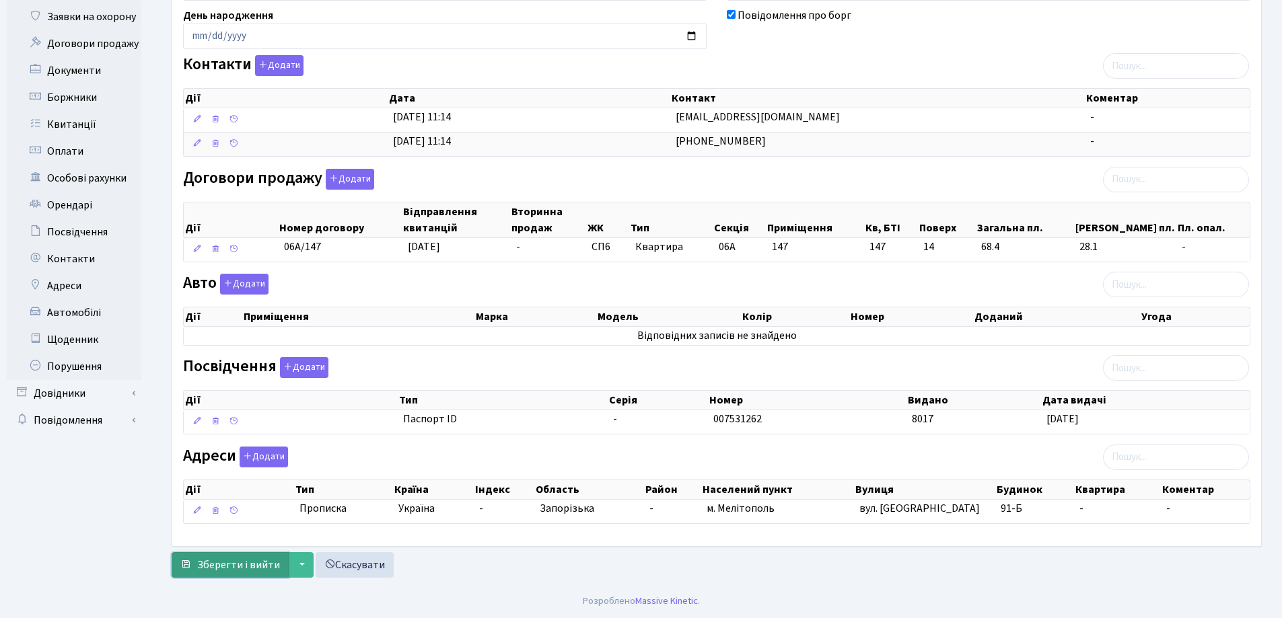
click at [219, 568] on span "Зберегти і вийти" at bounding box center [238, 565] width 83 height 15
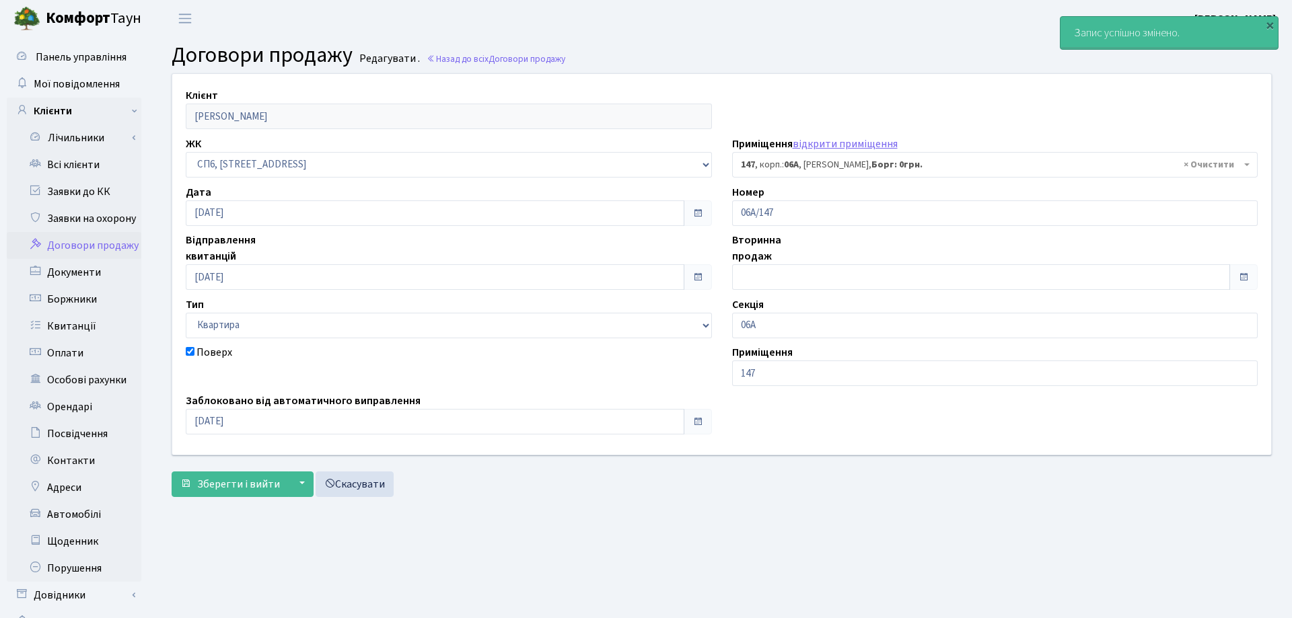
select select "21815"
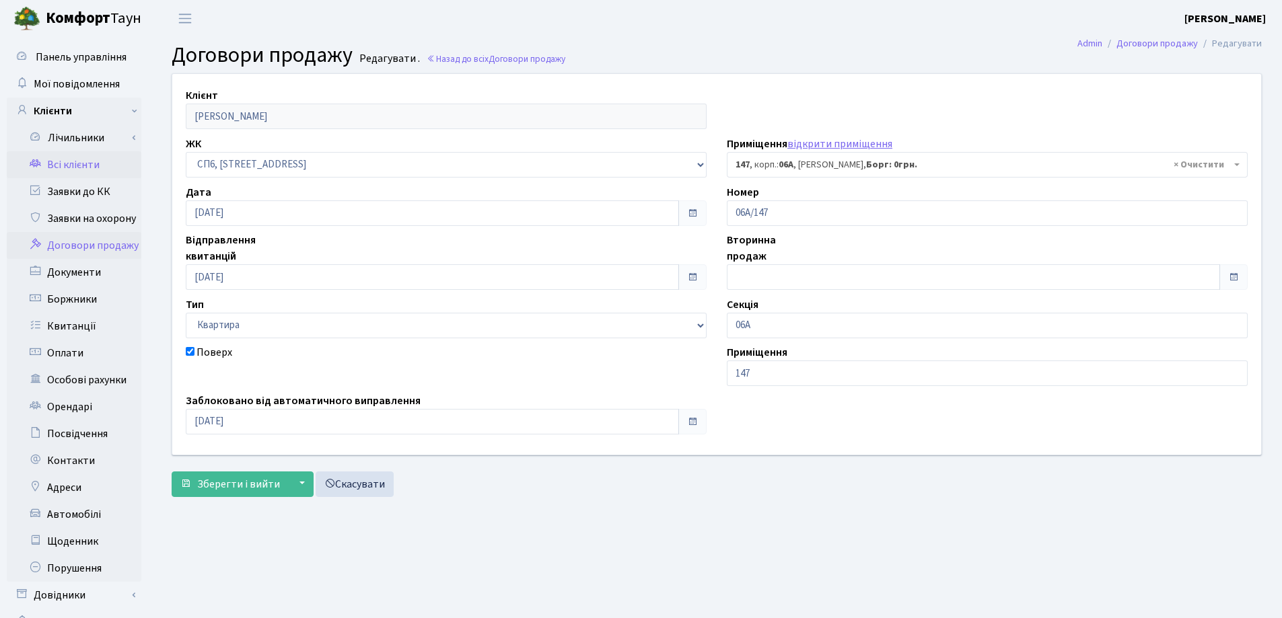
click at [78, 158] on link "Всі клієнти" at bounding box center [74, 164] width 135 height 27
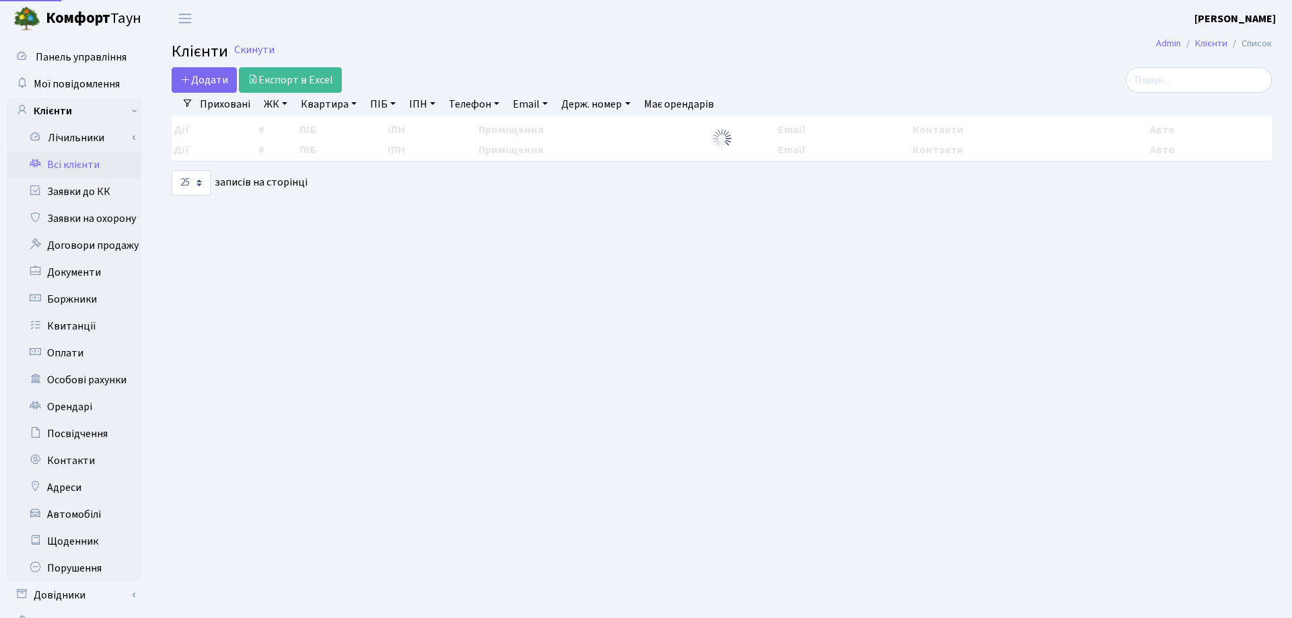
select select "25"
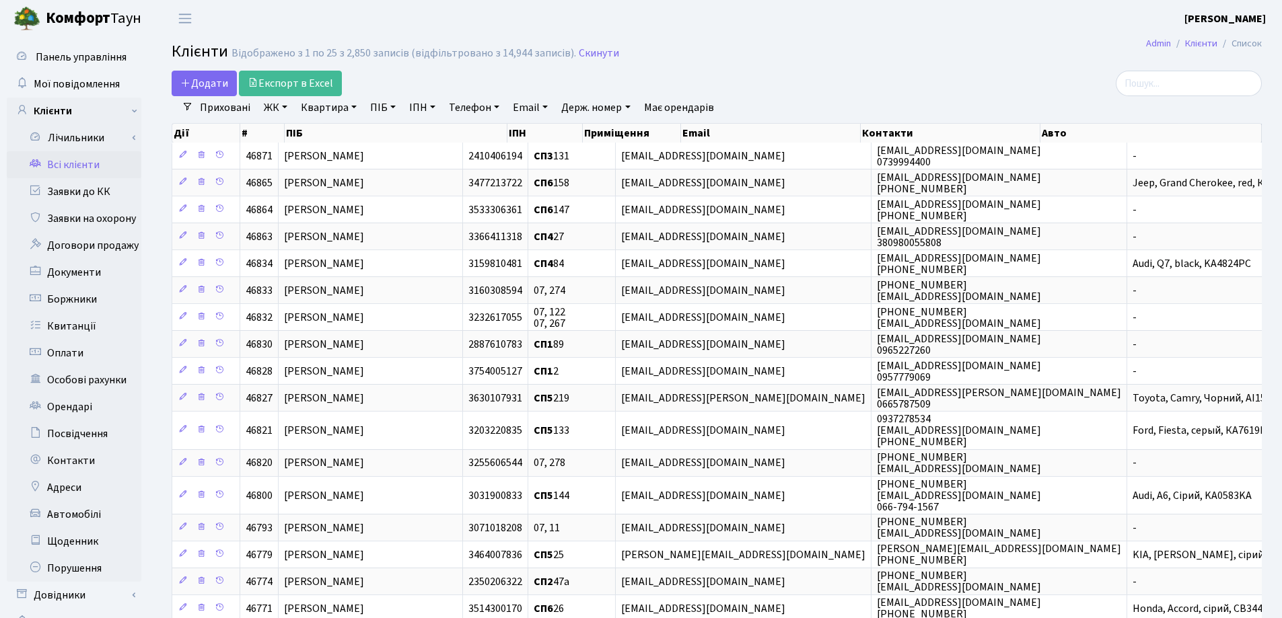
click at [351, 107] on link "Квартира" at bounding box center [328, 107] width 67 height 23
type input "147"
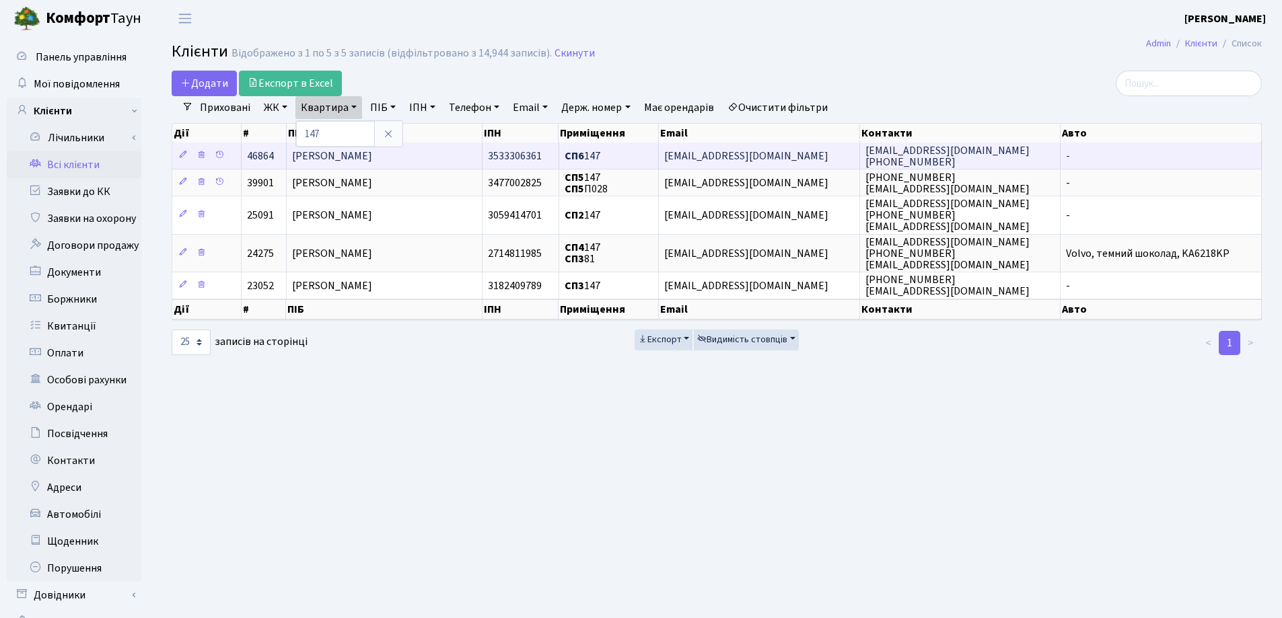
click at [428, 157] on td "[PERSON_NAME]" at bounding box center [385, 156] width 196 height 26
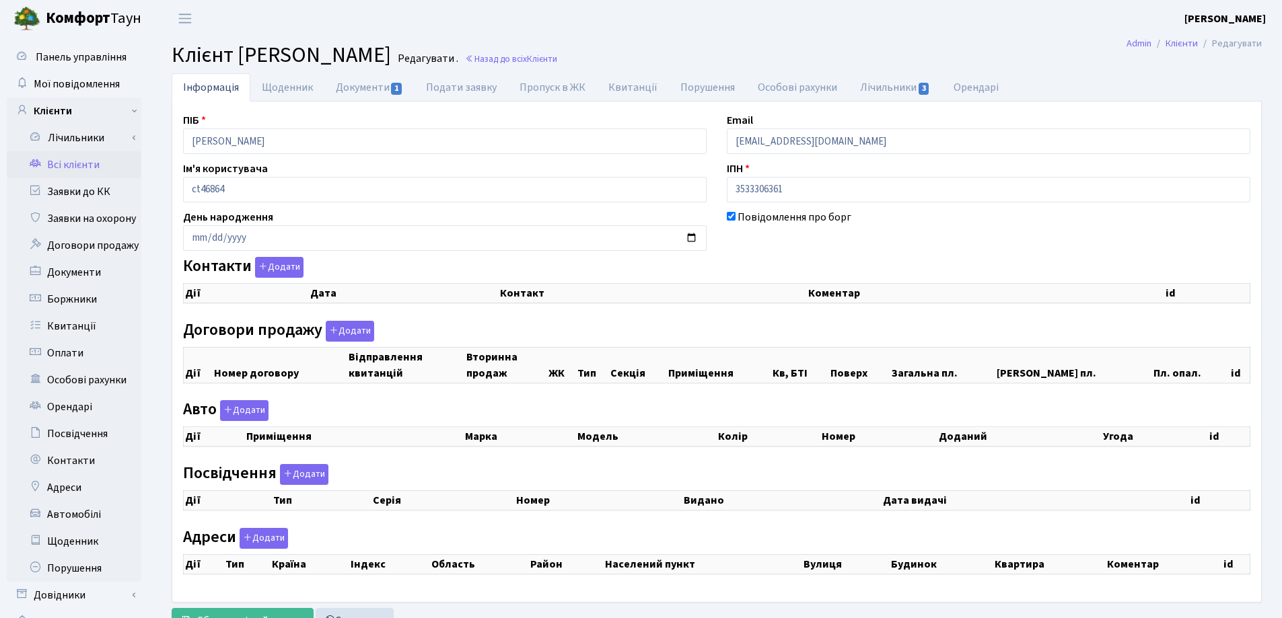
click at [346, 98] on link "Документи 1" at bounding box center [369, 87] width 90 height 28
checkbox input "true"
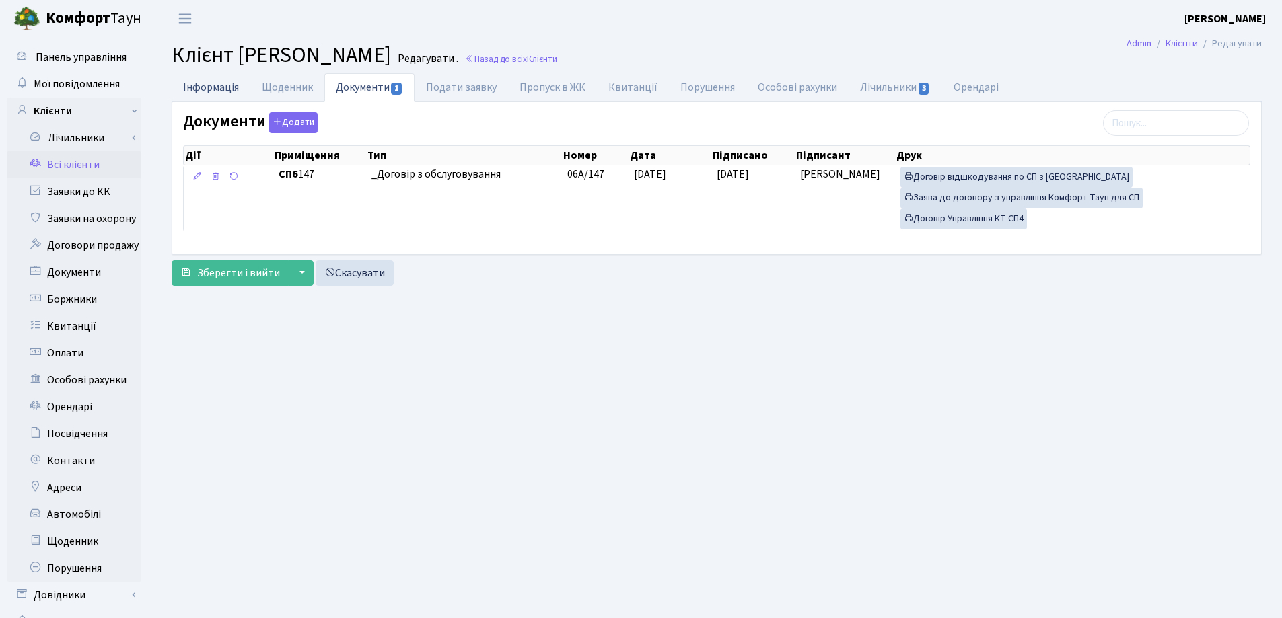
click at [223, 85] on link "Інформація" at bounding box center [211, 87] width 79 height 28
select select "25"
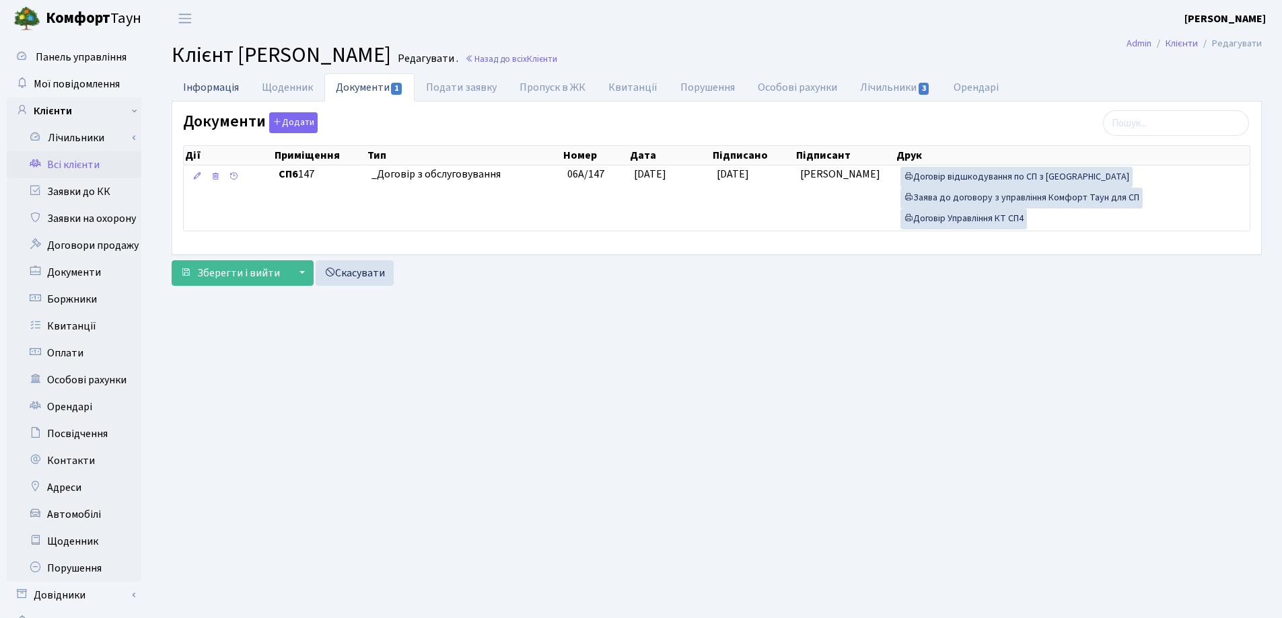
select select "25"
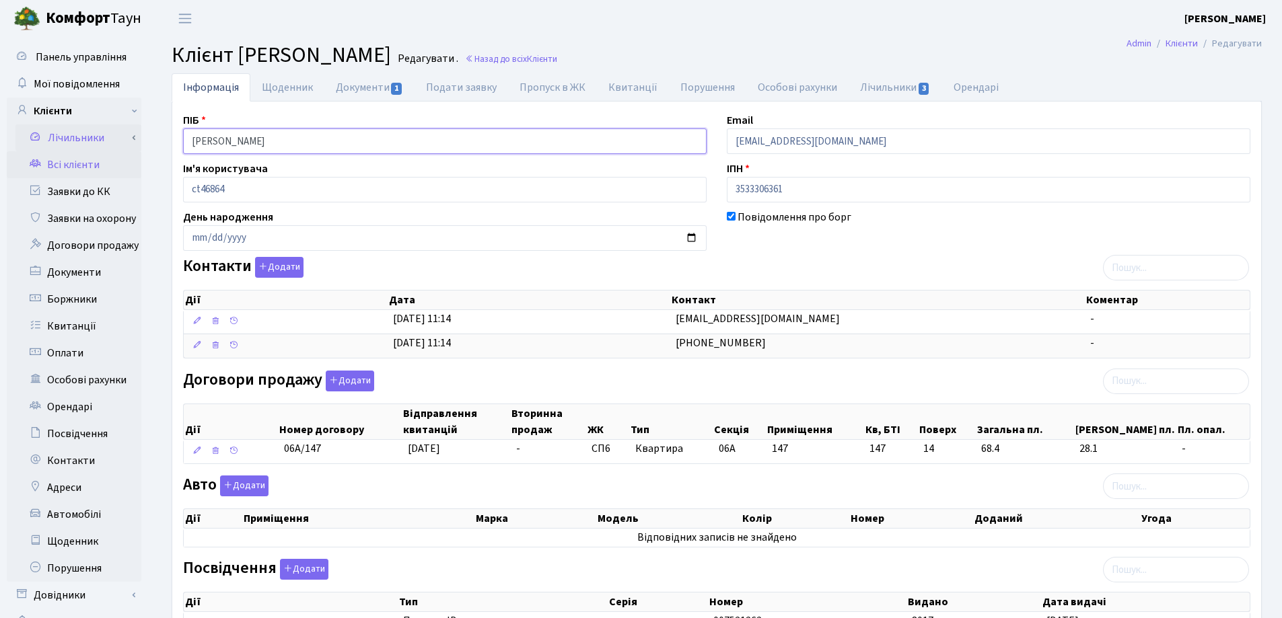
drag, startPoint x: 369, startPoint y: 147, endPoint x: 133, endPoint y: 144, distance: 235.6
click at [133, 144] on div "Панель управління Мої повідомлення Клієнти Лічильники Показання" at bounding box center [641, 412] width 1282 height 750
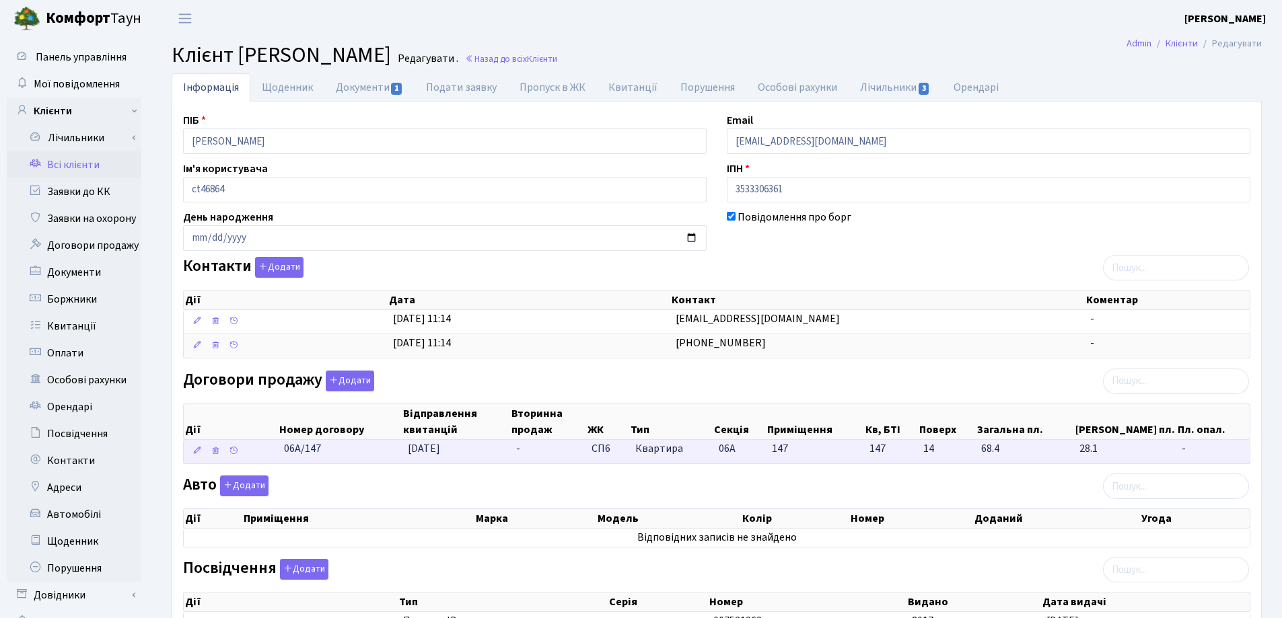
drag, startPoint x: 339, startPoint y: 460, endPoint x: 279, endPoint y: 460, distance: 59.2
click at [279, 460] on td "06А/147" at bounding box center [341, 452] width 124 height 24
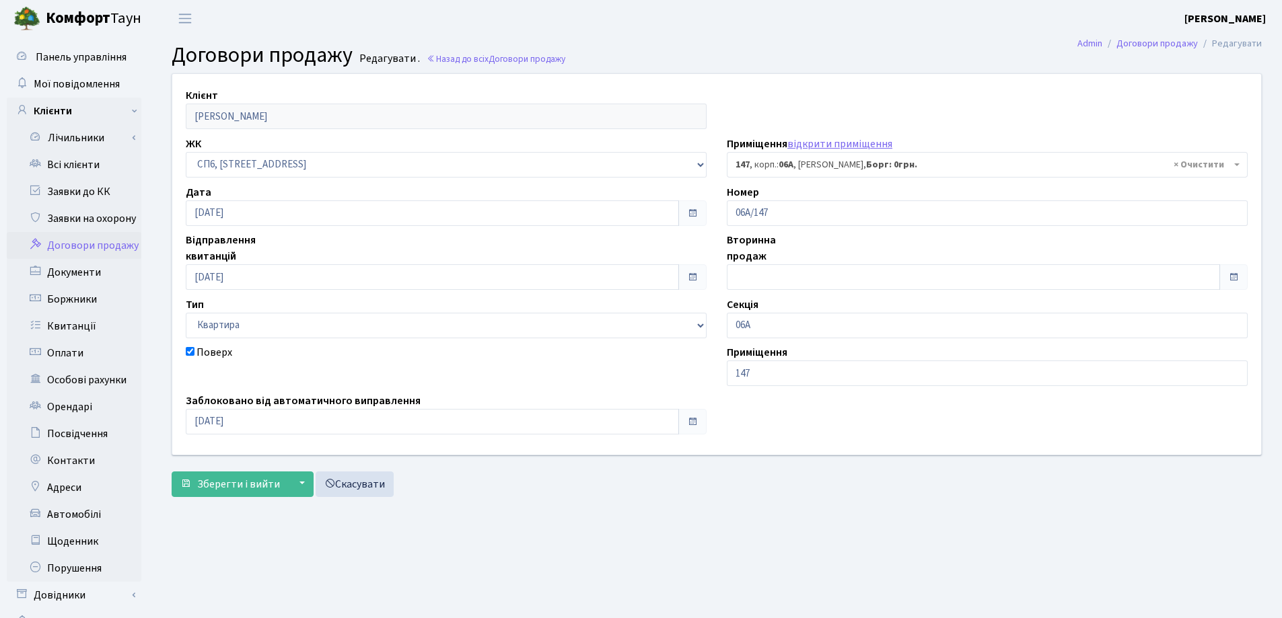
select select "21815"
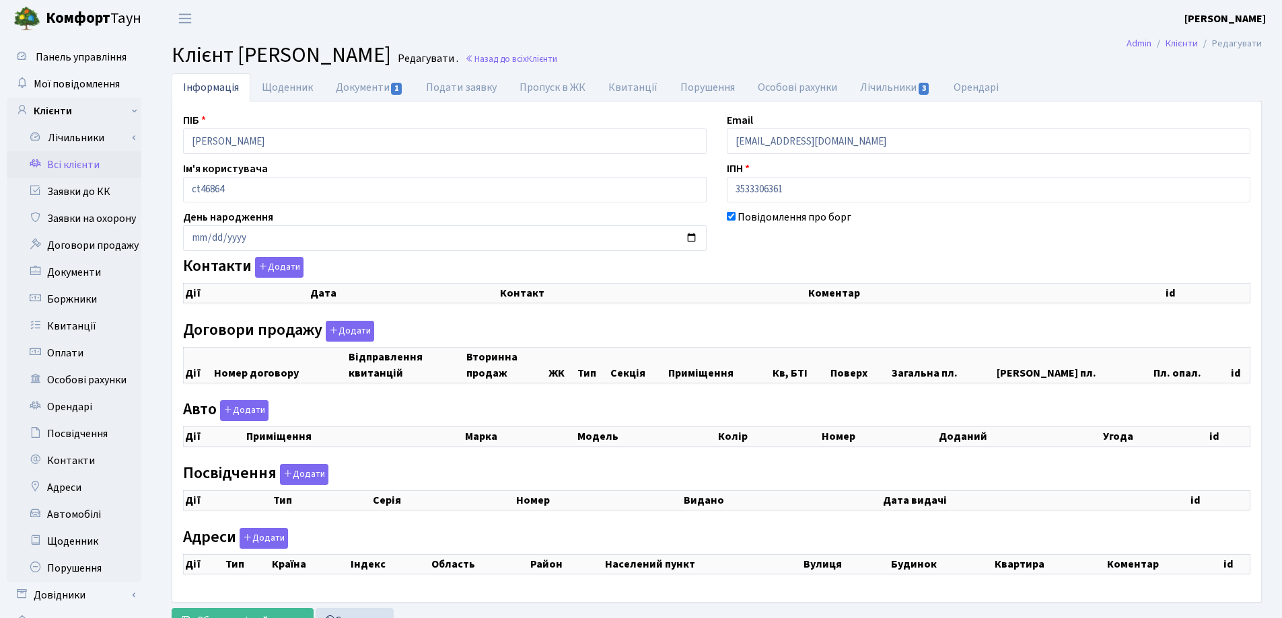
checkbox input "true"
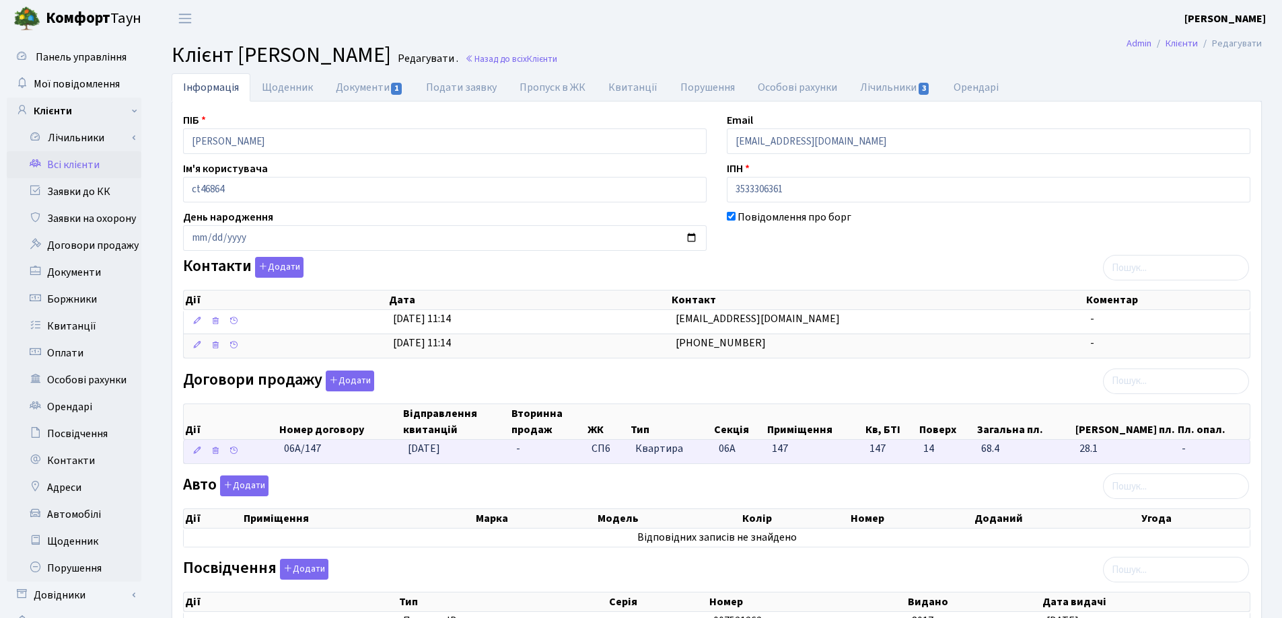
drag, startPoint x: 357, startPoint y: 459, endPoint x: 266, endPoint y: 458, distance: 90.9
click at [266, 458] on \<\/span\>\a "06А/147 20.08.2025 - СП6 Квартира 06А 147 147 -" at bounding box center [717, 452] width 1066 height 24
copy span "06А/147"
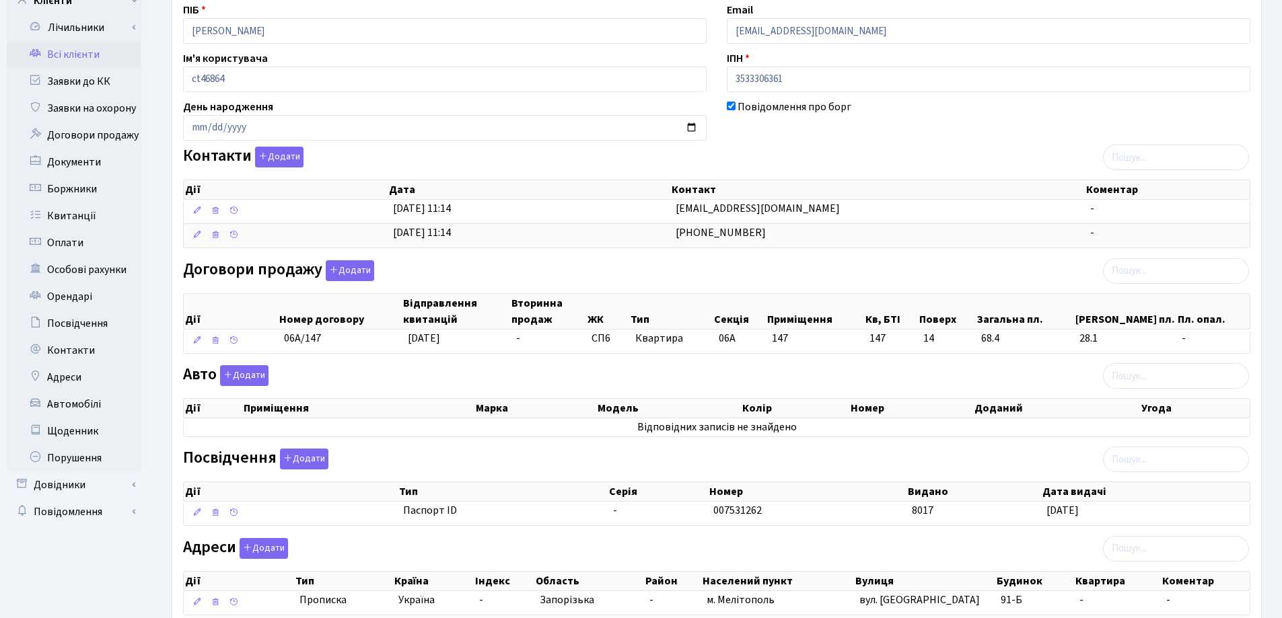
scroll to position [202, 0]
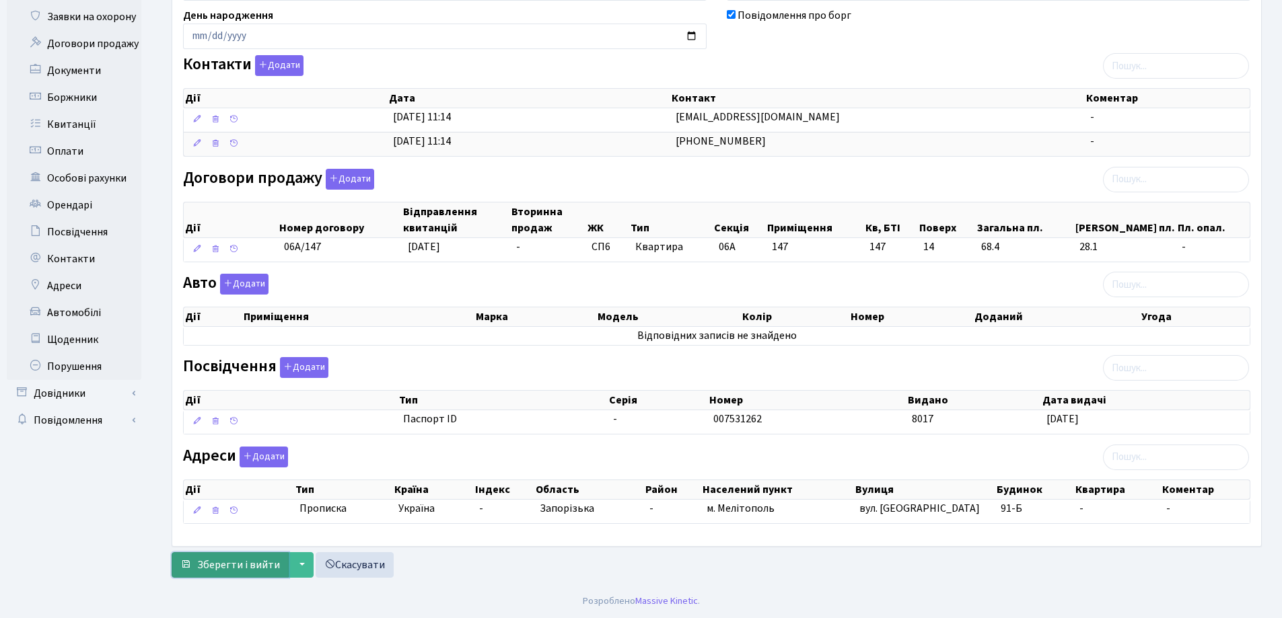
click at [246, 568] on span "Зберегти і вийти" at bounding box center [238, 565] width 83 height 15
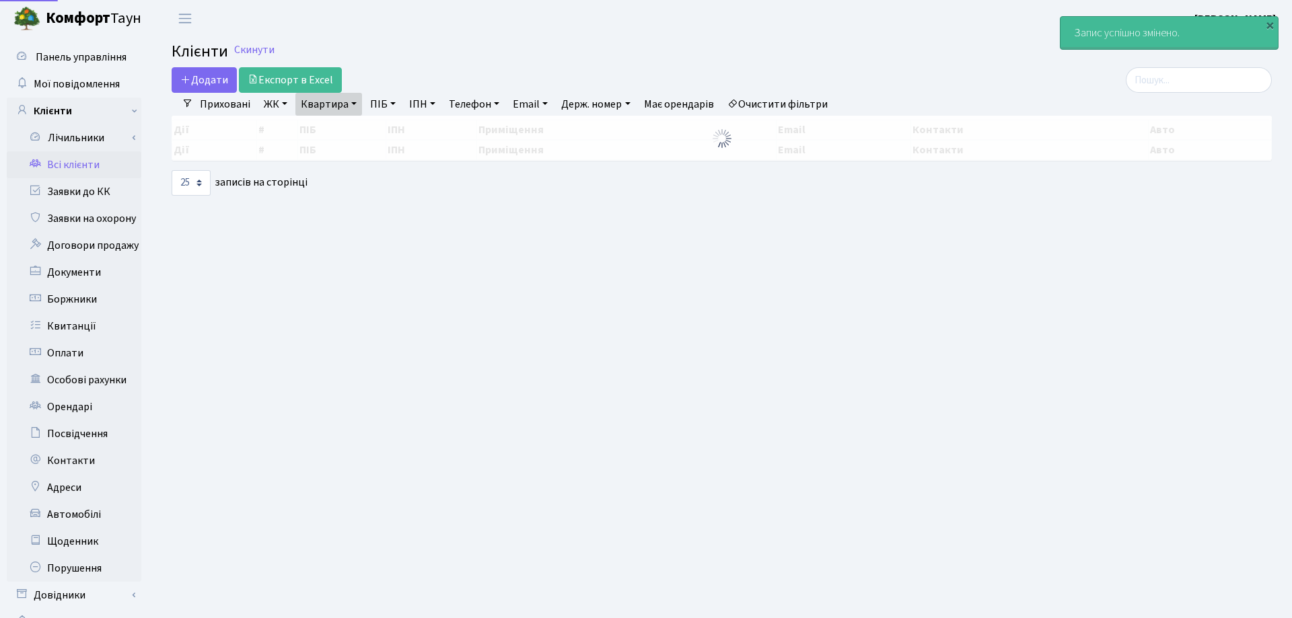
select select "25"
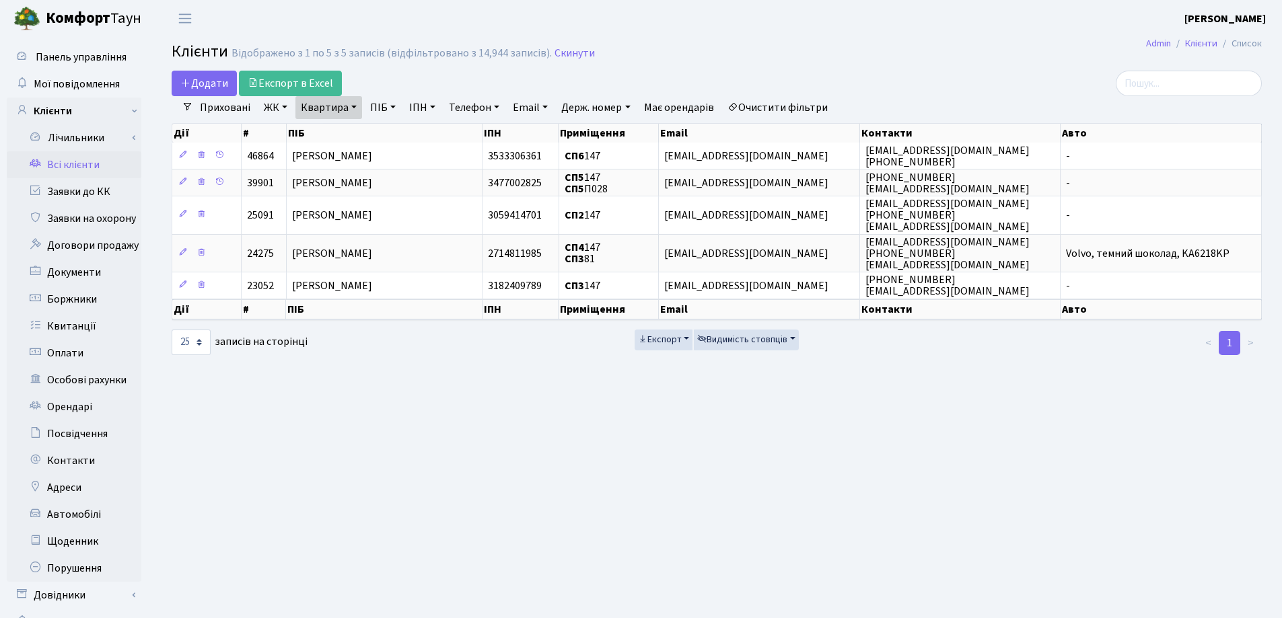
click at [754, 62] on h2 "Клієнти Відображено з 1 по 5 з 5 записів (відфільтровано з 14,944 записів). Ски…" at bounding box center [717, 53] width 1090 height 23
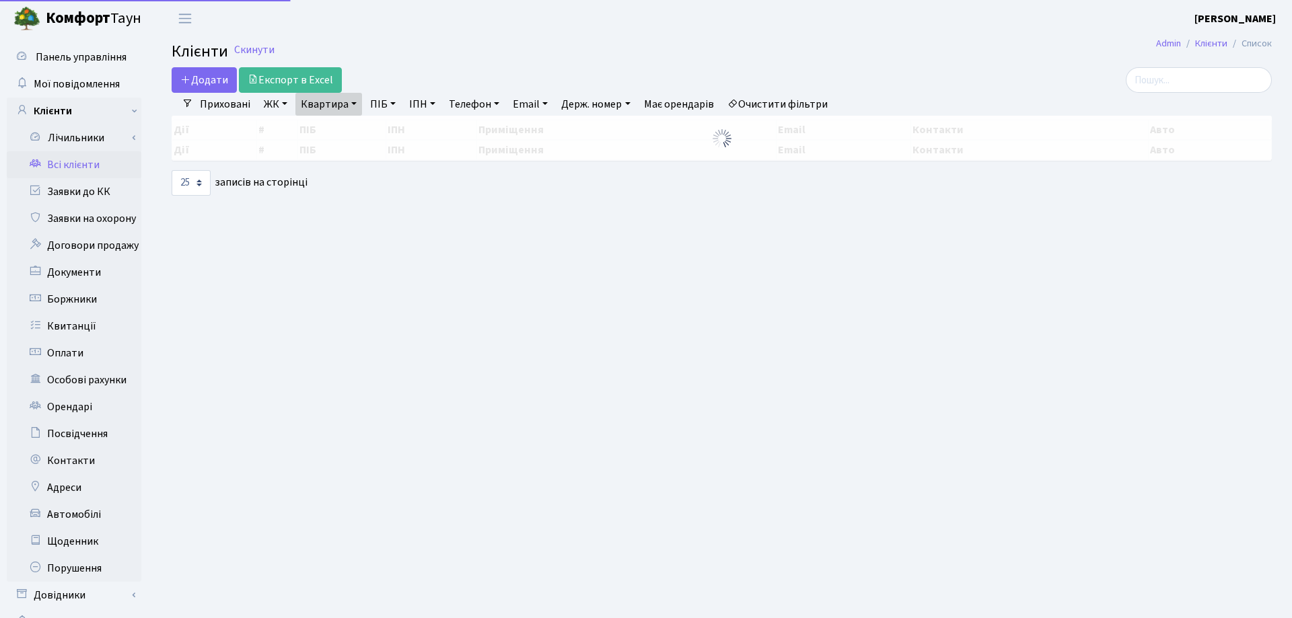
select select "25"
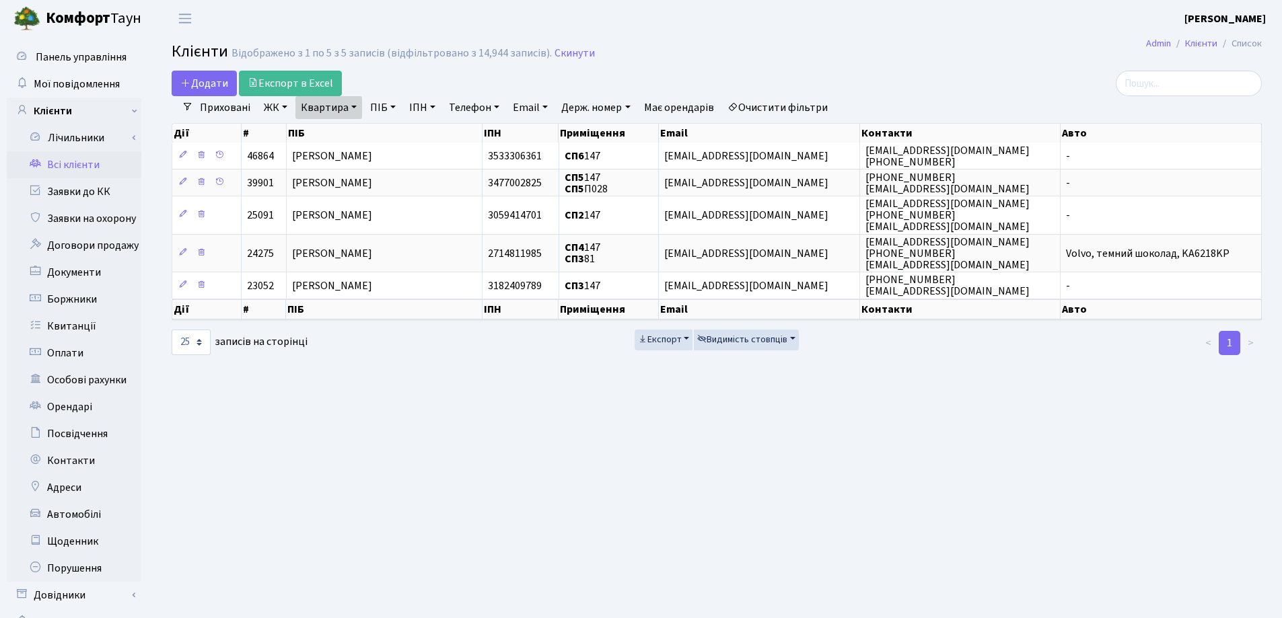
click at [353, 108] on link "Квартира" at bounding box center [328, 107] width 67 height 23
click at [386, 135] on icon at bounding box center [388, 134] width 11 height 11
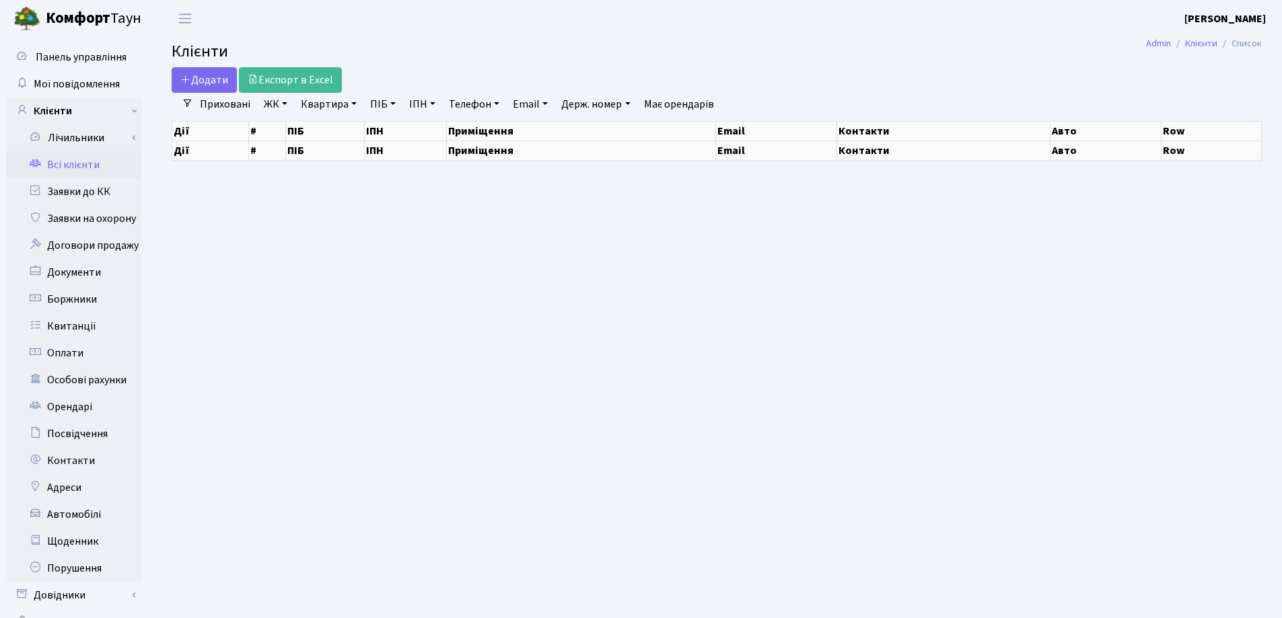
select select "25"
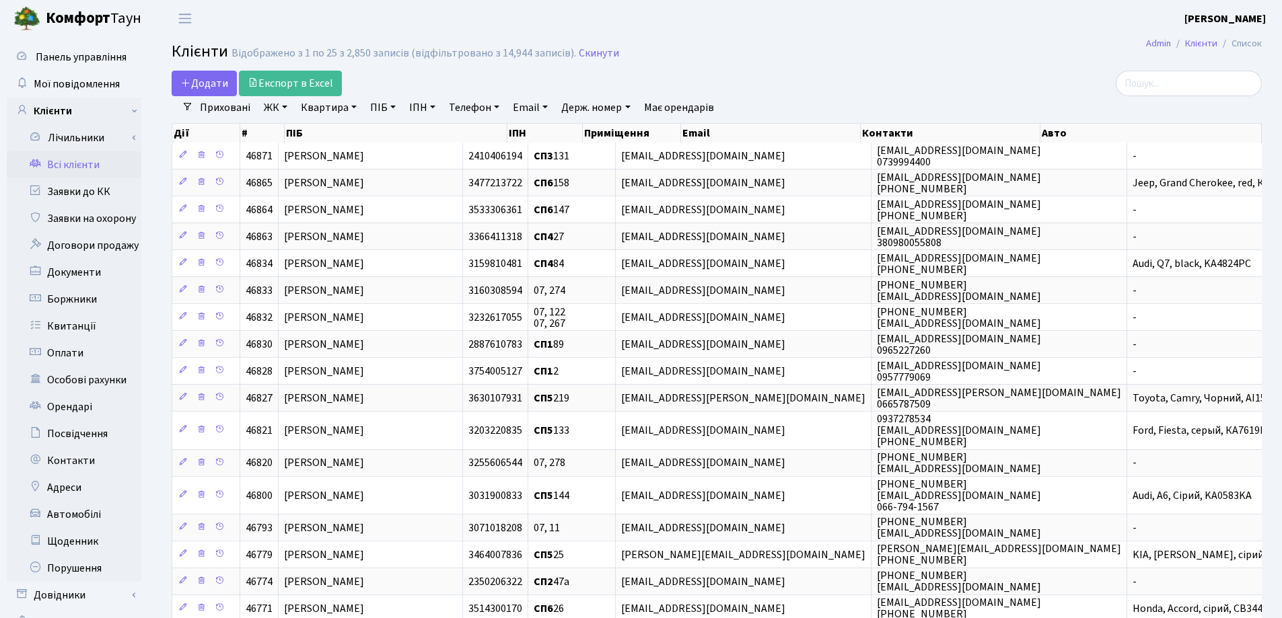
click at [353, 108] on link "Квартира" at bounding box center [328, 107] width 67 height 23
type input "7"
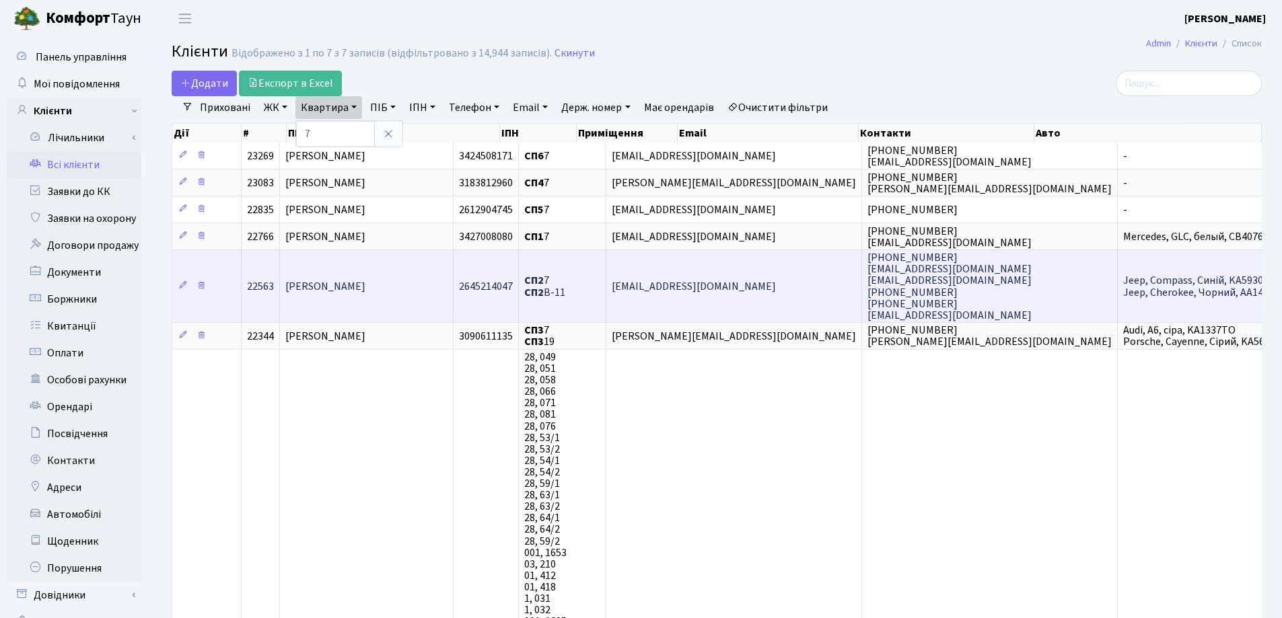
click at [365, 290] on span "[PERSON_NAME]" at bounding box center [325, 286] width 80 height 15
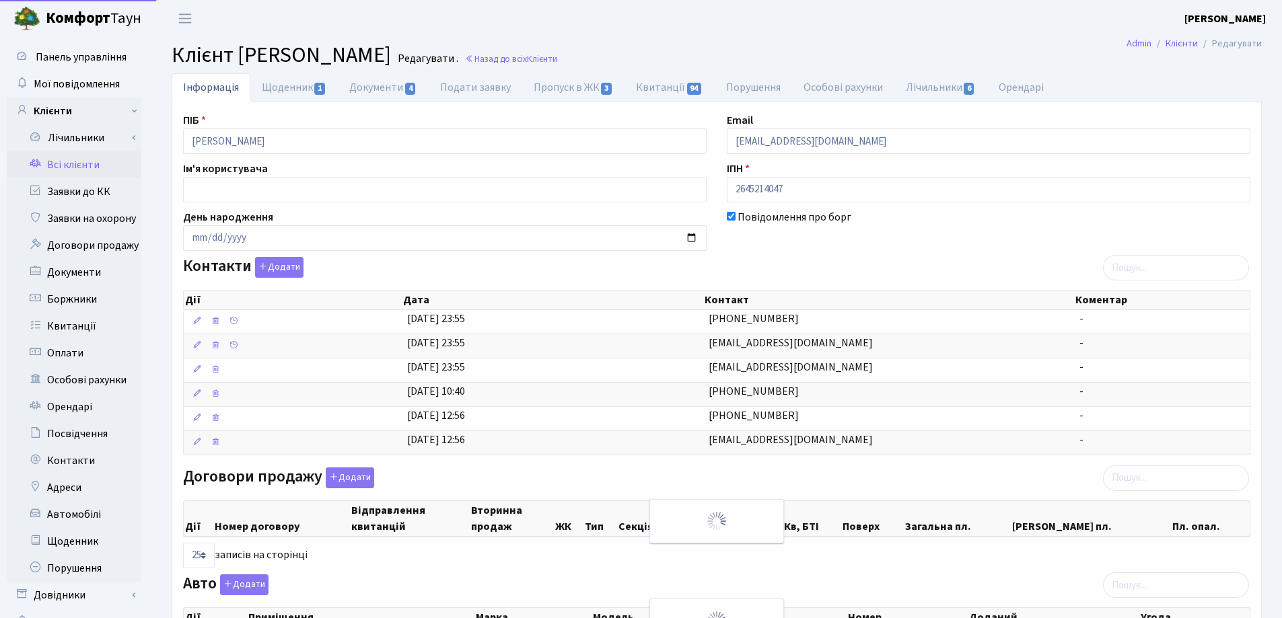
select select "25"
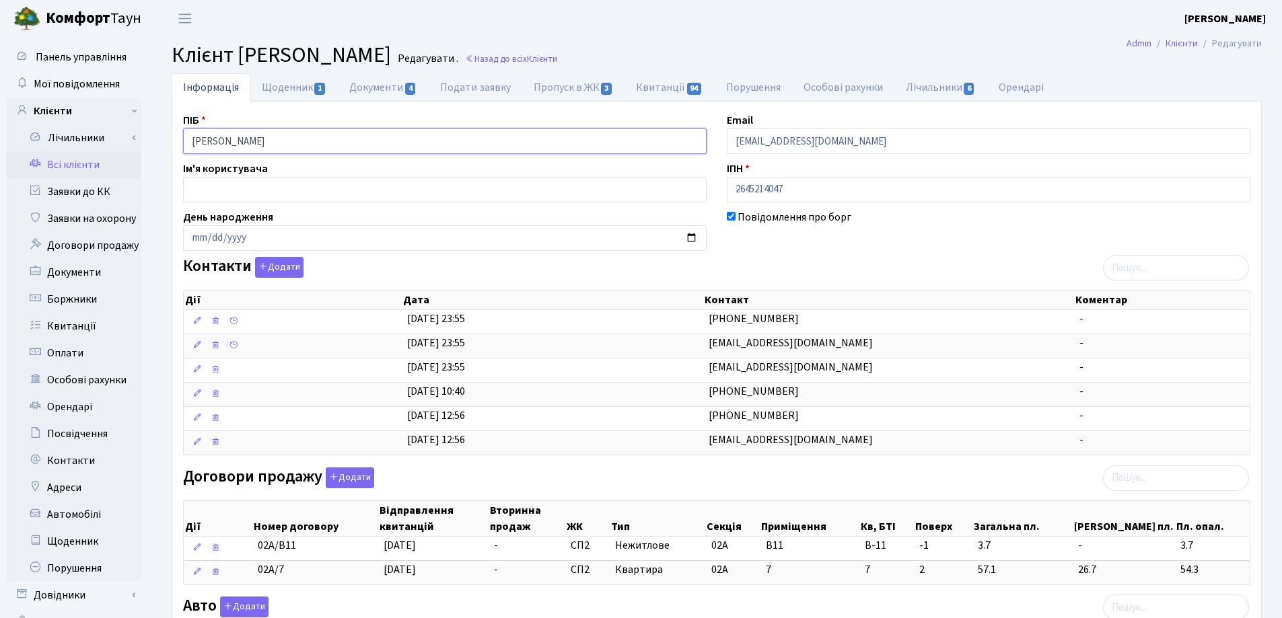
drag, startPoint x: 310, startPoint y: 146, endPoint x: 210, endPoint y: 142, distance: 100.4
click at [184, 142] on input "Книр Ольга Вячеславівна" at bounding box center [445, 142] width 524 height 26
click at [607, 35] on header "Комфорт Таун Лоскутова В. С. Мій обліковий запис Вийти" at bounding box center [641, 18] width 1282 height 37
click at [557, 59] on link "Назад до всіх Клієнти" at bounding box center [511, 58] width 92 height 13
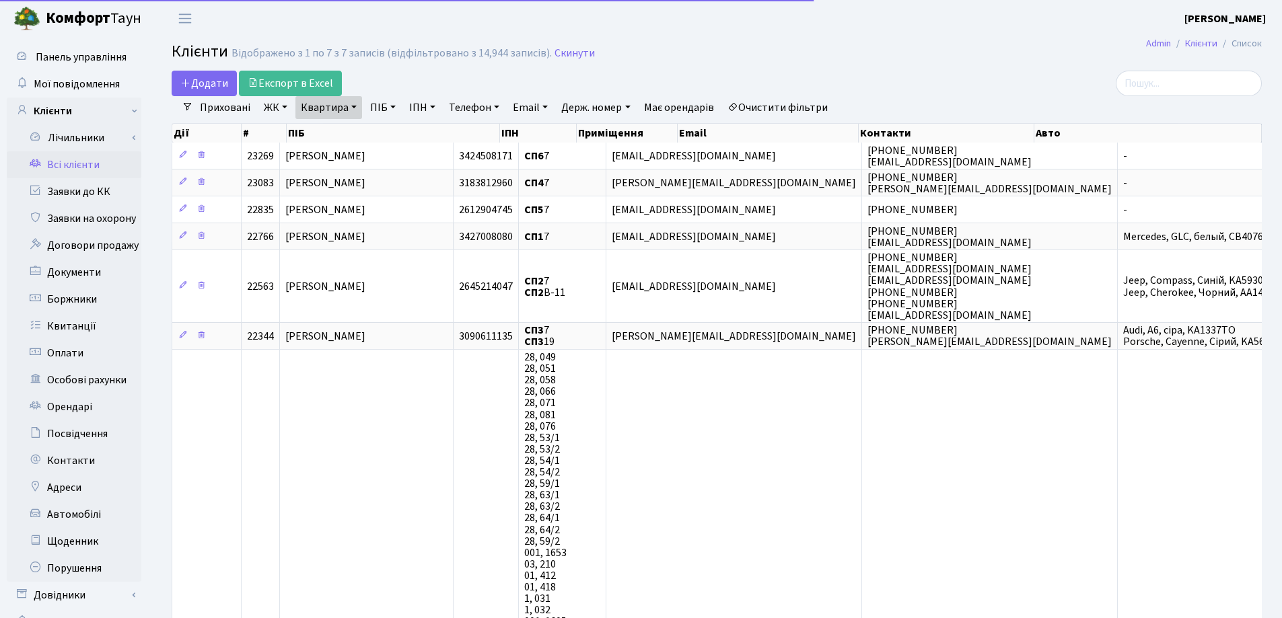
select select "25"
click at [353, 106] on link "Квартира" at bounding box center [328, 107] width 67 height 23
click at [353, 135] on input "7" at bounding box center [335, 134] width 79 height 26
type input "220"
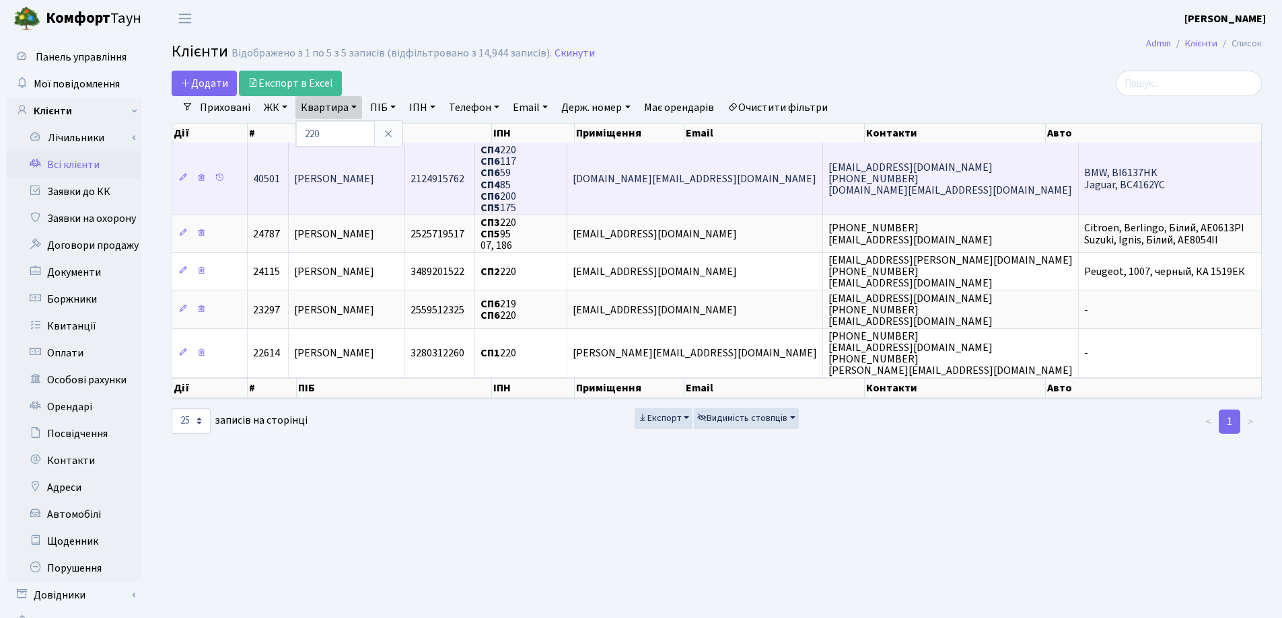
click at [351, 197] on td "Єрьоміна Олена Федорівна" at bounding box center [347, 179] width 116 height 72
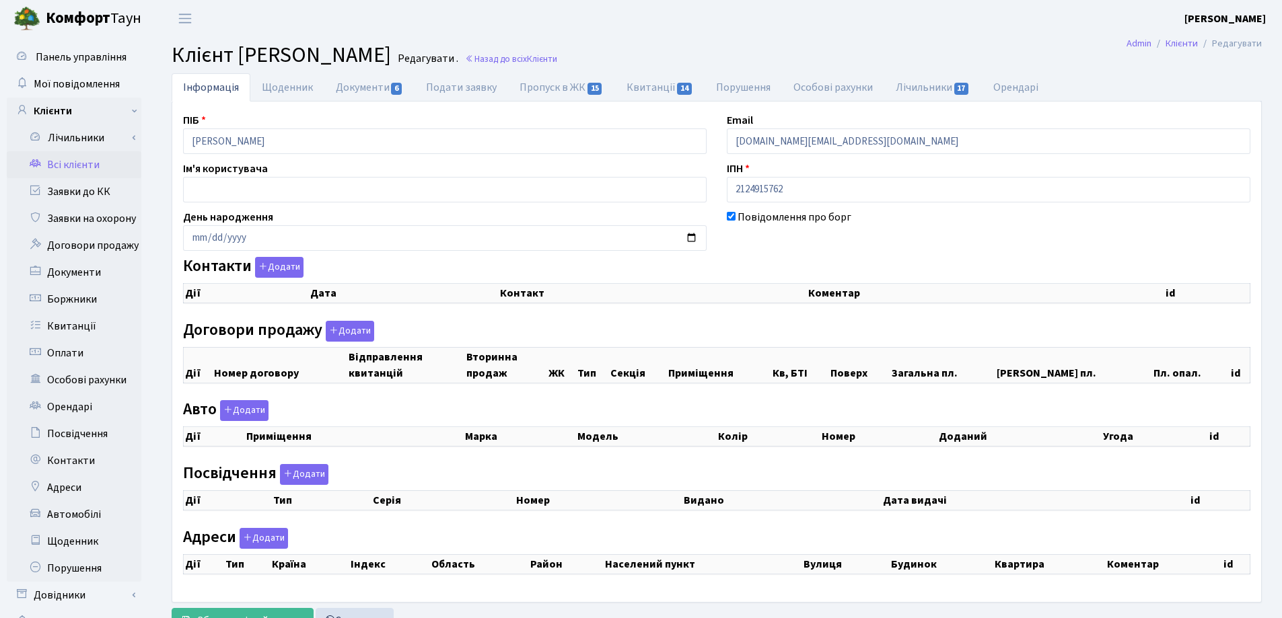
checkbox input "true"
select select "25"
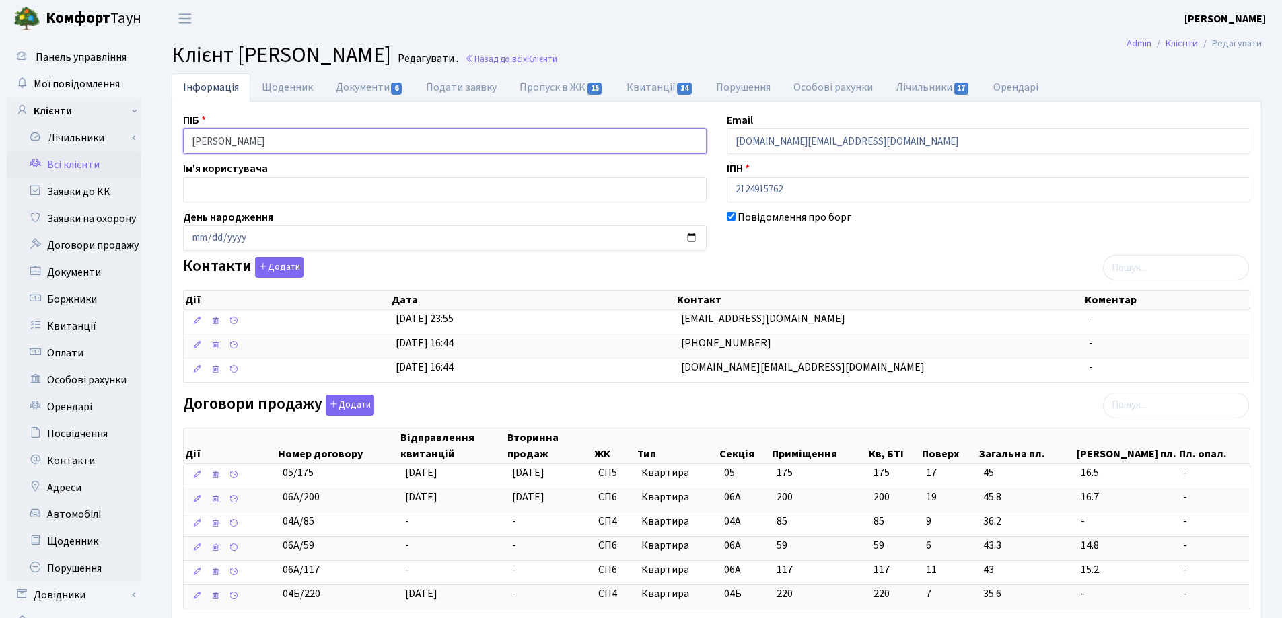
drag, startPoint x: 365, startPoint y: 139, endPoint x: 164, endPoint y: 136, distance: 201.9
click at [164, 136] on div "Інформація Щоденник Документи 6 Подати заявку Пропуск в ЖК 15 Квитанції 14 Пору…" at bounding box center [717, 531] width 1110 height 916
click at [557, 57] on link "Назад до всіх Клієнти" at bounding box center [511, 58] width 92 height 13
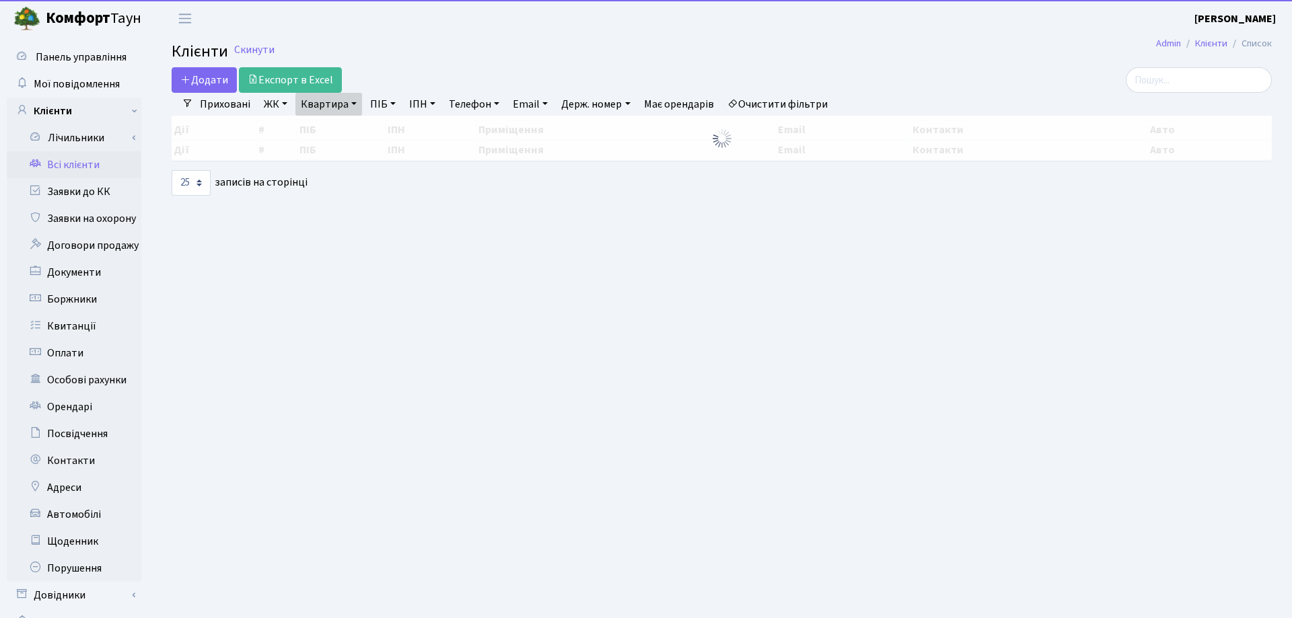
select select "25"
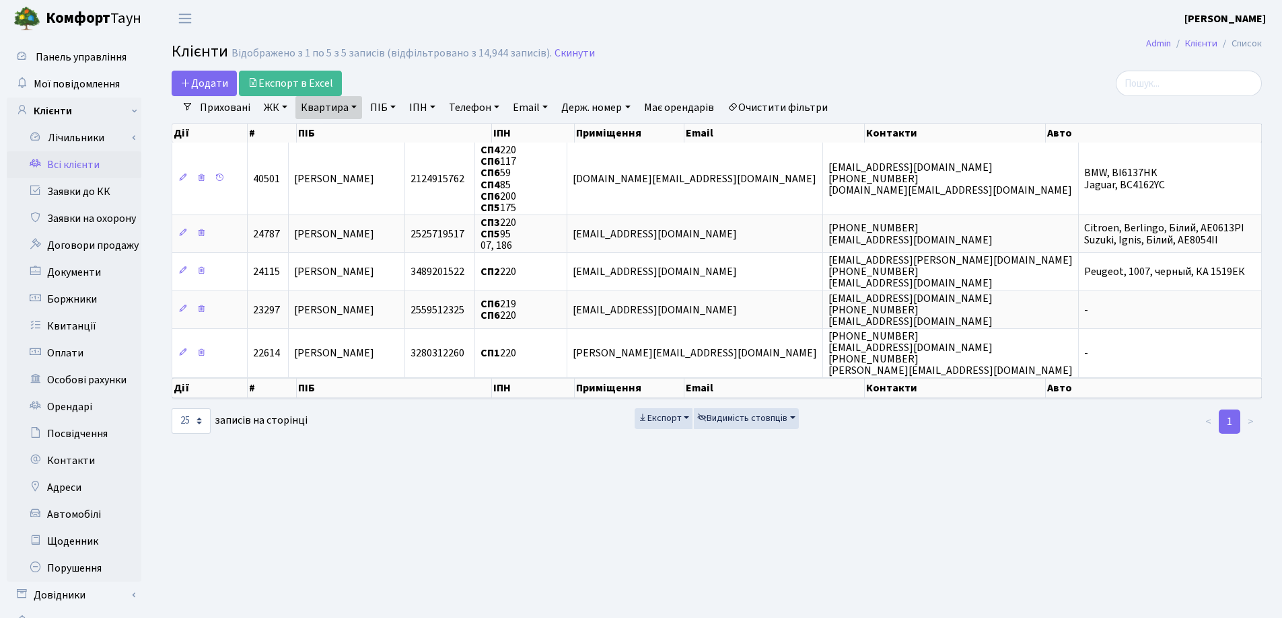
click at [357, 106] on link "Квартира" at bounding box center [328, 107] width 67 height 23
click at [362, 128] on input "220" at bounding box center [335, 134] width 79 height 26
type input "2"
type input "67"
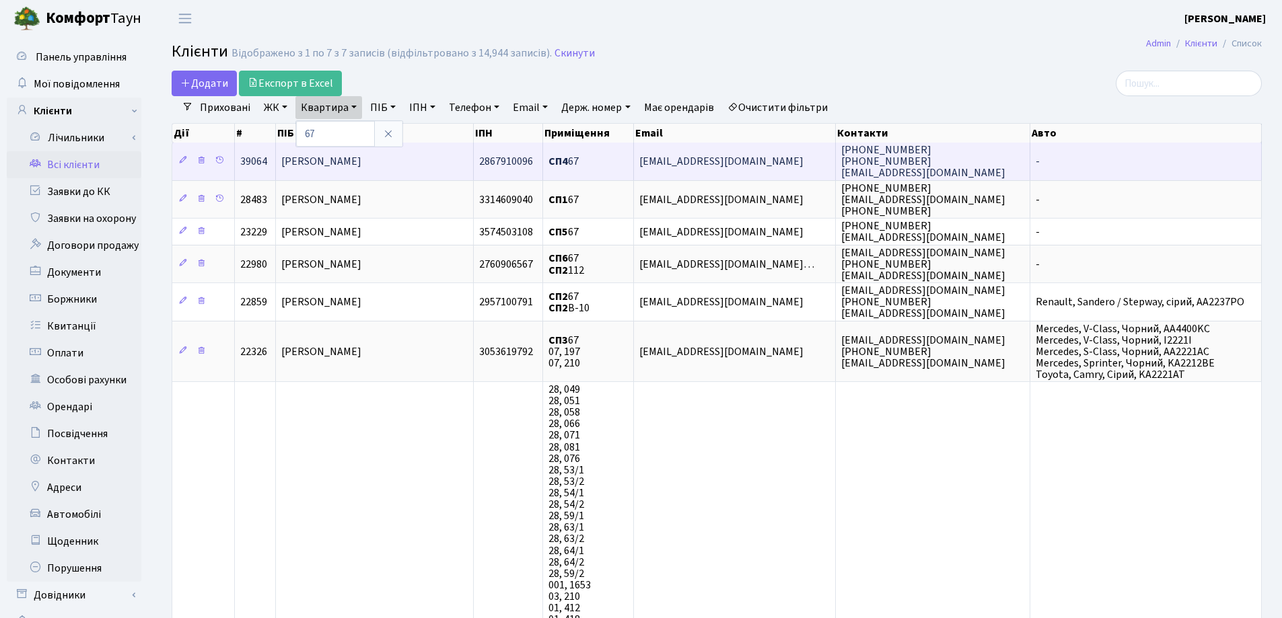
click at [361, 162] on span "[PERSON_NAME]" at bounding box center [321, 161] width 80 height 15
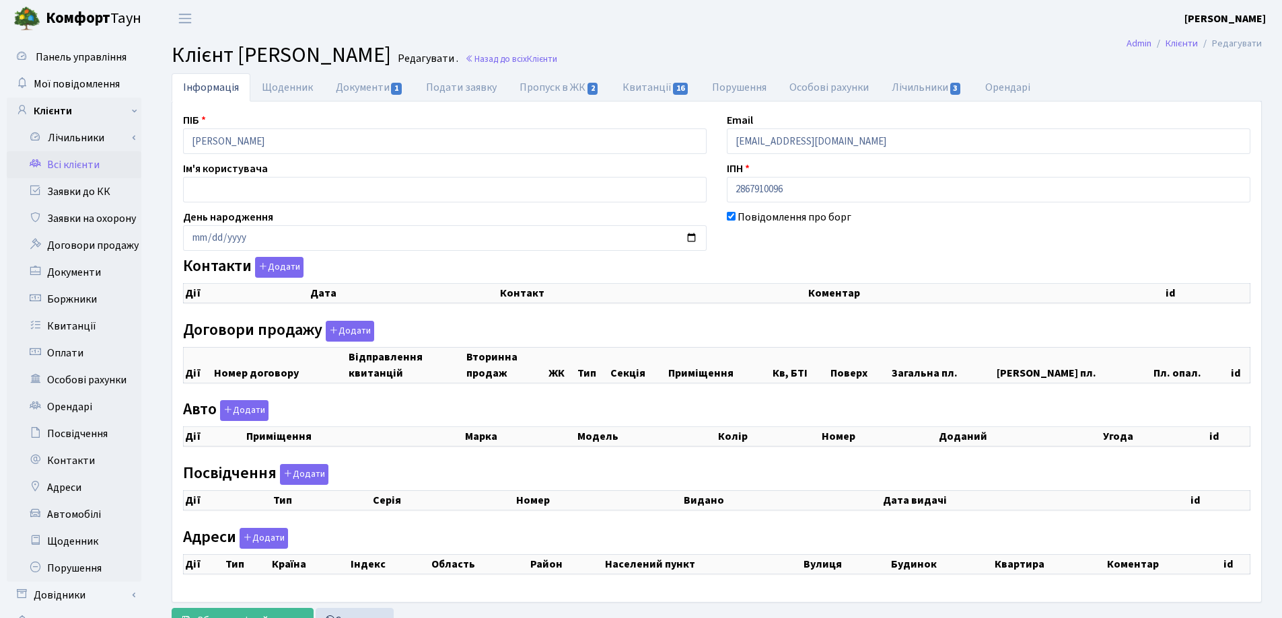
checkbox input "true"
select select "25"
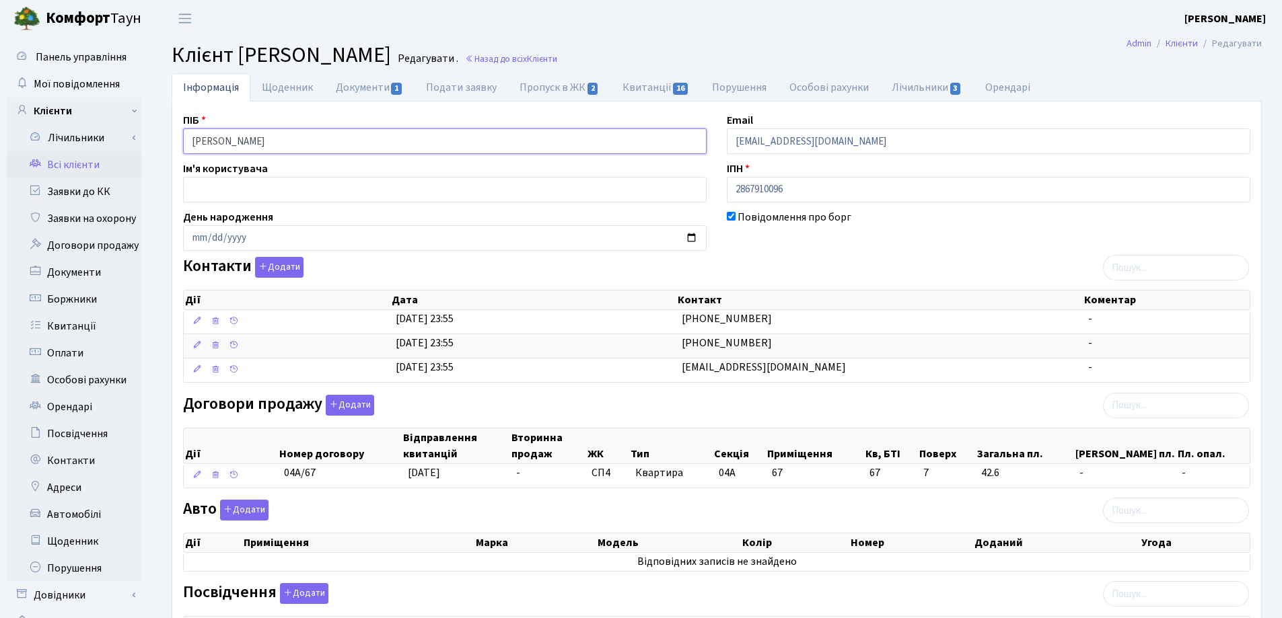
drag, startPoint x: 369, startPoint y: 142, endPoint x: 151, endPoint y: 150, distance: 217.5
click at [151, 150] on div "Інформація Щоденник Документи 1 Подати заявку Пропуск в ЖК 2 Квитанції 16 Поруш…" at bounding box center [716, 478] width 1131 height 810
click at [549, 16] on header "Комфорт Таун Лоскутова В. С. Мій обліковий запис Вийти" at bounding box center [641, 18] width 1282 height 37
click at [557, 62] on link "Назад до всіх Клієнти" at bounding box center [511, 58] width 92 height 13
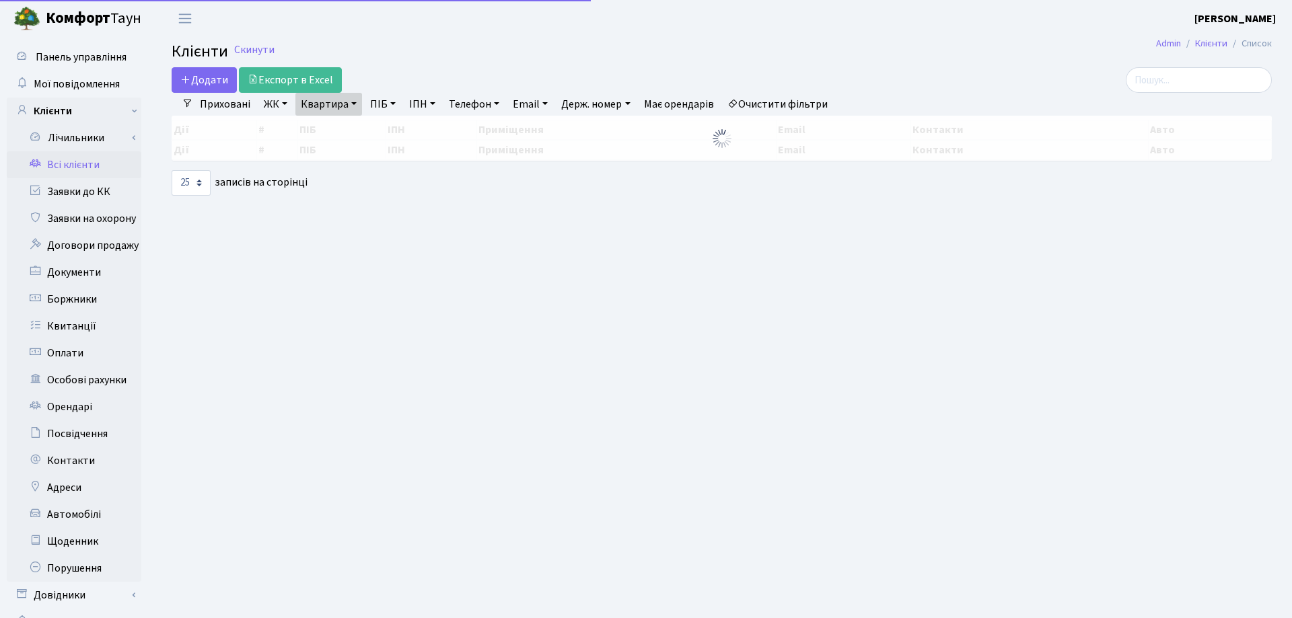
select select "25"
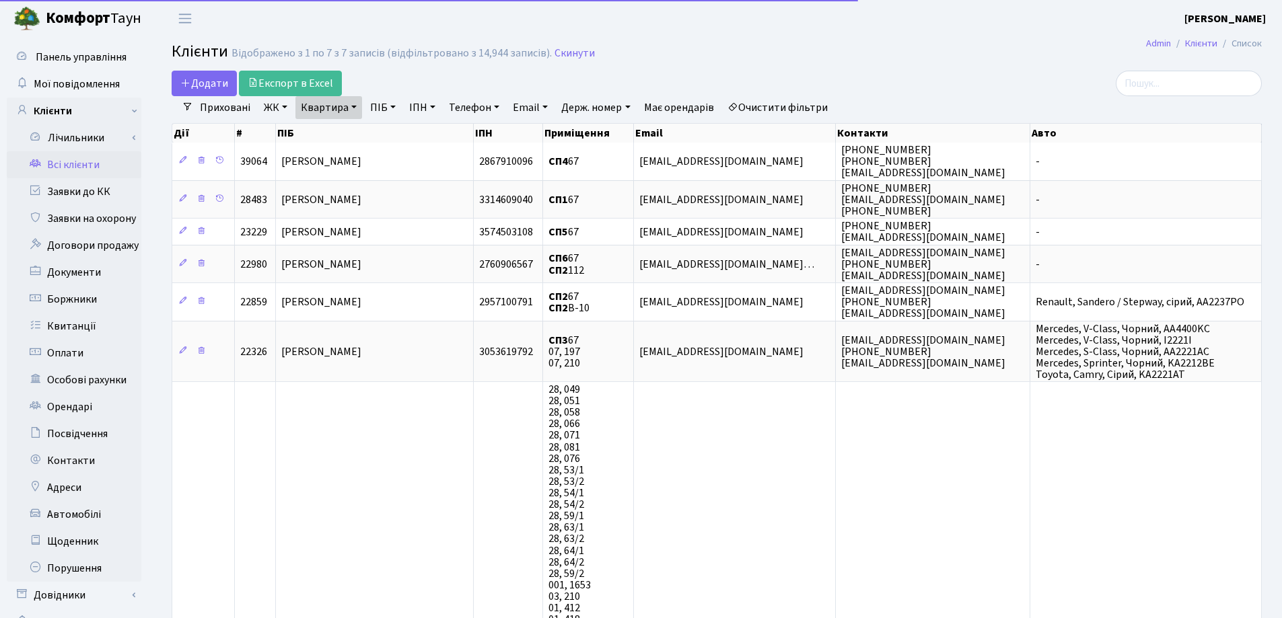
click at [355, 103] on link "Квартира" at bounding box center [328, 107] width 67 height 23
click at [357, 126] on input "67" at bounding box center [335, 134] width 79 height 26
type input "6"
type input "342"
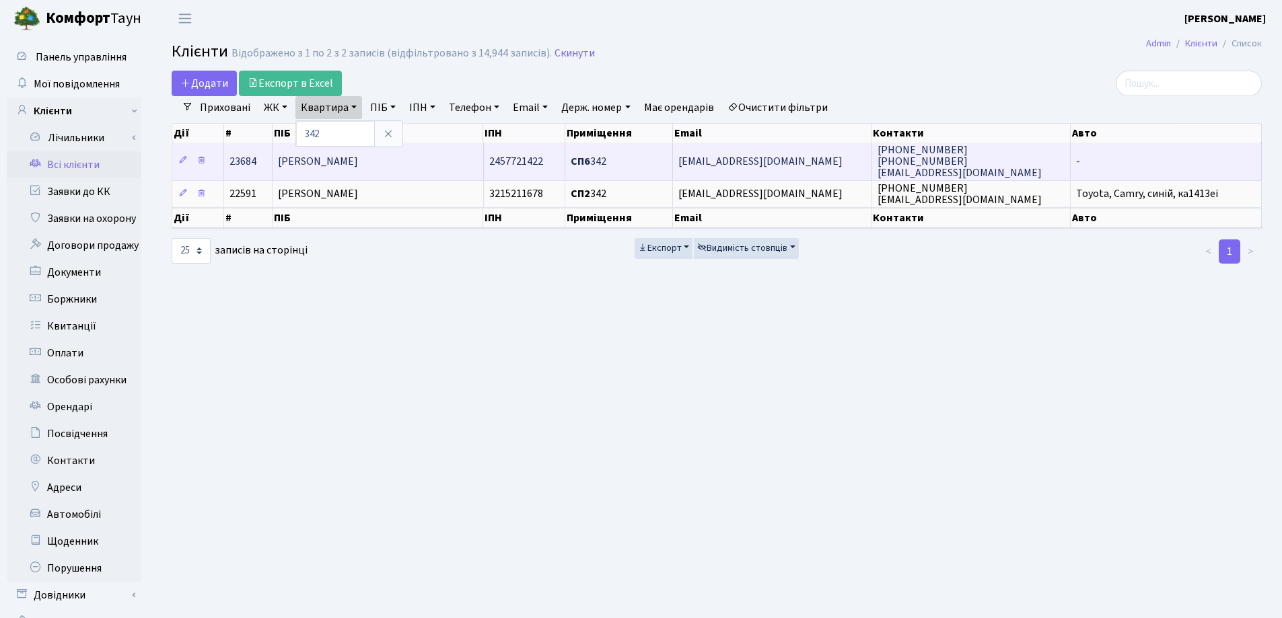
click at [358, 166] on span "[PERSON_NAME]" at bounding box center [318, 161] width 80 height 15
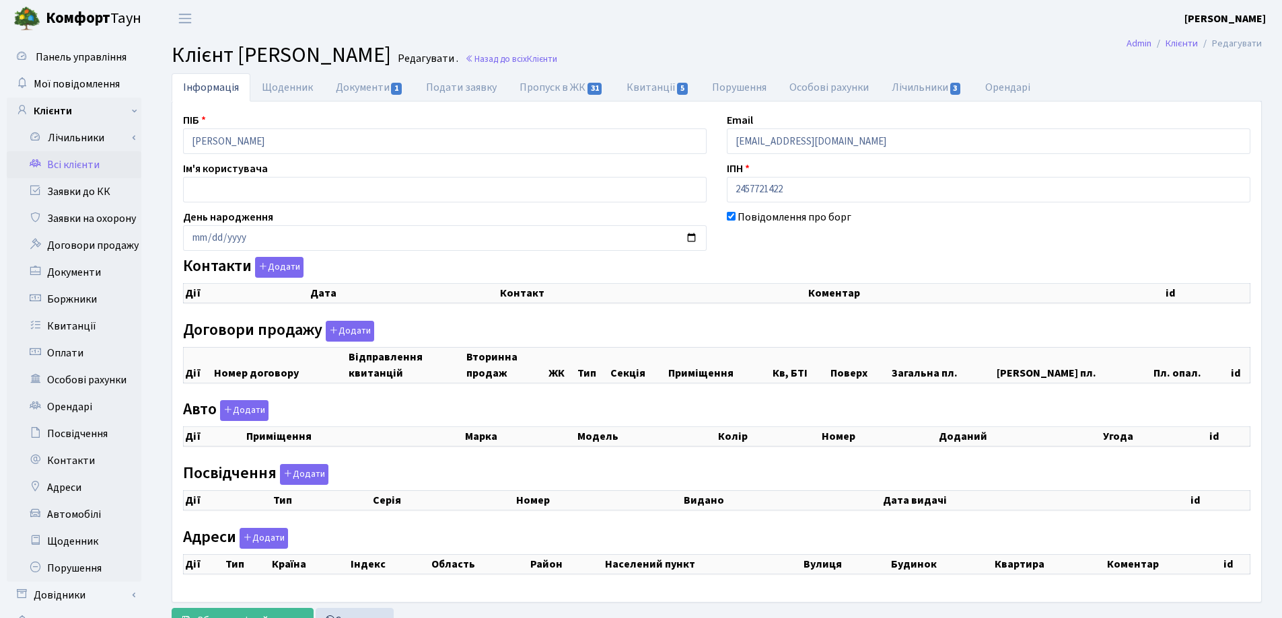
checkbox input "true"
select select "25"
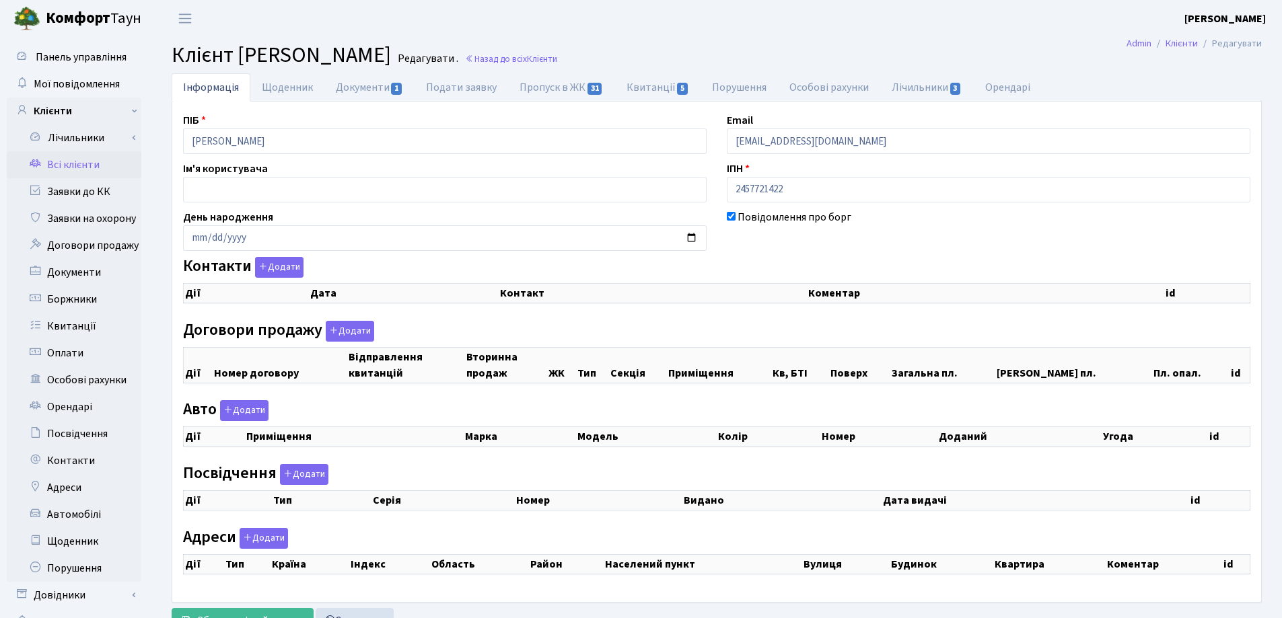
select select "25"
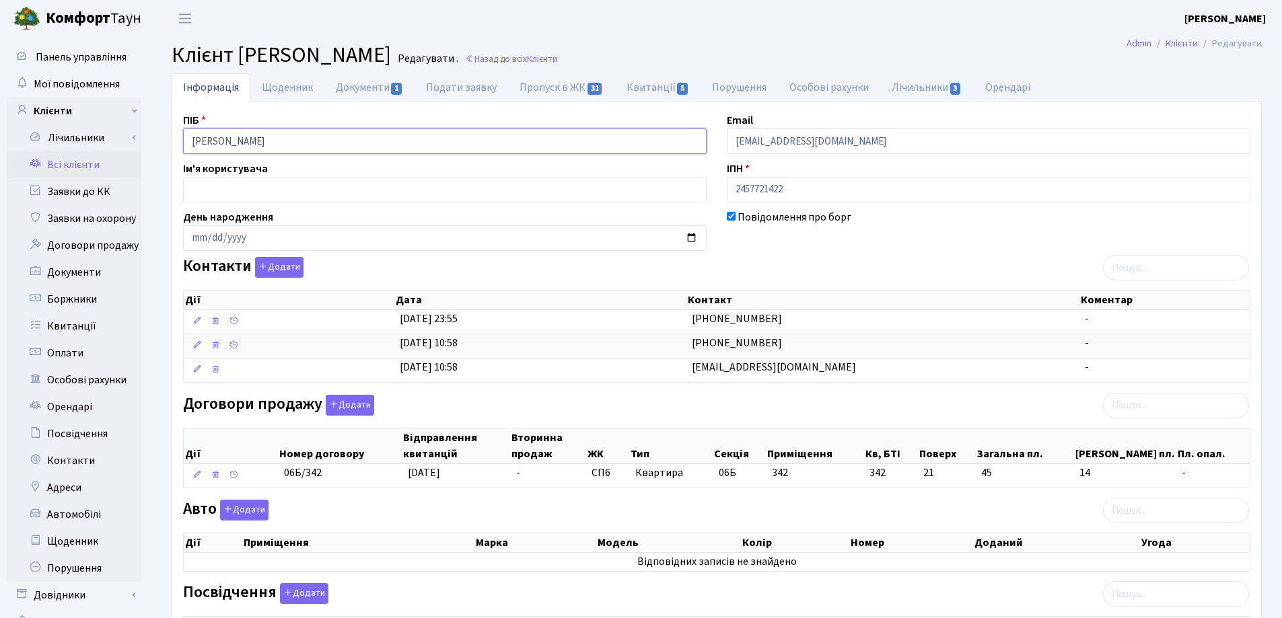
drag, startPoint x: 365, startPoint y: 143, endPoint x: 149, endPoint y: 143, distance: 216.0
click at [149, 143] on div "Панель управління Мої повідомлення Клієнти Лічильники Показання" at bounding box center [641, 484] width 1282 height 895
click at [1043, 20] on header "Комфорт Таун Лоскутова В. С. Мій обліковий запис Вийти" at bounding box center [641, 18] width 1282 height 37
click at [557, 61] on link "Назад до всіх Клієнти" at bounding box center [511, 58] width 92 height 13
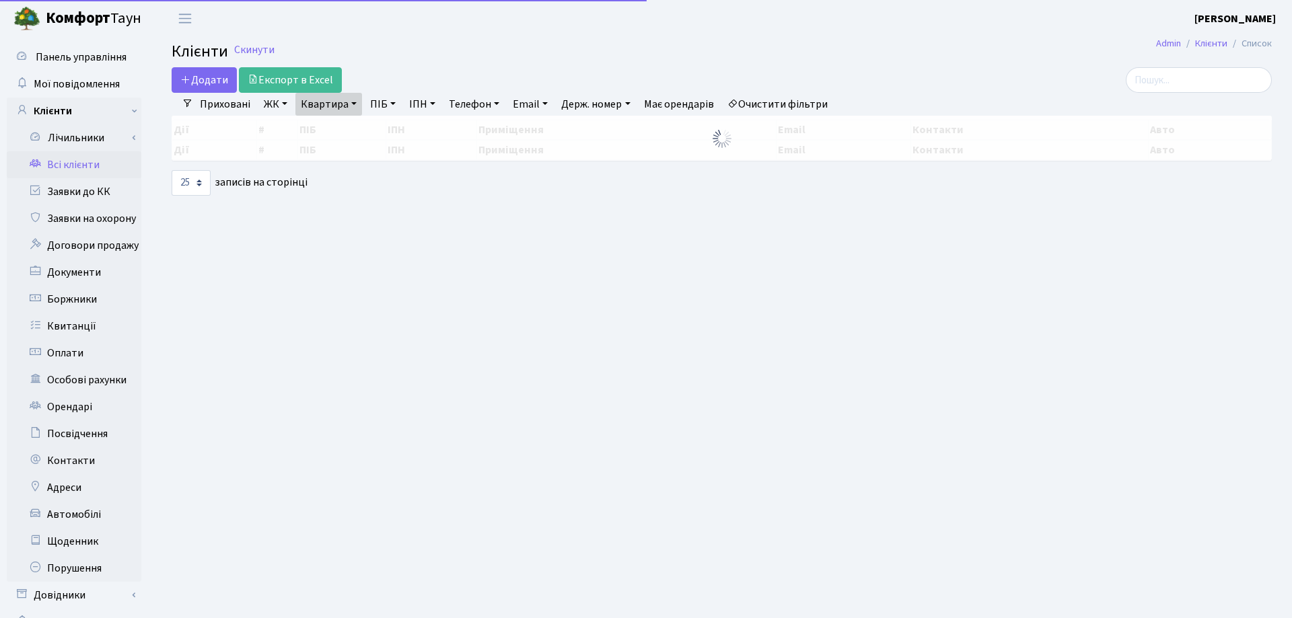
select select "25"
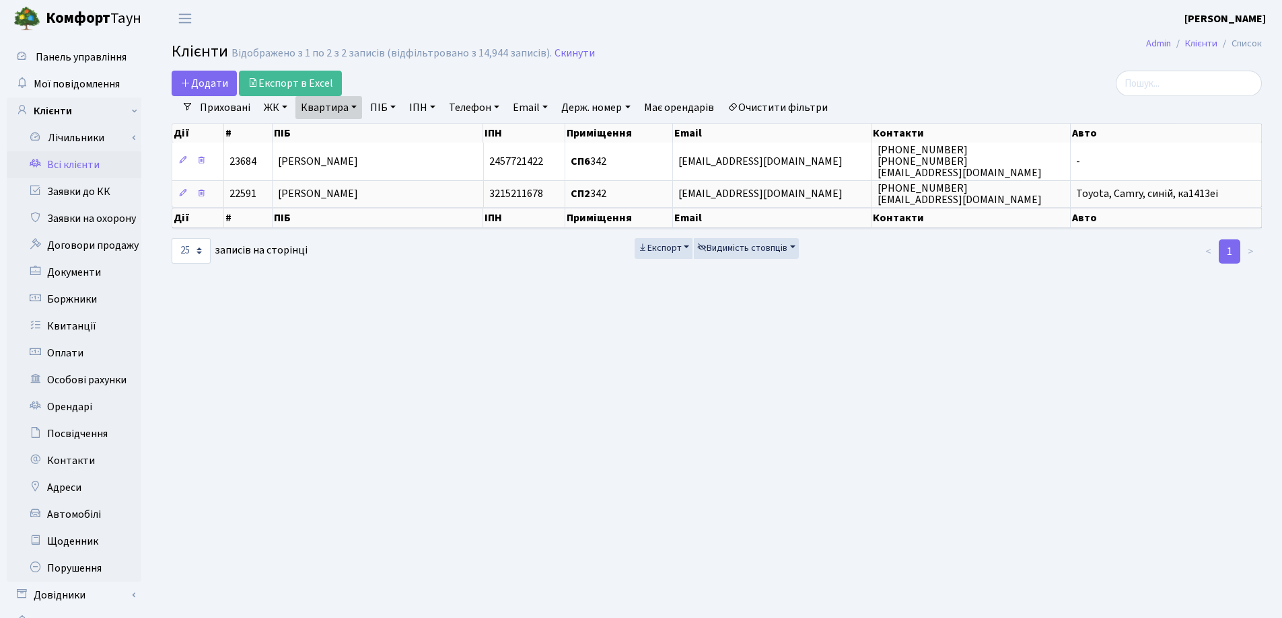
click at [355, 104] on link "Квартира" at bounding box center [328, 107] width 67 height 23
click at [390, 137] on icon at bounding box center [388, 134] width 11 height 11
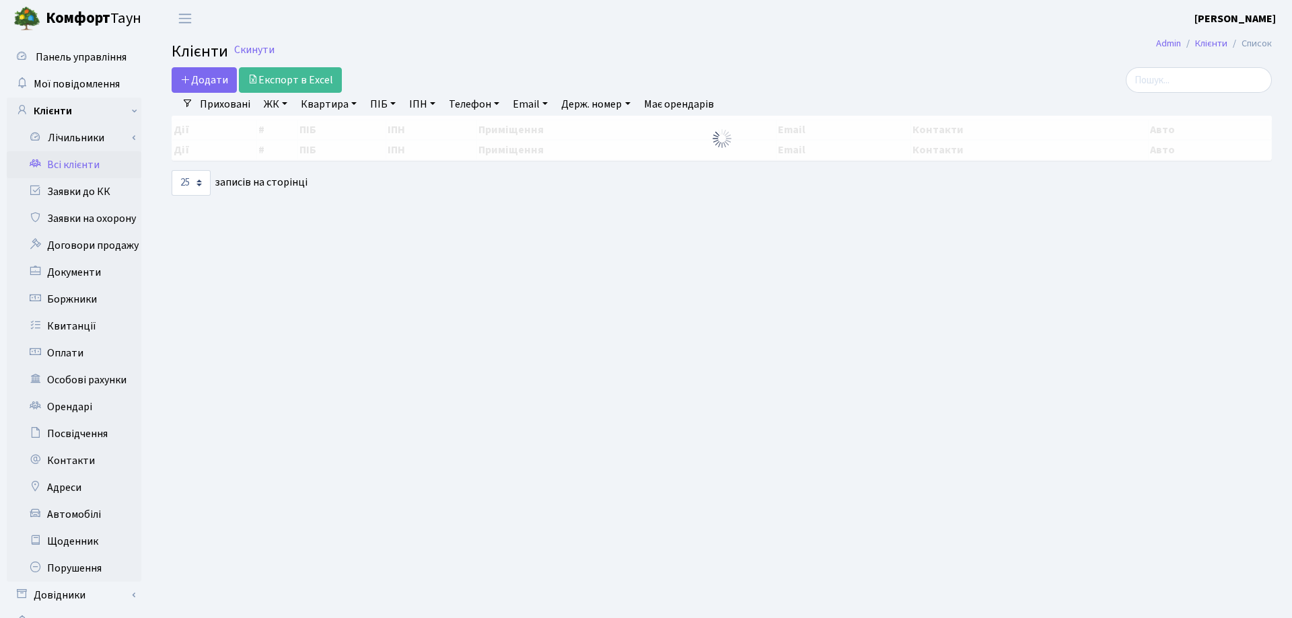
select select "25"
